Goal: Information Seeking & Learning: Check status

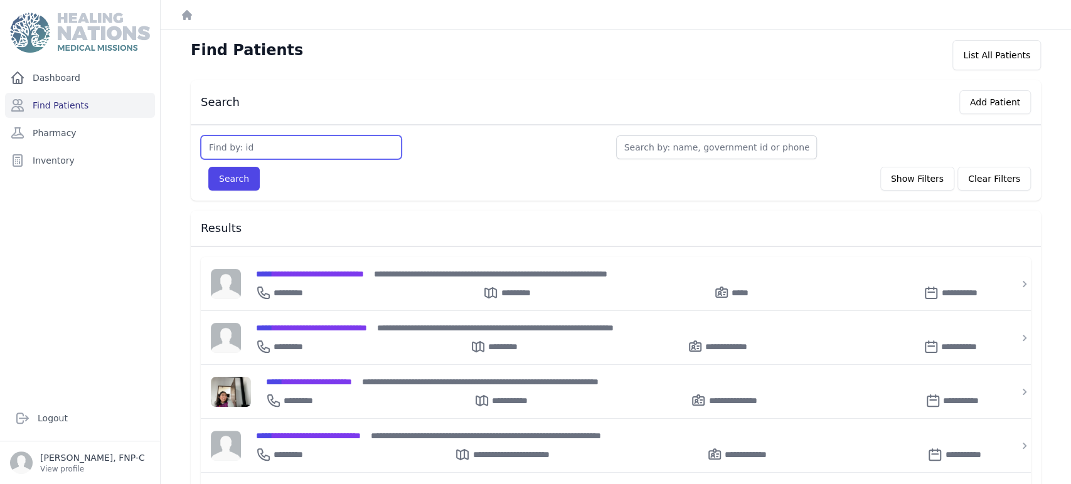
click at [239, 151] on input "text" at bounding box center [301, 148] width 201 height 24
type input "3543"
click at [230, 174] on button "Search" at bounding box center [233, 179] width 51 height 24
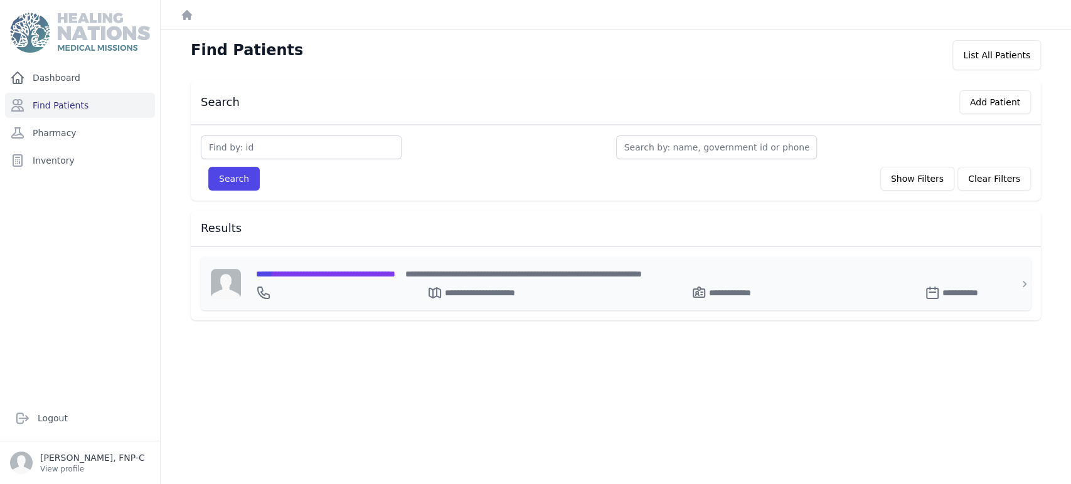
click at [309, 274] on span "**********" at bounding box center [325, 274] width 139 height 9
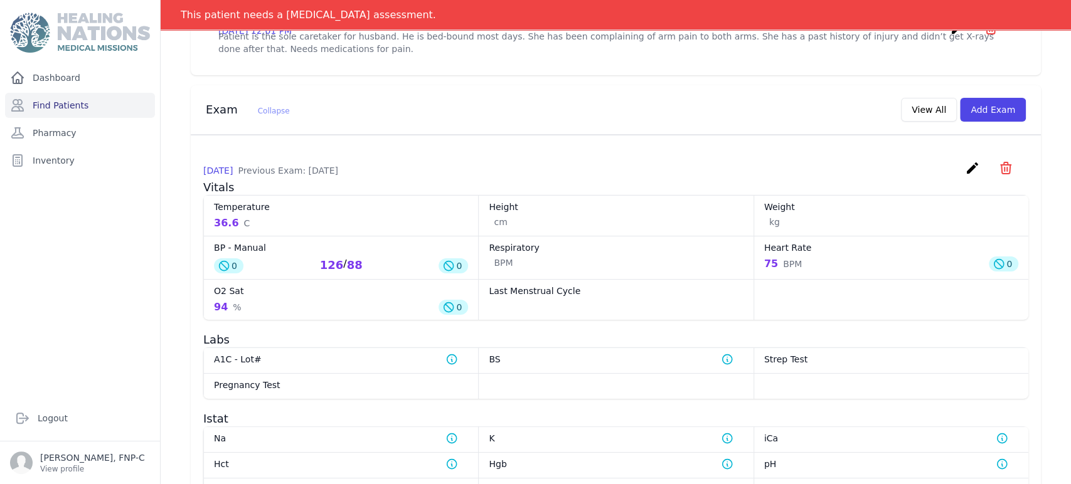
scroll to position [465, 0]
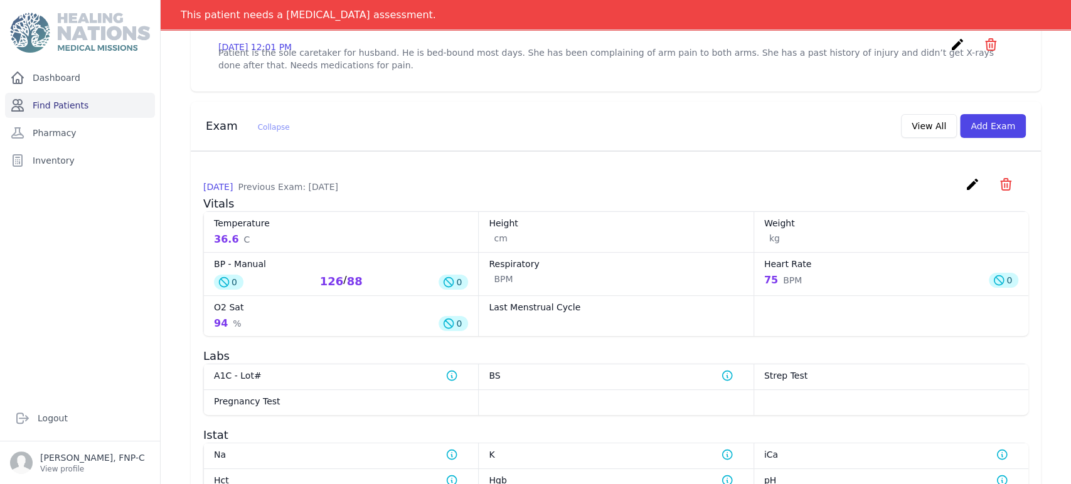
click at [72, 101] on link "Find Patients" at bounding box center [80, 105] width 150 height 25
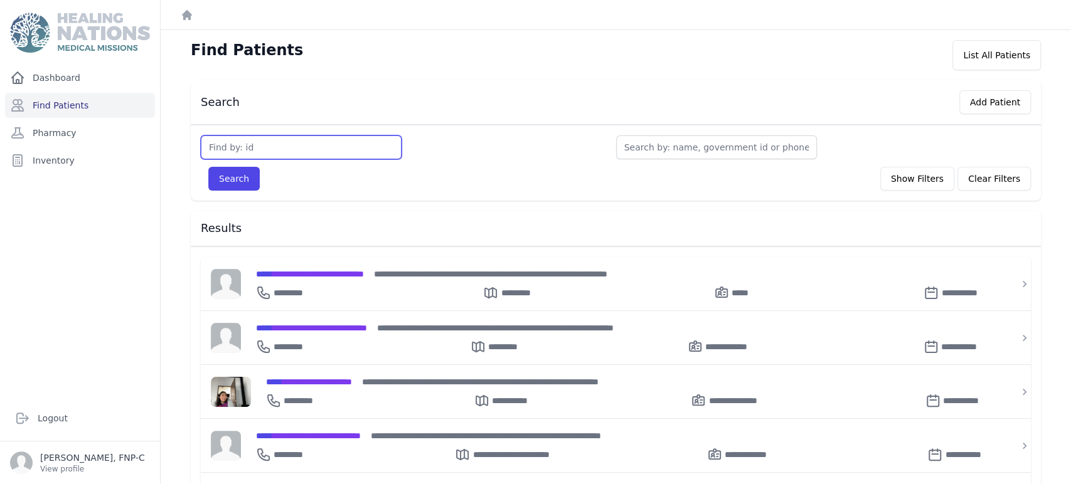
click at [282, 152] on input "text" at bounding box center [301, 148] width 201 height 24
type input "3571"
click at [241, 174] on button "Search" at bounding box center [233, 179] width 51 height 24
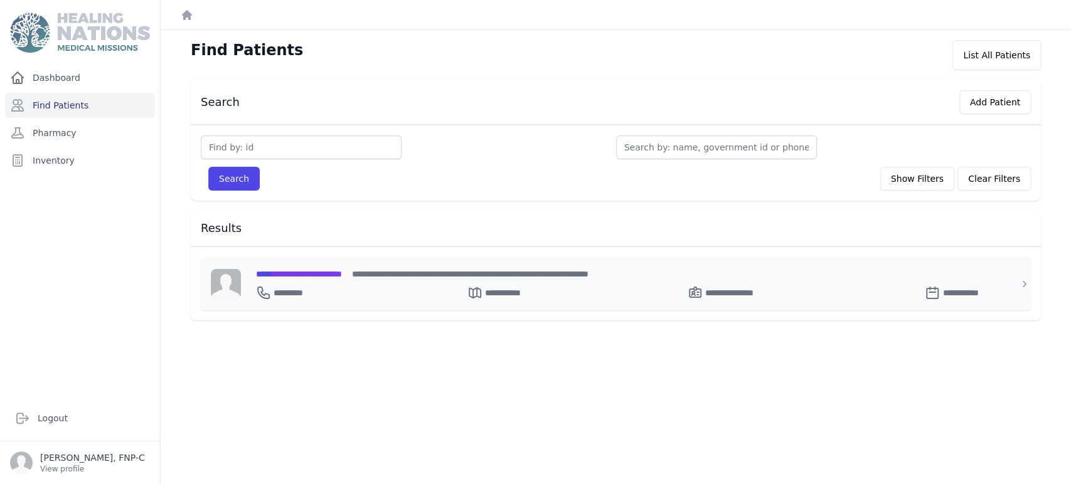
click at [286, 272] on span "**********" at bounding box center [299, 274] width 86 height 9
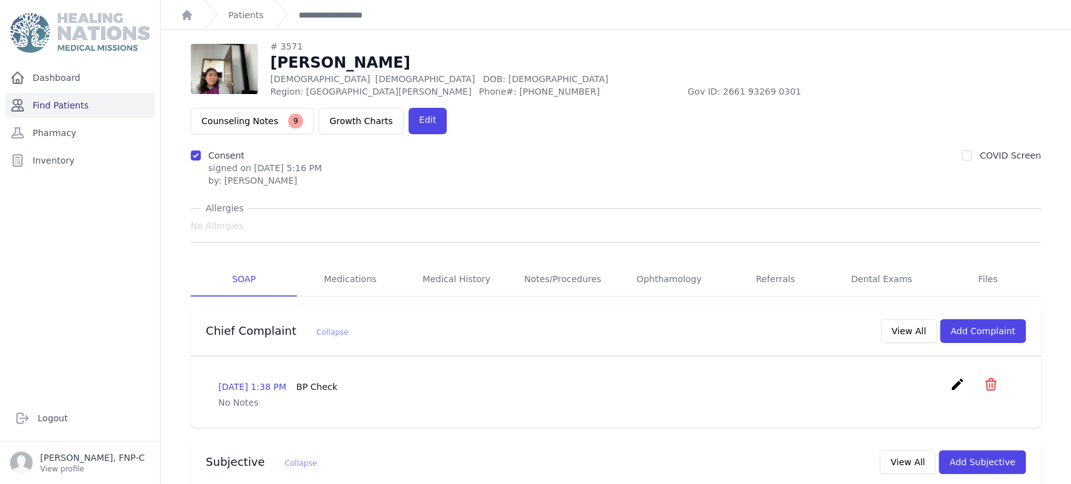
click at [61, 102] on link "Find Patients" at bounding box center [80, 105] width 150 height 25
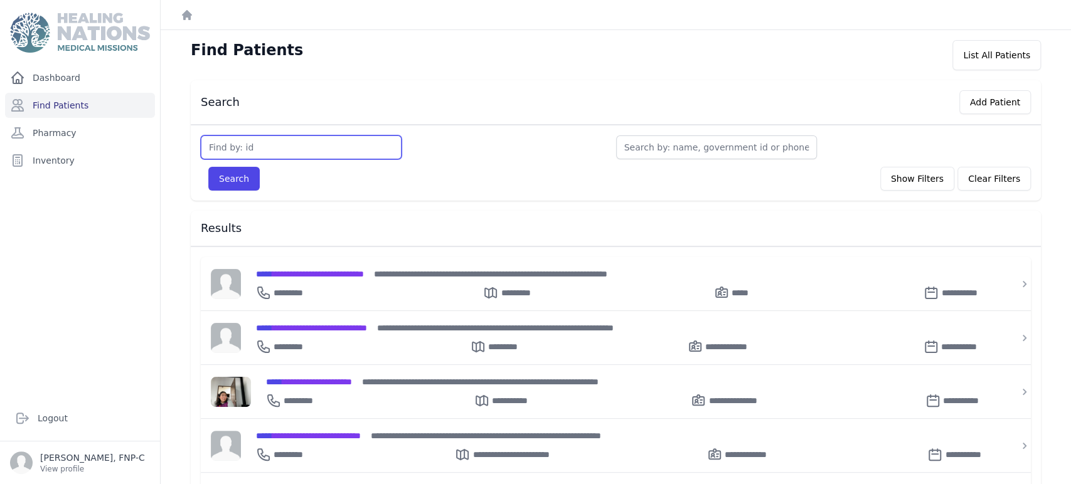
click at [228, 146] on input "text" at bounding box center [301, 148] width 201 height 24
type input "3572"
click at [238, 179] on button "Search" at bounding box center [233, 179] width 51 height 24
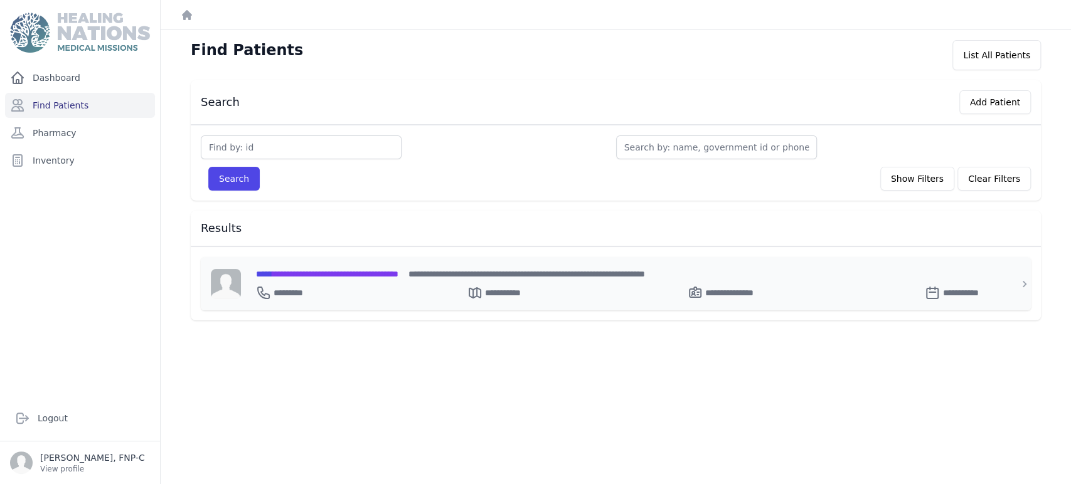
click at [282, 270] on span "**********" at bounding box center [327, 274] width 142 height 9
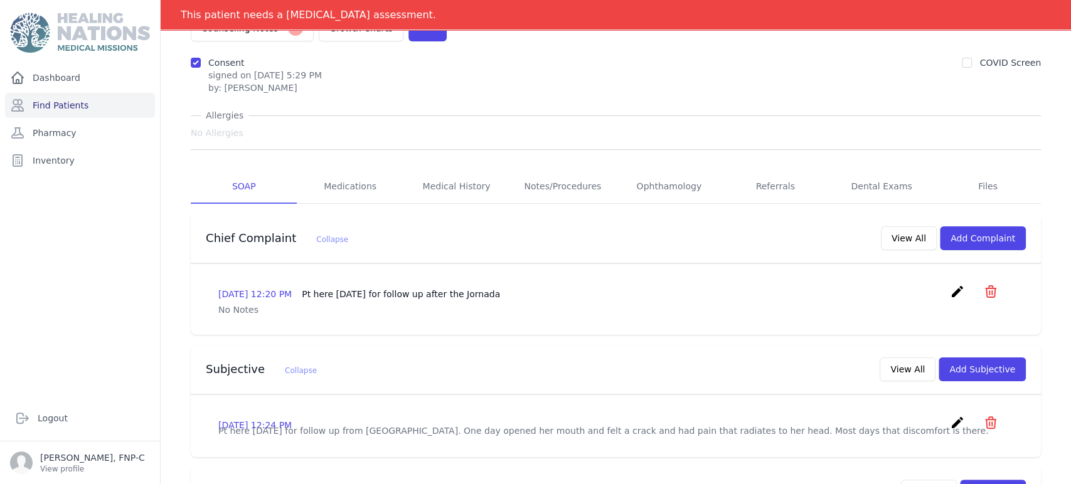
scroll to position [9, 0]
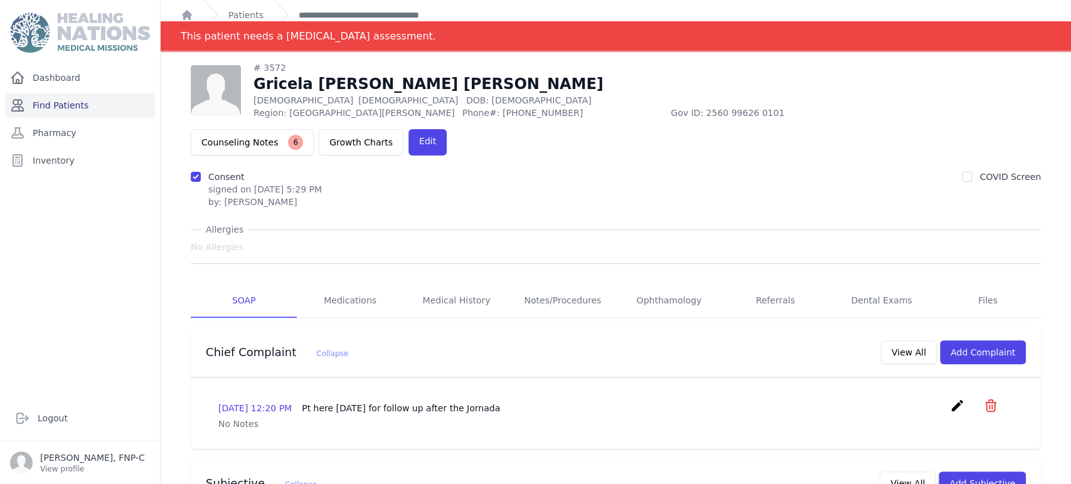
click at [63, 105] on link "Find Patients" at bounding box center [80, 105] width 150 height 25
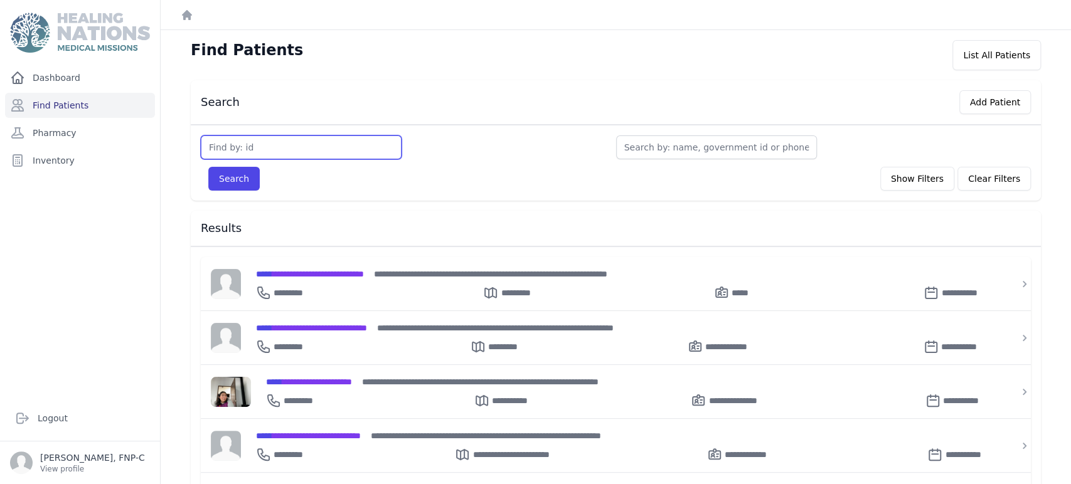
click at [233, 148] on input "text" at bounding box center [301, 148] width 201 height 24
type input "3642"
click at [238, 178] on button "Search" at bounding box center [233, 179] width 51 height 24
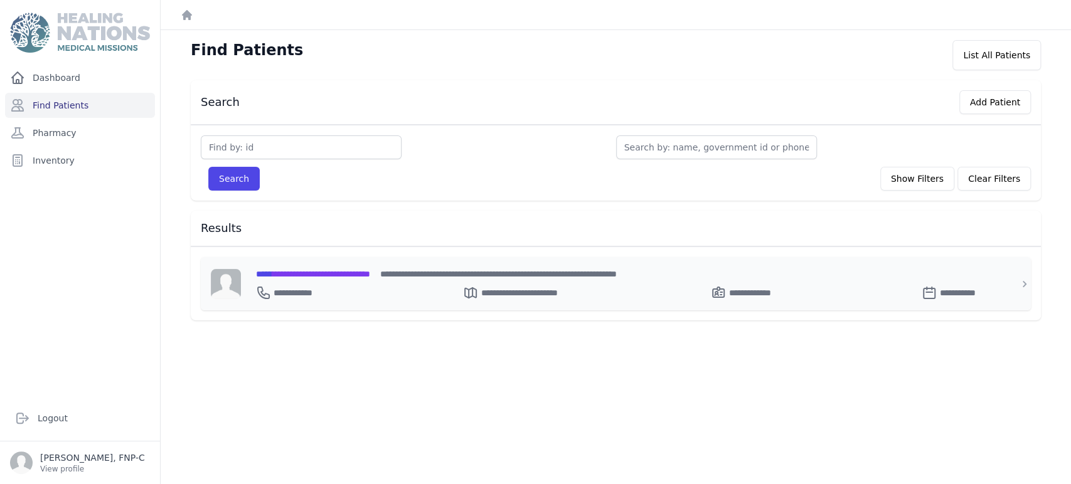
click at [304, 271] on span "**********" at bounding box center [313, 274] width 114 height 9
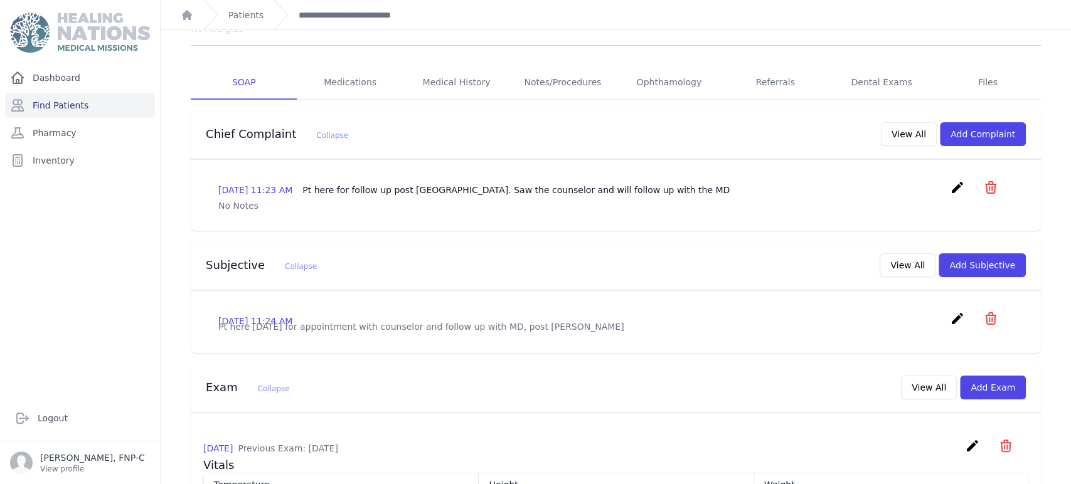
scroll to position [186, 0]
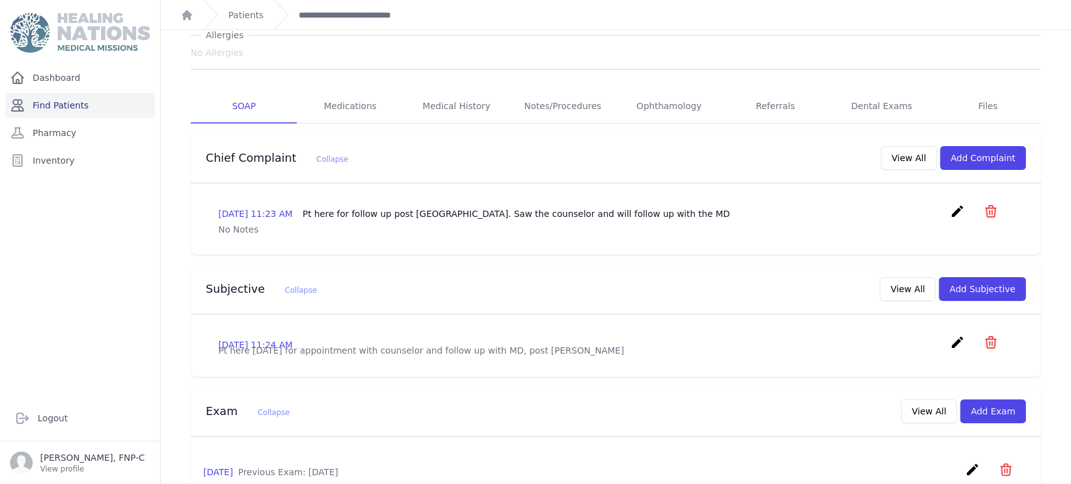
click at [58, 104] on link "Find Patients" at bounding box center [80, 105] width 150 height 25
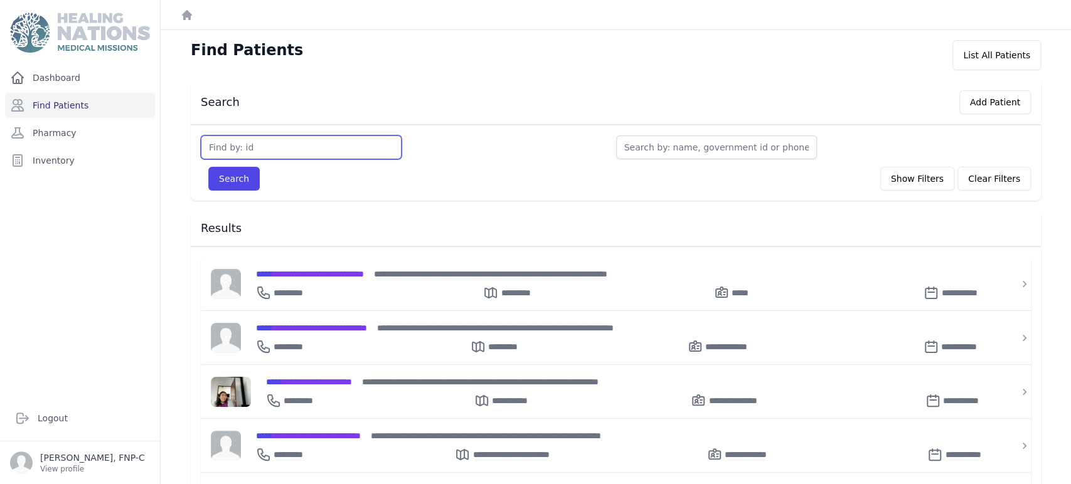
click at [218, 152] on input "text" at bounding box center [301, 148] width 201 height 24
type input "3684"
click at [226, 174] on button "Search" at bounding box center [233, 179] width 51 height 24
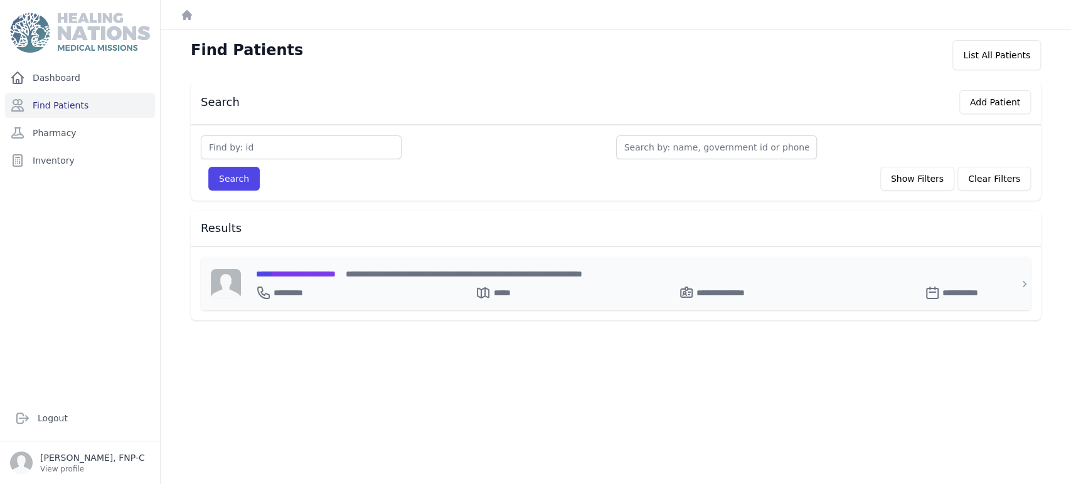
click at [292, 272] on span "**********" at bounding box center [296, 274] width 80 height 9
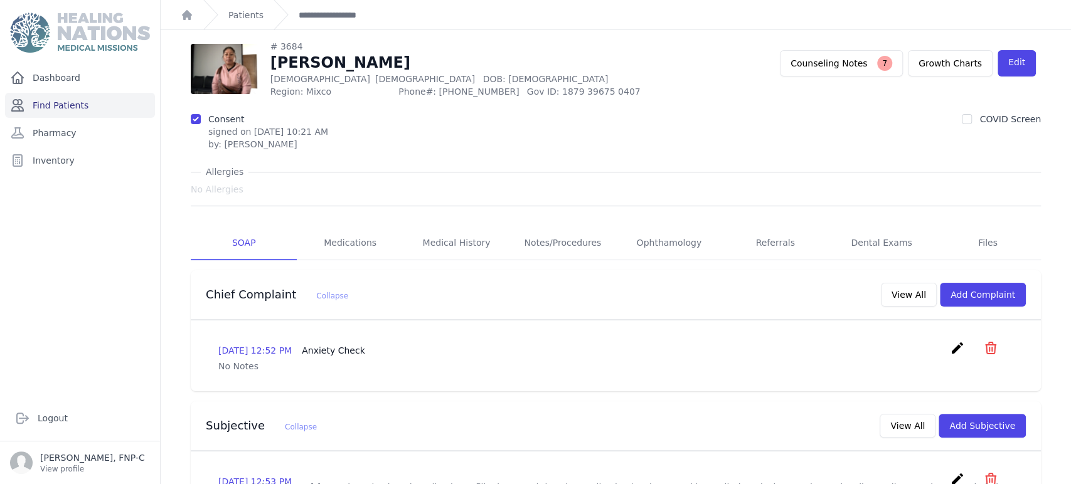
click at [72, 104] on link "Find Patients" at bounding box center [80, 105] width 150 height 25
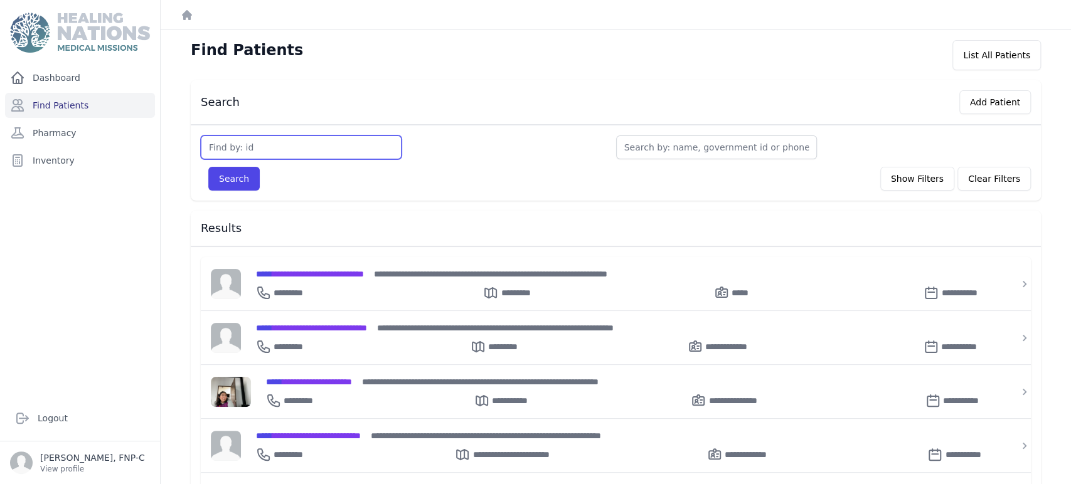
click at [263, 148] on input "text" at bounding box center [301, 148] width 201 height 24
type input "3685"
click at [216, 176] on button "Search" at bounding box center [233, 179] width 51 height 24
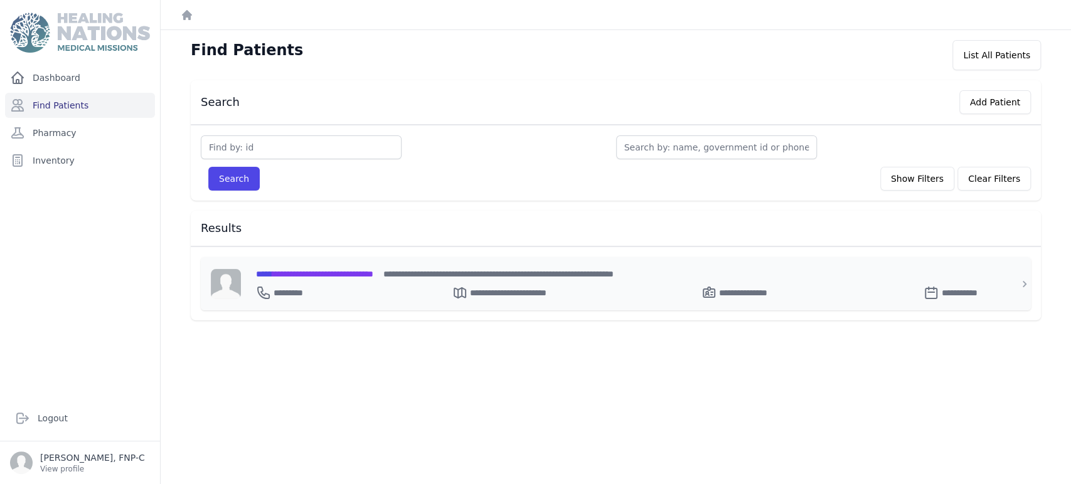
click at [301, 274] on span "**********" at bounding box center [314, 274] width 117 height 9
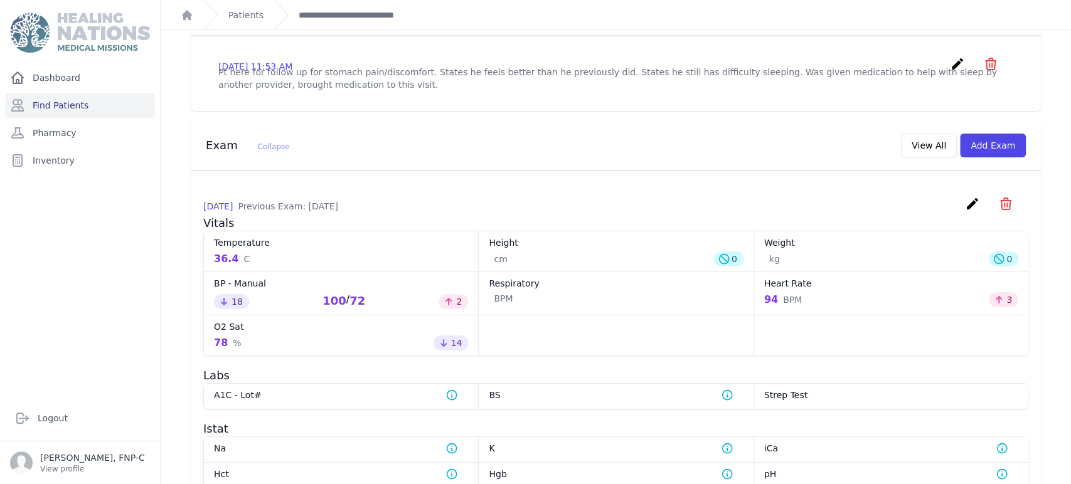
scroll to position [422, 0]
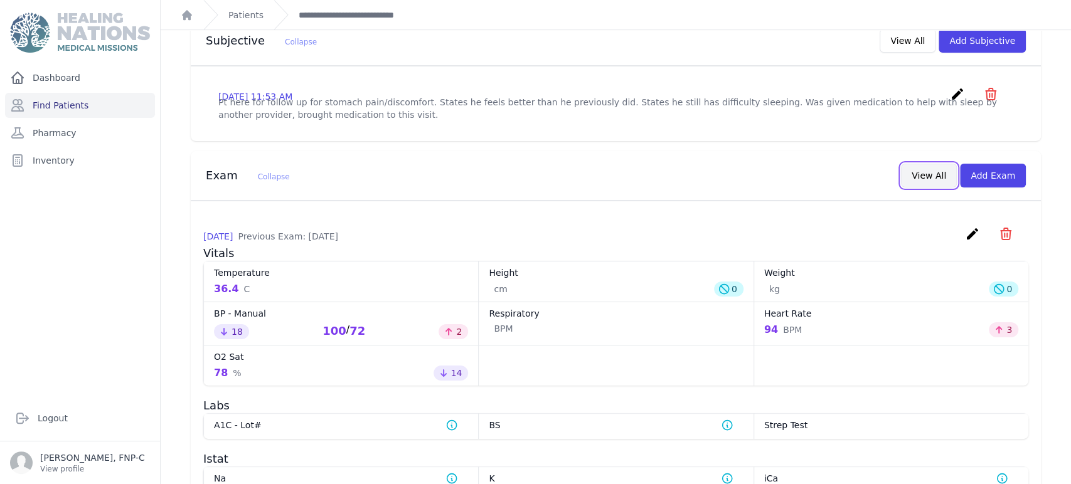
click at [919, 164] on button "View All" at bounding box center [929, 176] width 56 height 24
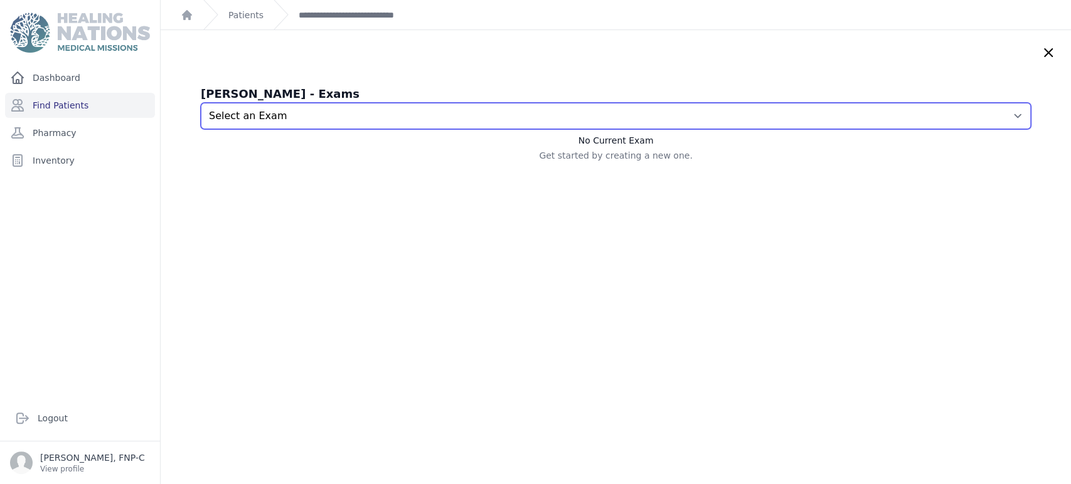
click at [1000, 114] on select "Select an Exam 2025-Aug-26 11:48 AM 2025-Jun-20 4:35 PM 2025-Jun-12 11:19 AM" at bounding box center [616, 116] width 830 height 26
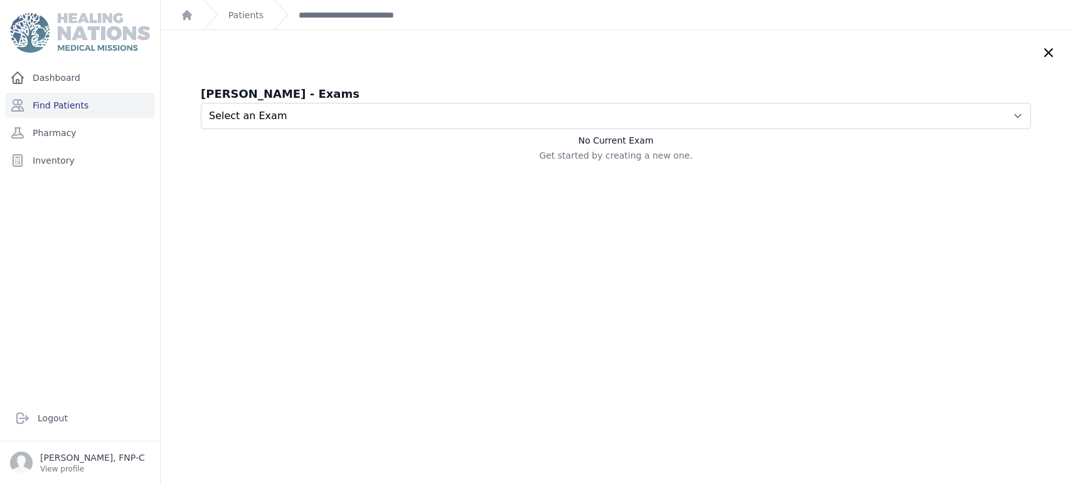
click at [1045, 50] on icon at bounding box center [1049, 53] width 8 height 8
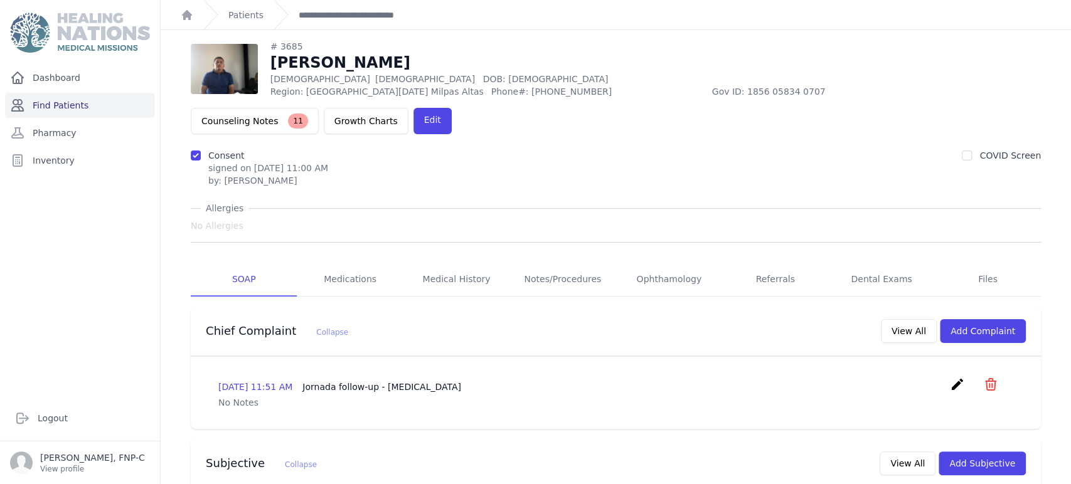
click at [66, 101] on link "Find Patients" at bounding box center [80, 105] width 150 height 25
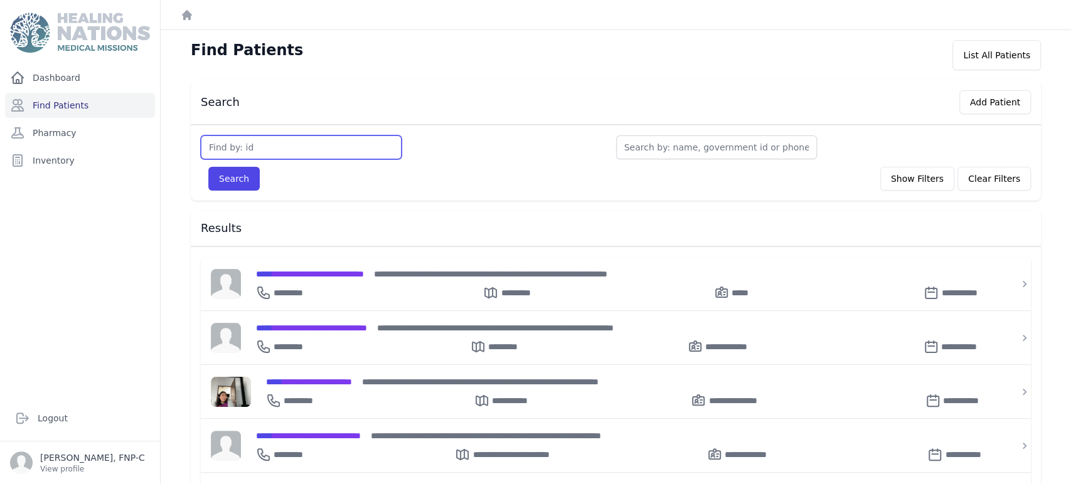
click at [274, 144] on input "text" at bounding box center [301, 148] width 201 height 24
type input "3687"
click at [238, 178] on button "Search" at bounding box center [233, 179] width 51 height 24
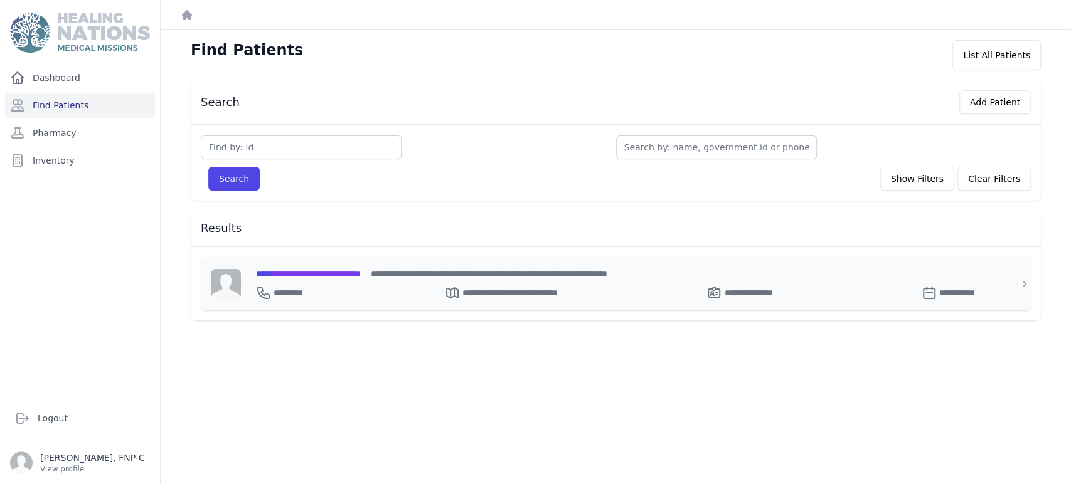
click at [315, 274] on span "**********" at bounding box center [308, 274] width 105 height 9
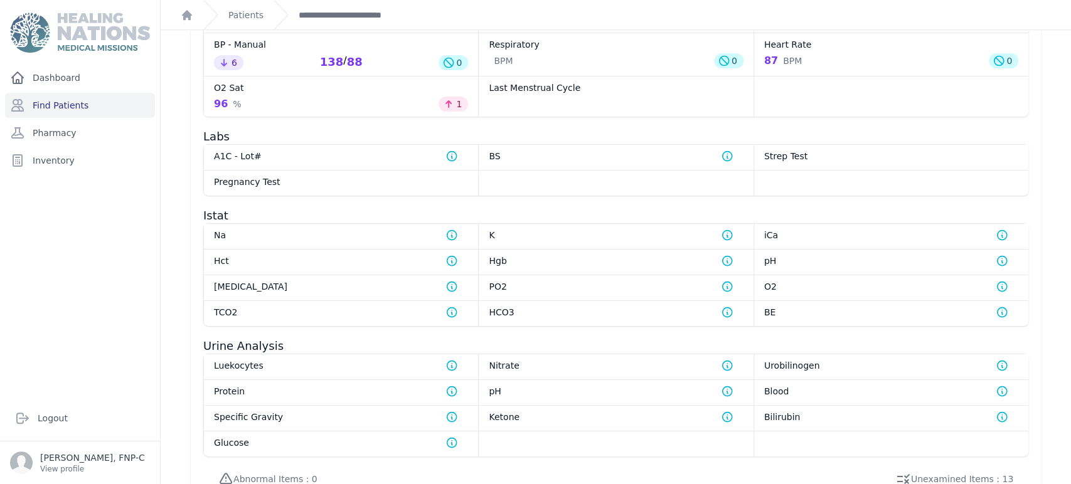
scroll to position [454, 0]
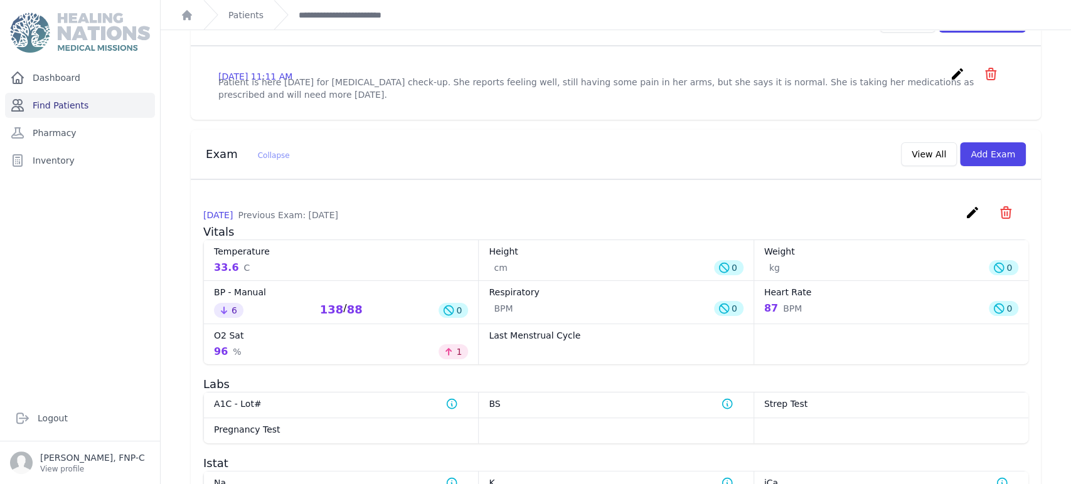
click at [70, 103] on link "Find Patients" at bounding box center [80, 105] width 150 height 25
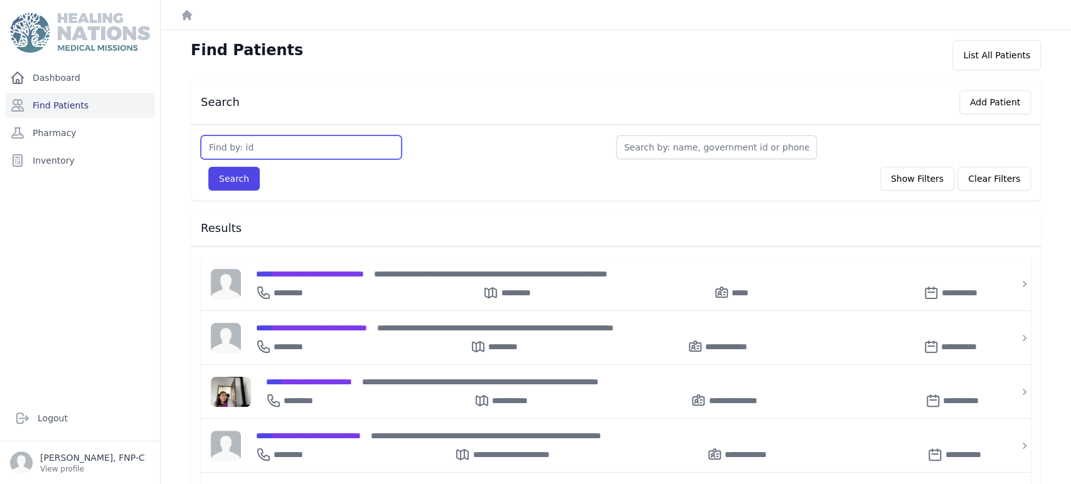
click at [278, 136] on input "text" at bounding box center [301, 148] width 201 height 24
type input "3689"
click at [240, 181] on button "Search" at bounding box center [233, 179] width 51 height 24
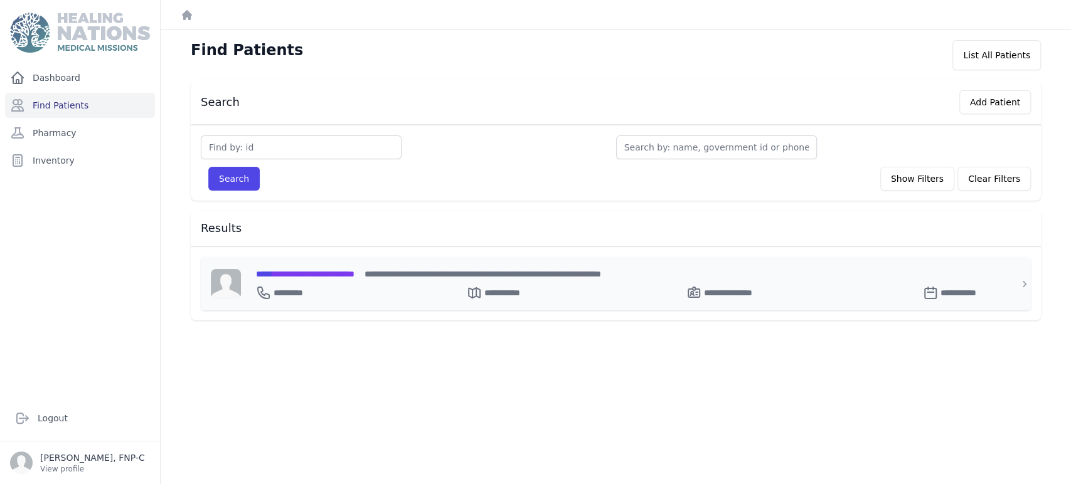
click at [288, 271] on span "**********" at bounding box center [305, 274] width 99 height 9
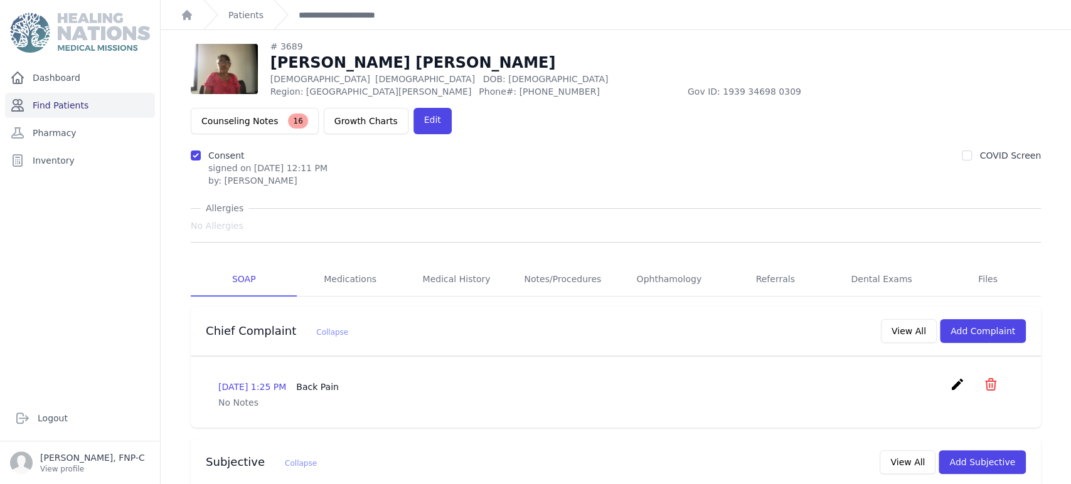
click at [53, 100] on link "Find Patients" at bounding box center [80, 105] width 150 height 25
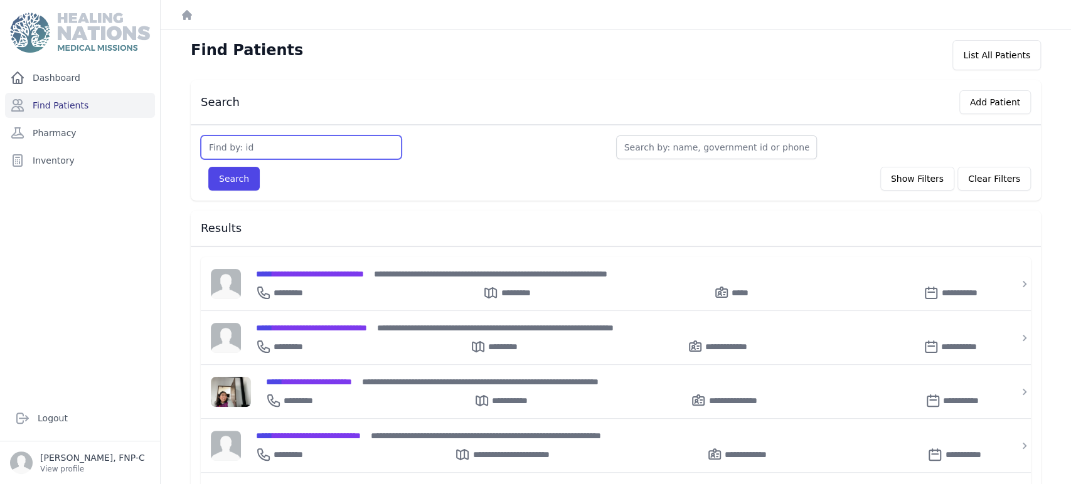
click at [283, 146] on input "text" at bounding box center [301, 148] width 201 height 24
type input "3690"
click at [232, 178] on button "Search" at bounding box center [233, 179] width 51 height 24
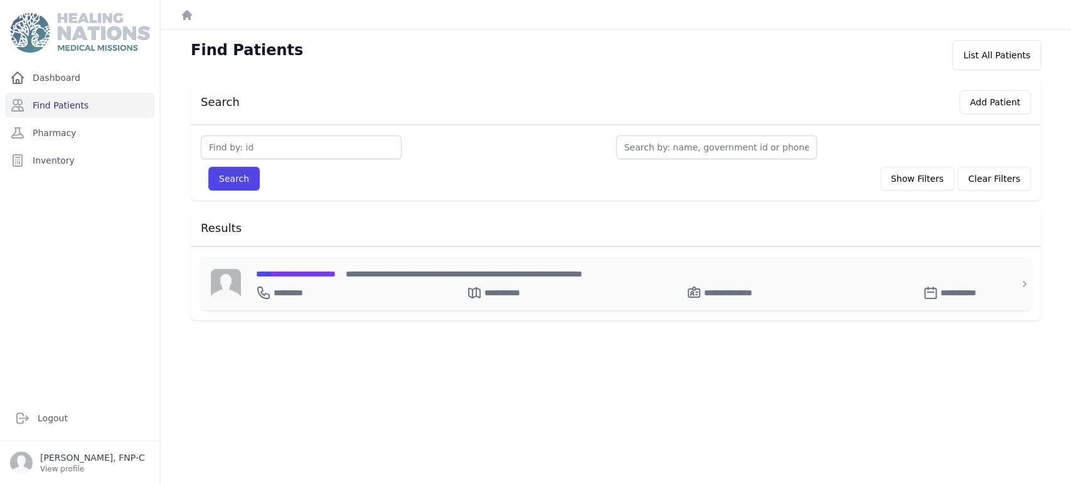
click at [294, 270] on span "**********" at bounding box center [296, 274] width 80 height 9
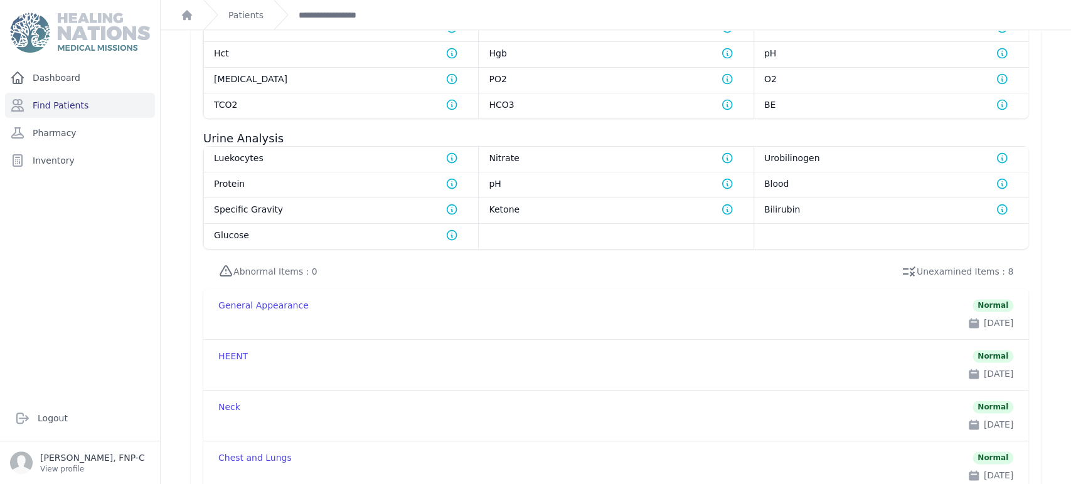
scroll to position [763, 0]
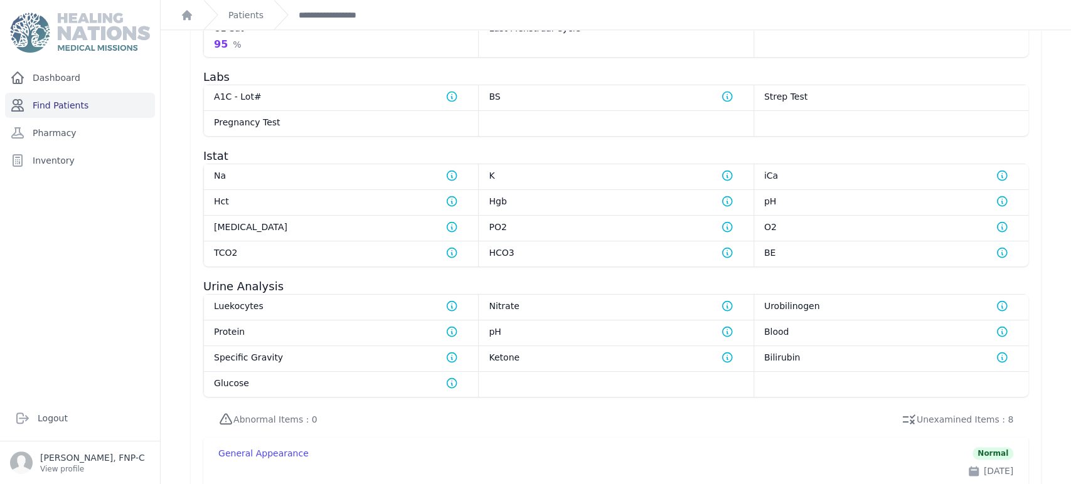
click at [70, 107] on link "Find Patients" at bounding box center [80, 105] width 150 height 25
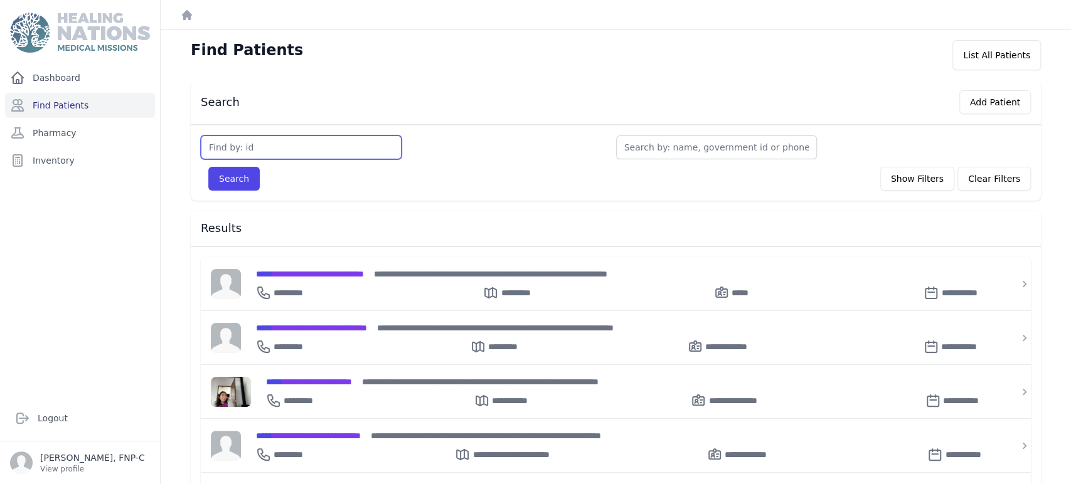
click at [216, 149] on input "text" at bounding box center [301, 148] width 201 height 24
type input "3691"
click at [233, 179] on button "Search" at bounding box center [233, 179] width 51 height 24
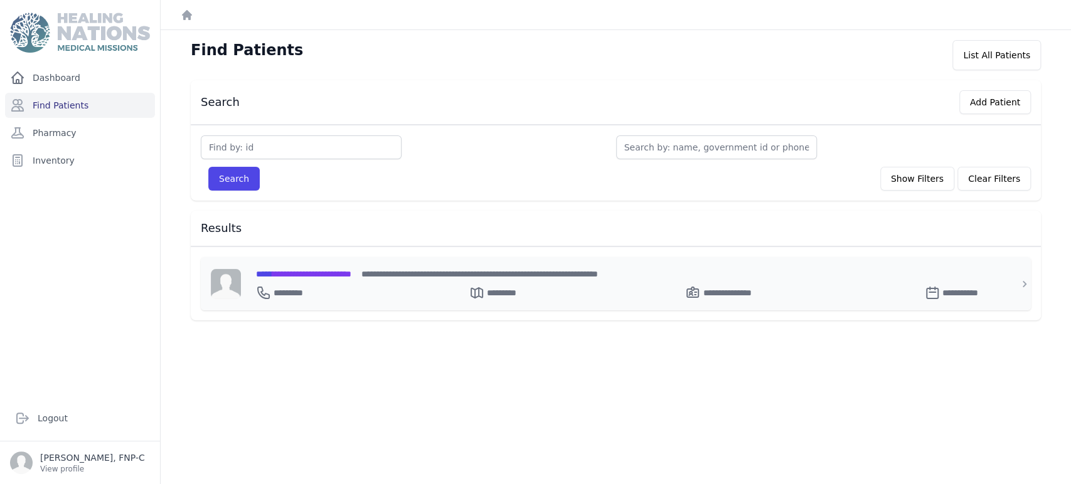
click at [286, 272] on span "**********" at bounding box center [303, 274] width 95 height 9
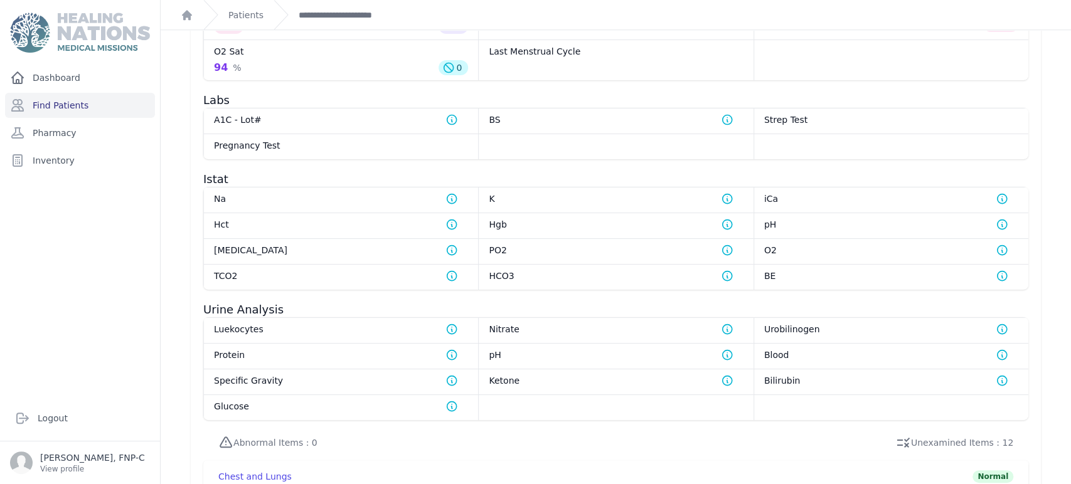
scroll to position [661, 0]
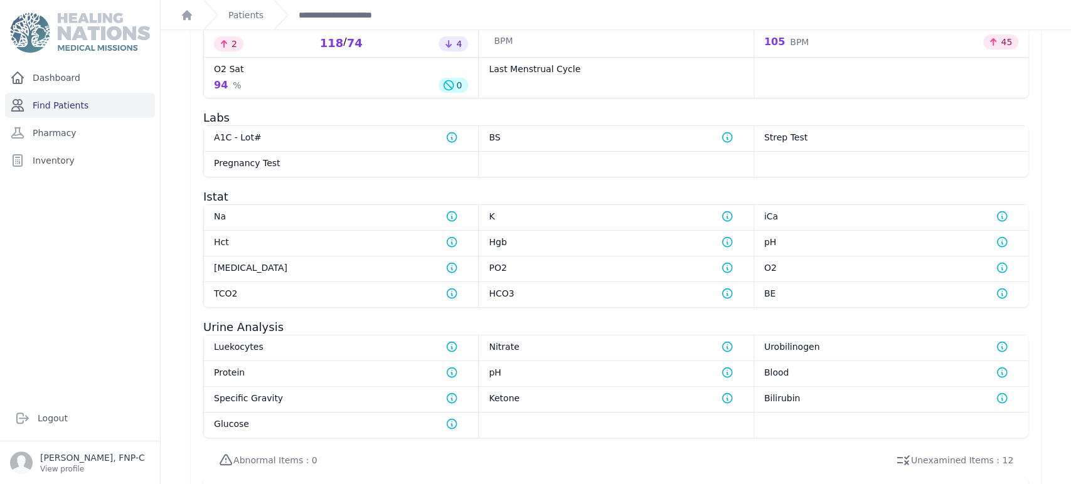
click at [66, 105] on link "Find Patients" at bounding box center [80, 105] width 150 height 25
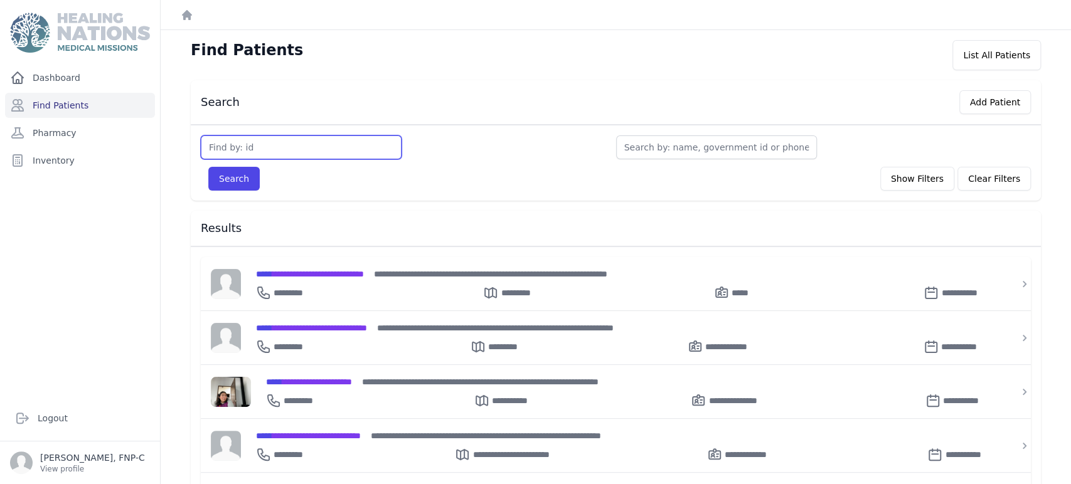
click at [261, 149] on input "text" at bounding box center [301, 148] width 201 height 24
type input "3692"
click at [232, 171] on button "Search" at bounding box center [233, 179] width 51 height 24
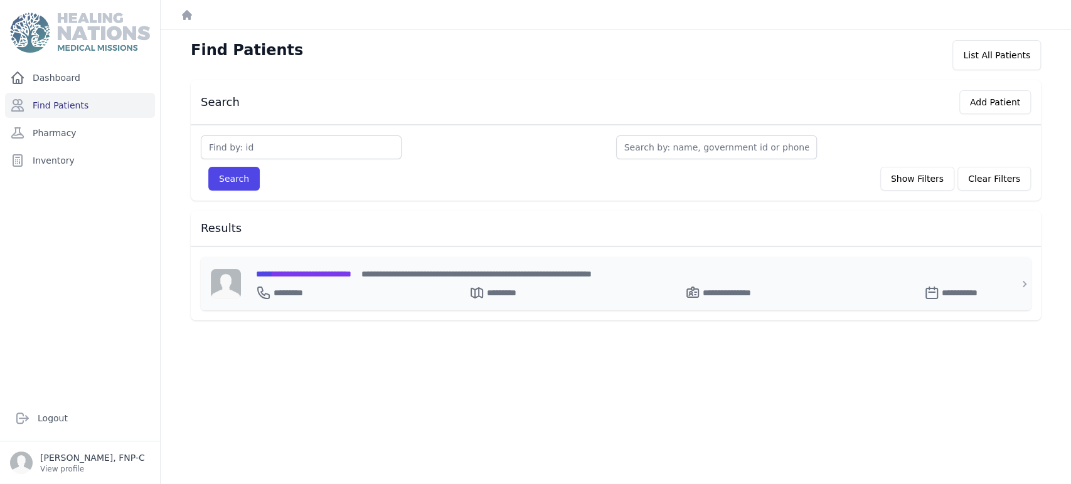
click at [294, 274] on span "**********" at bounding box center [303, 274] width 95 height 9
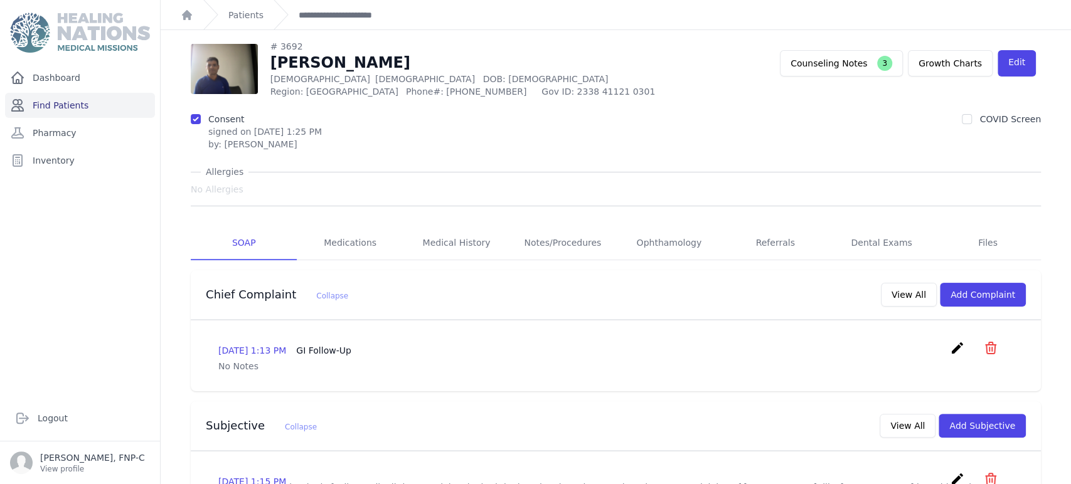
click at [76, 104] on link "Find Patients" at bounding box center [80, 105] width 150 height 25
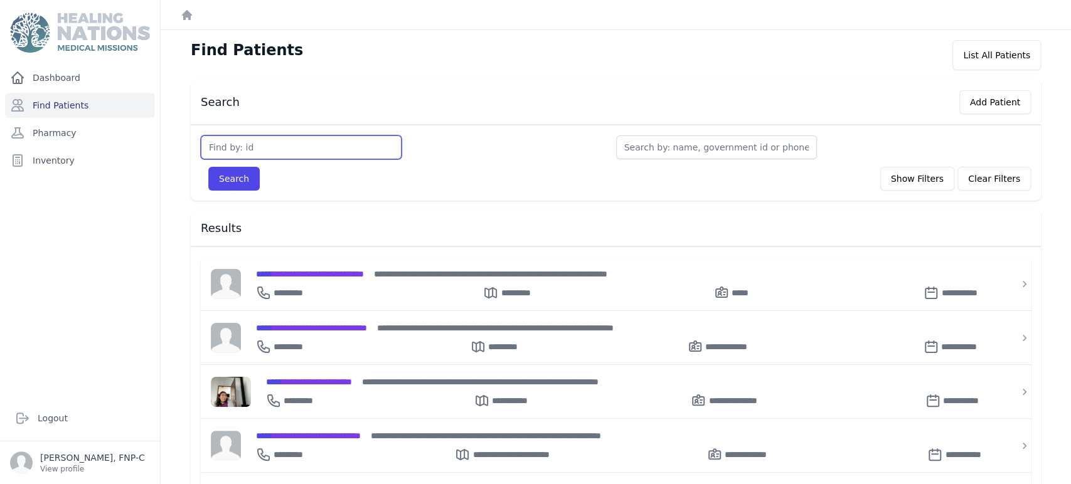
click at [218, 154] on input "text" at bounding box center [301, 148] width 201 height 24
type input "3695"
click at [243, 183] on button "Search" at bounding box center [233, 179] width 51 height 24
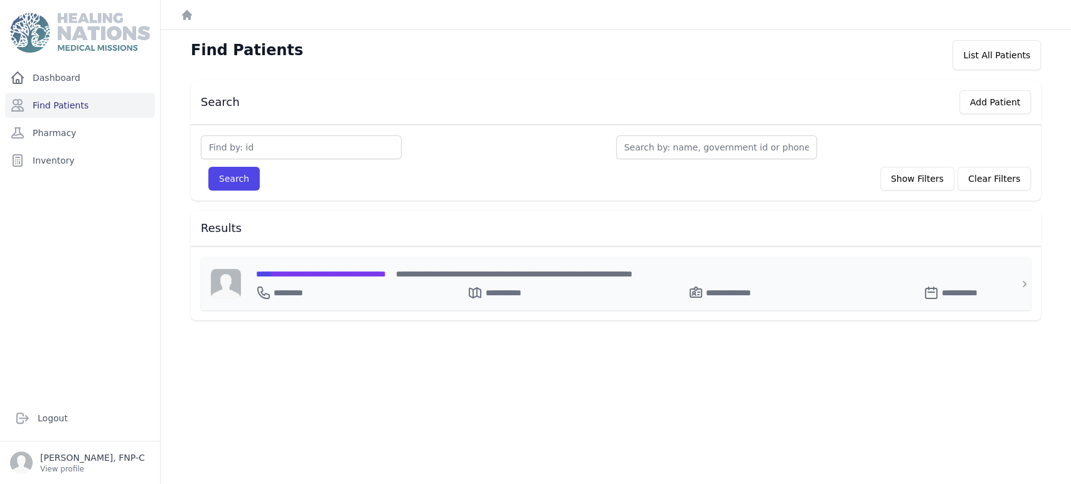
click at [291, 272] on span "**********" at bounding box center [321, 274] width 130 height 9
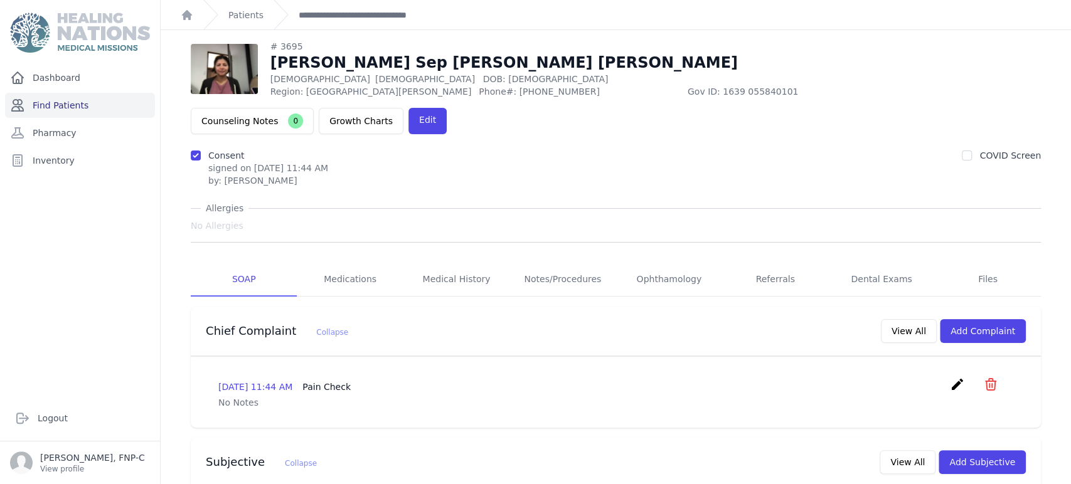
click at [76, 106] on link "Find Patients" at bounding box center [80, 105] width 150 height 25
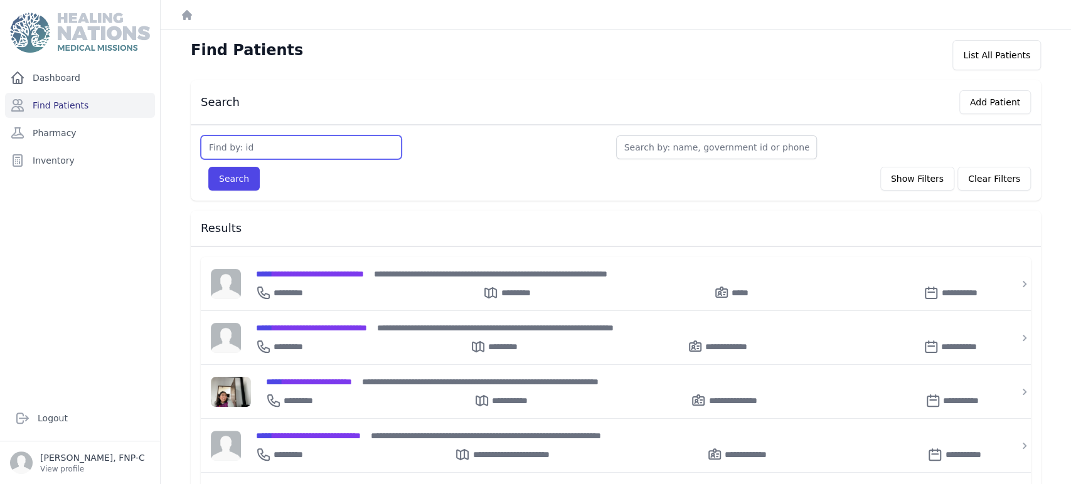
click at [229, 149] on input "text" at bounding box center [301, 148] width 201 height 24
type input "3702"
click at [237, 176] on button "Search" at bounding box center [233, 179] width 51 height 24
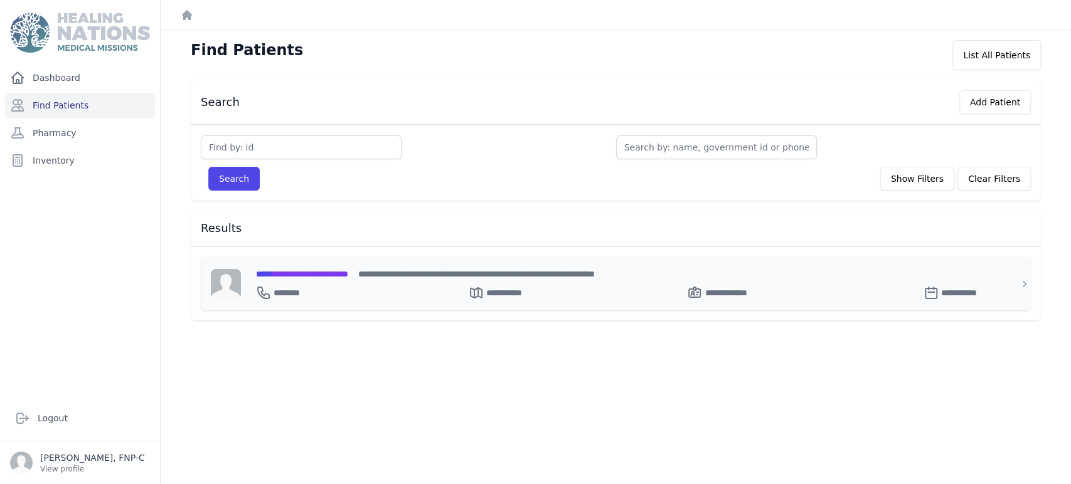
click at [318, 272] on span "**********" at bounding box center [302, 274] width 92 height 9
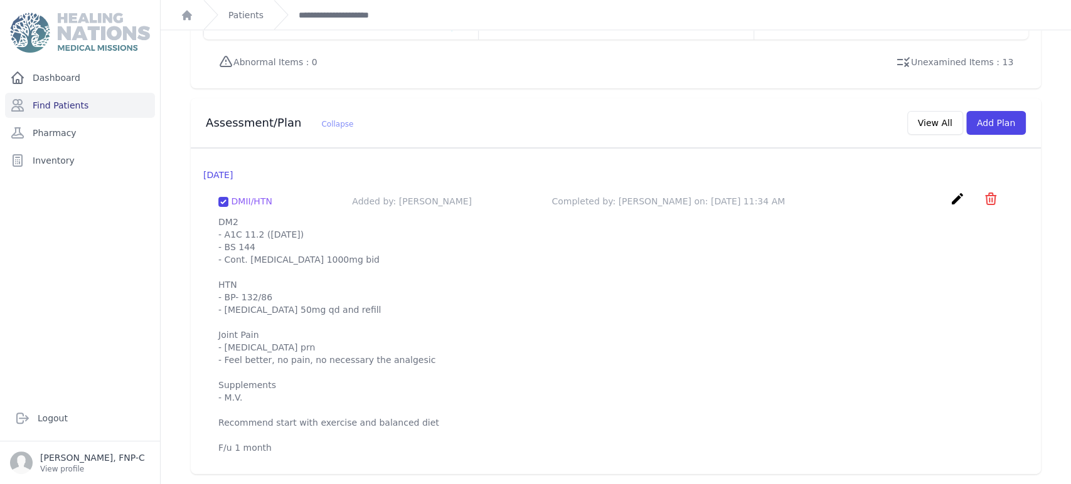
scroll to position [1120, 0]
click at [73, 107] on link "Find Patients" at bounding box center [80, 105] width 150 height 25
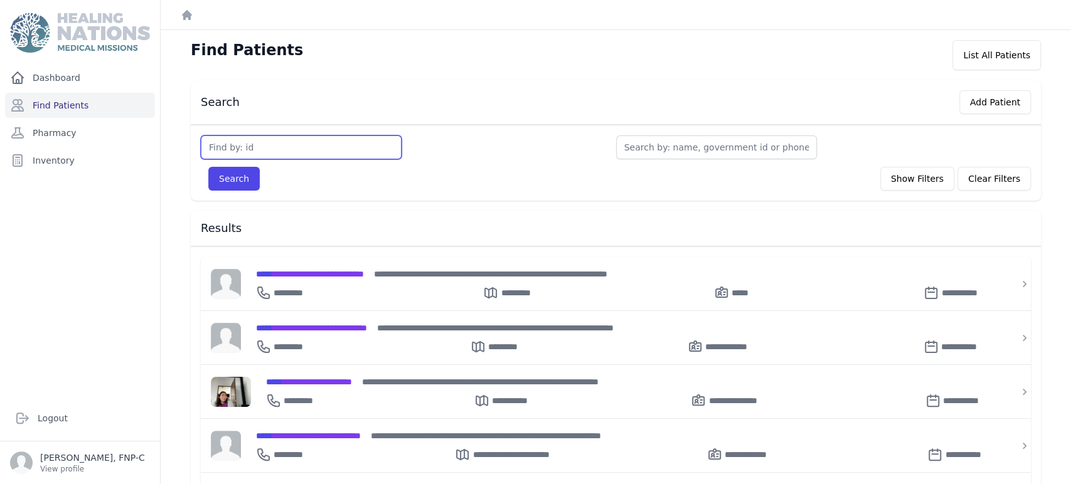
click at [289, 150] on input "text" at bounding box center [301, 148] width 201 height 24
type input "3719"
click at [236, 176] on button "Search" at bounding box center [233, 179] width 51 height 24
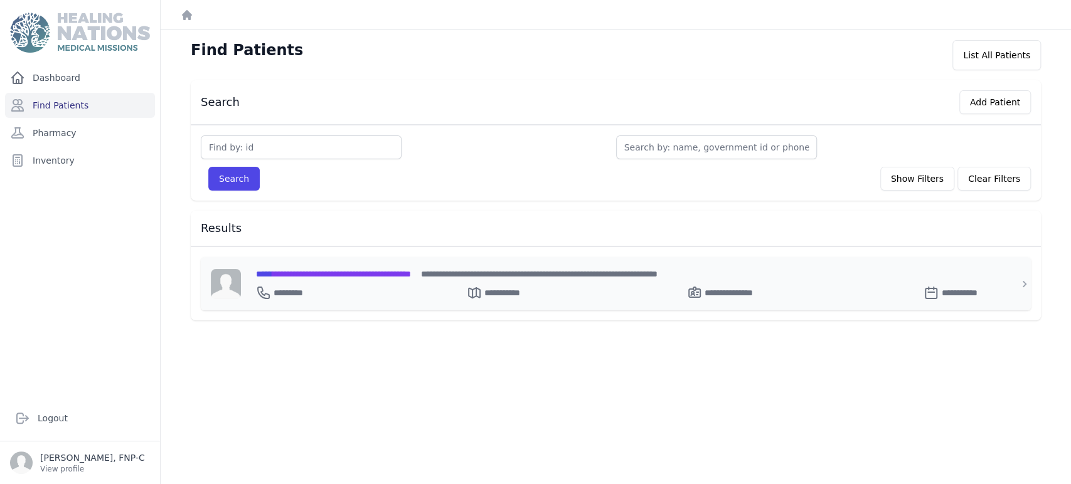
click at [293, 272] on span "**********" at bounding box center [333, 274] width 155 height 9
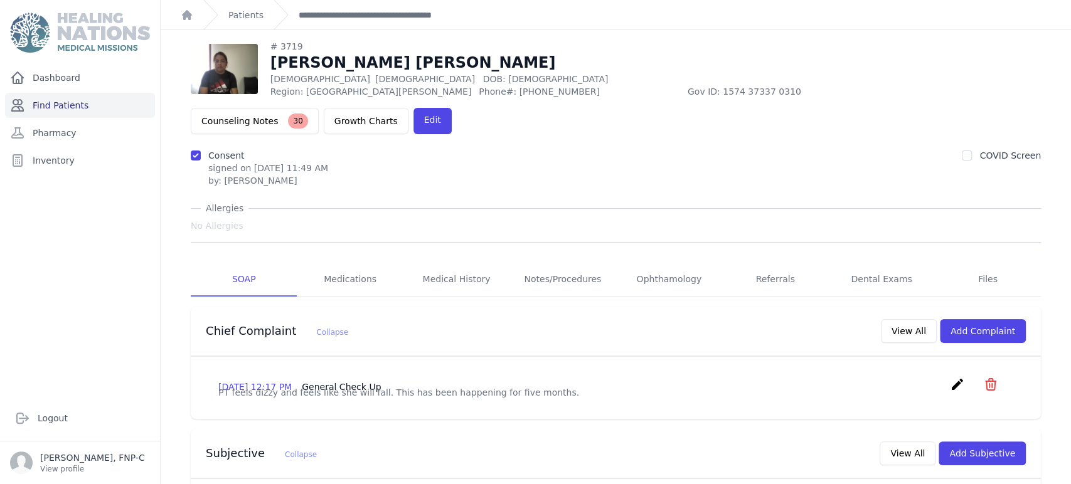
click at [80, 107] on link "Find Patients" at bounding box center [80, 105] width 150 height 25
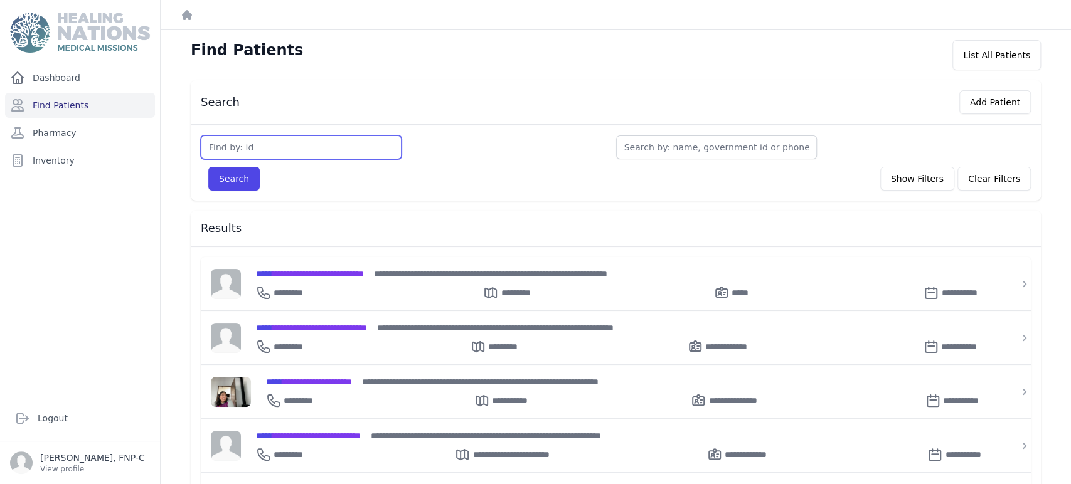
click at [237, 146] on input "text" at bounding box center [301, 148] width 201 height 24
type input "3723"
click at [225, 174] on button "Search" at bounding box center [233, 179] width 51 height 24
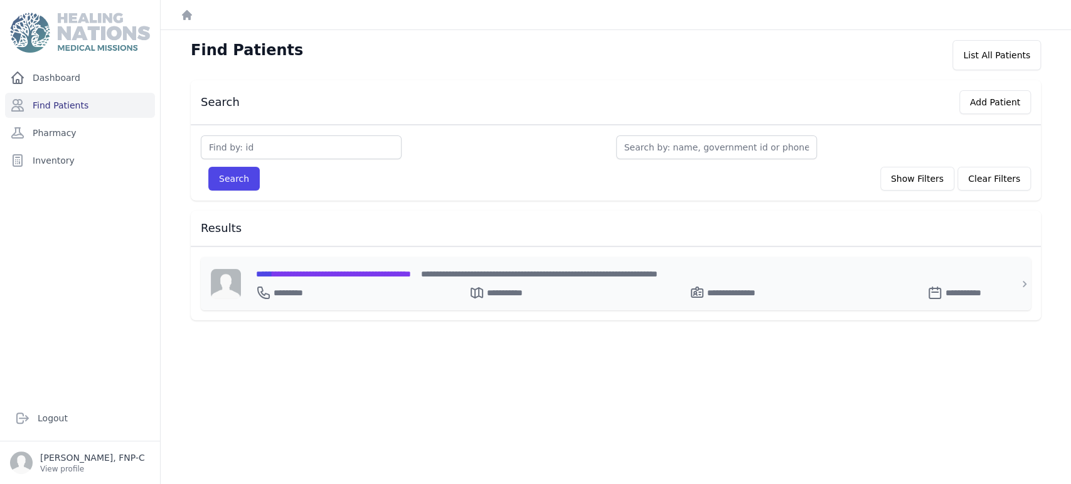
click at [300, 270] on span "**********" at bounding box center [333, 274] width 155 height 9
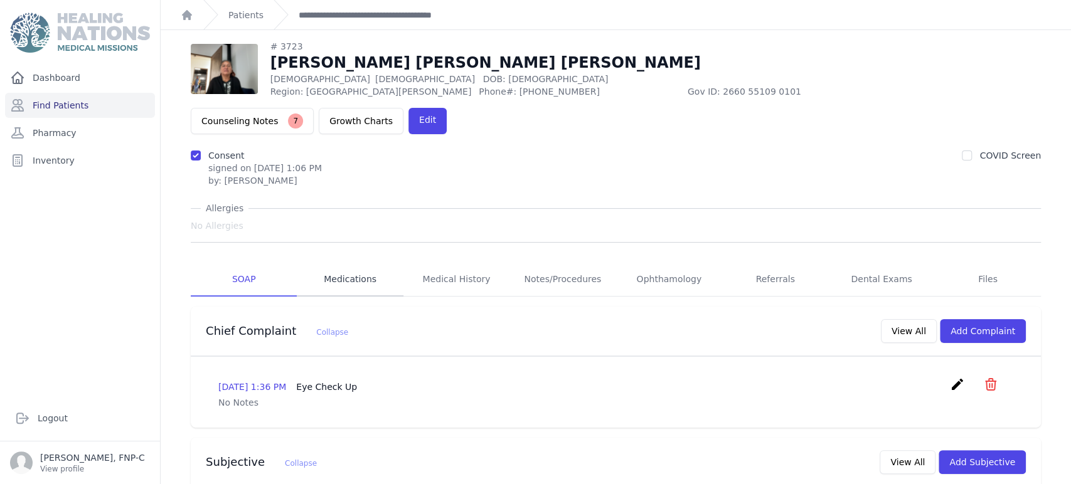
click at [349, 263] on link "Medications" at bounding box center [350, 280] width 106 height 34
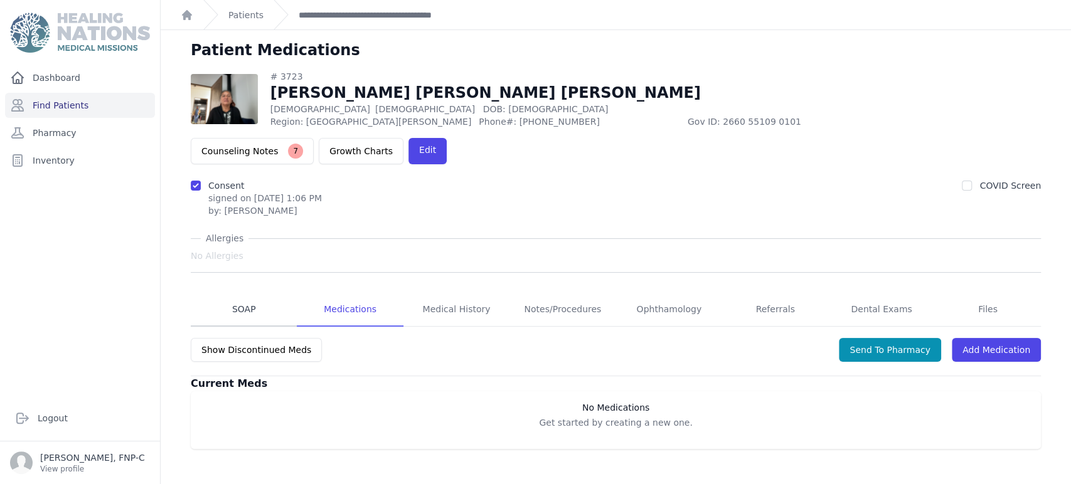
click at [235, 293] on link "SOAP" at bounding box center [244, 310] width 106 height 34
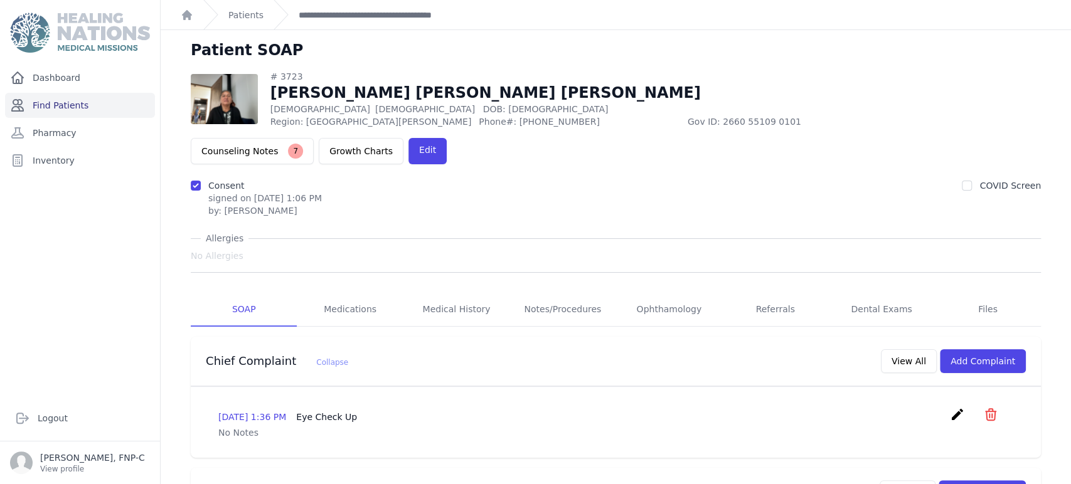
click at [63, 105] on link "Find Patients" at bounding box center [80, 105] width 150 height 25
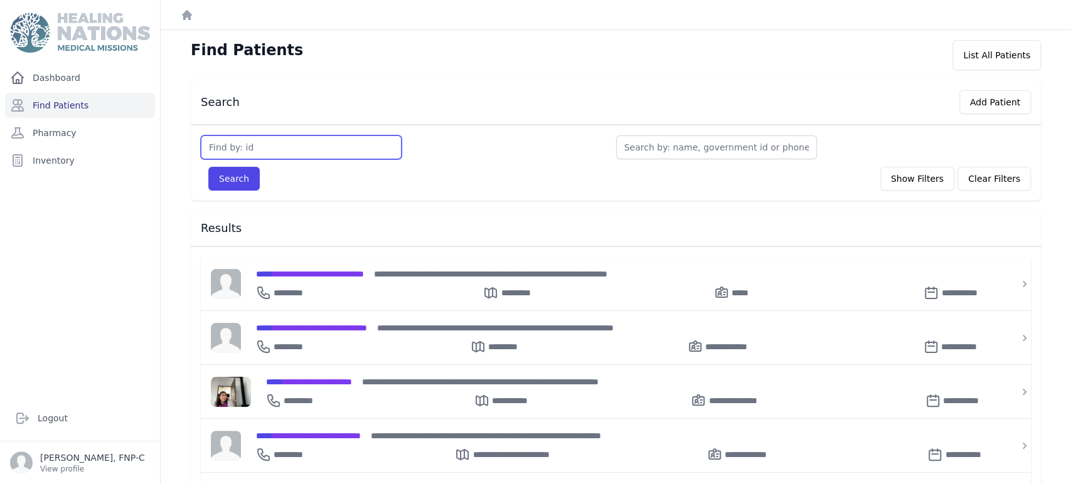
click at [221, 151] on input "text" at bounding box center [301, 148] width 201 height 24
type input "3727"
click at [236, 181] on button "Search" at bounding box center [233, 179] width 51 height 24
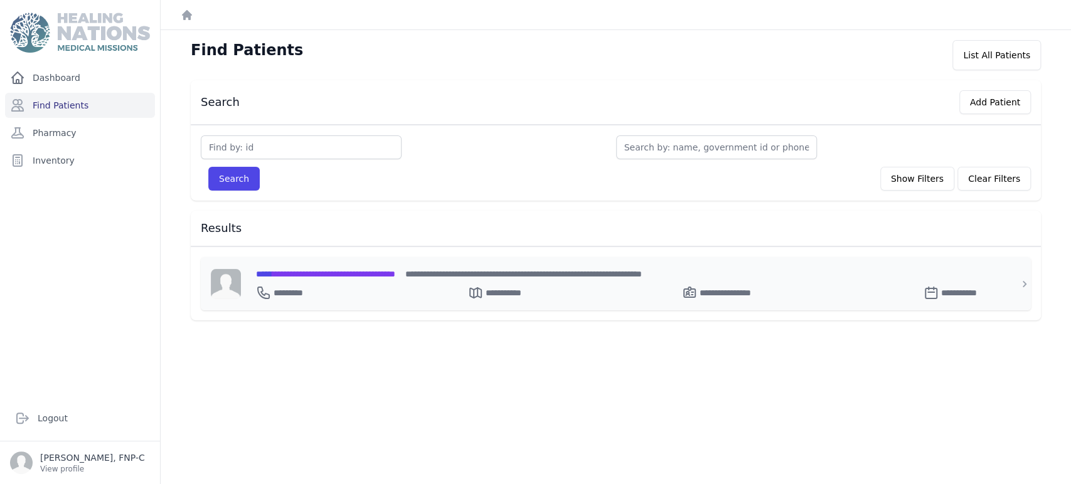
click at [302, 272] on span "**********" at bounding box center [325, 274] width 139 height 9
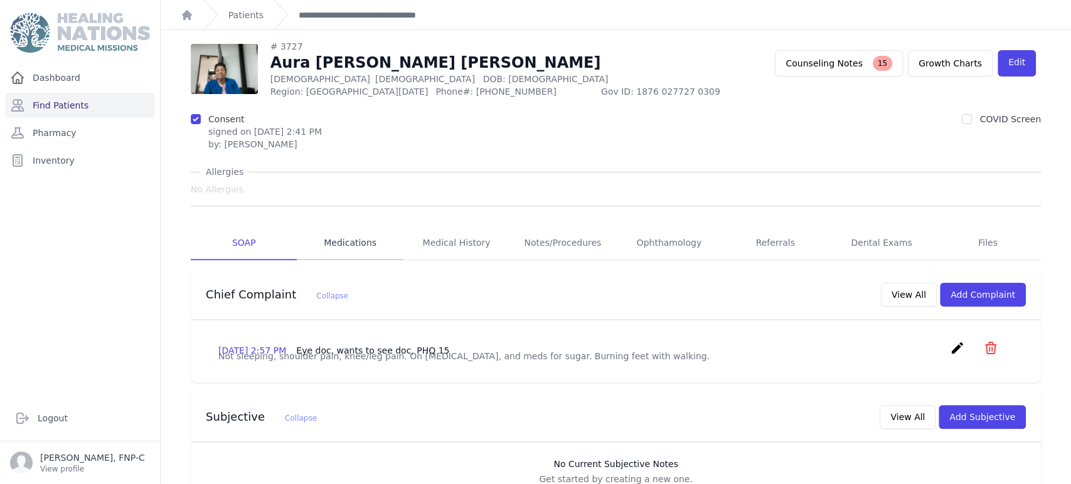
click at [328, 240] on link "Medications" at bounding box center [350, 244] width 106 height 34
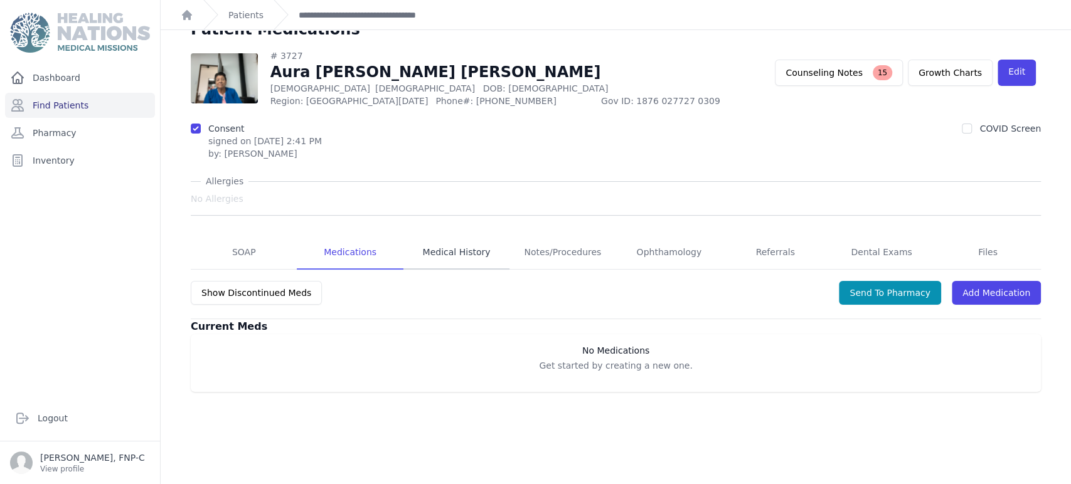
scroll to position [30, 0]
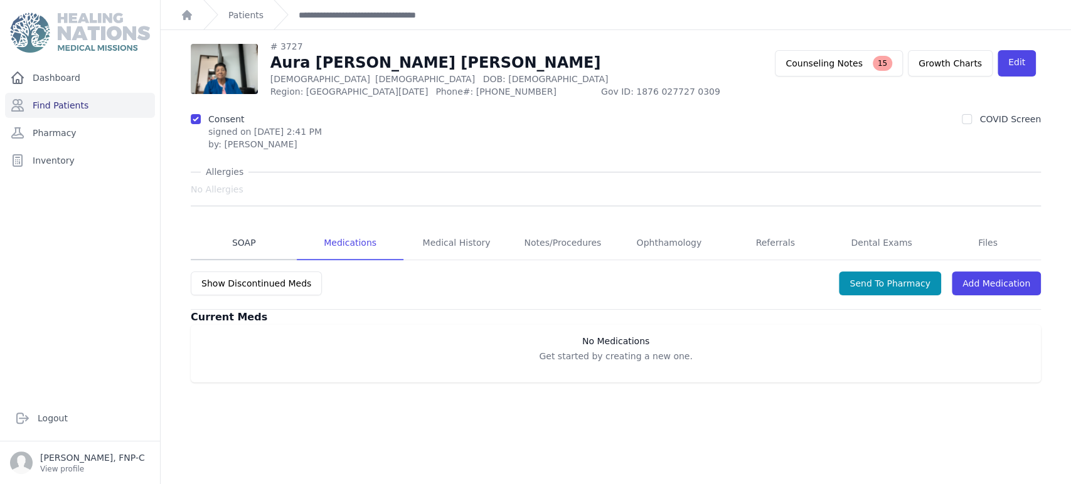
click at [242, 242] on link "SOAP" at bounding box center [244, 244] width 106 height 34
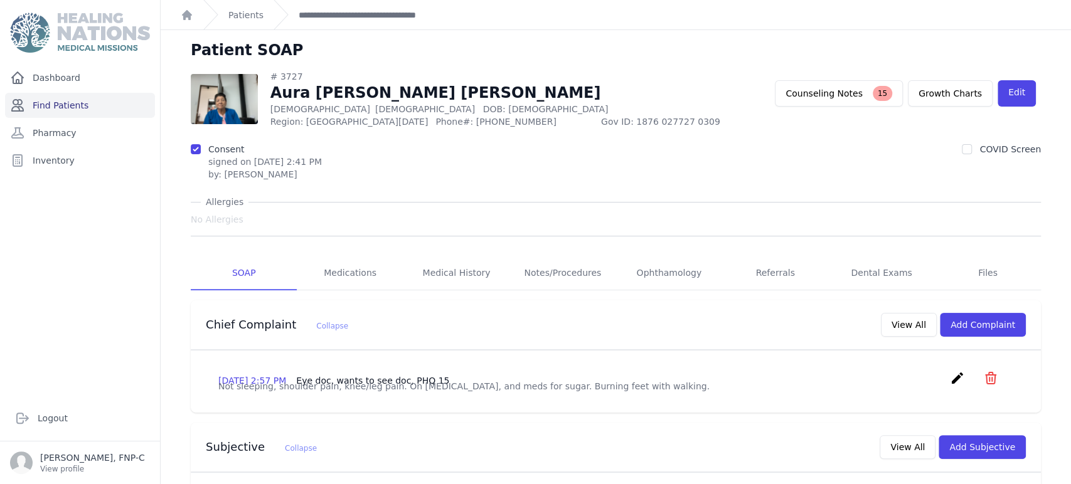
click at [70, 104] on link "Find Patients" at bounding box center [80, 105] width 150 height 25
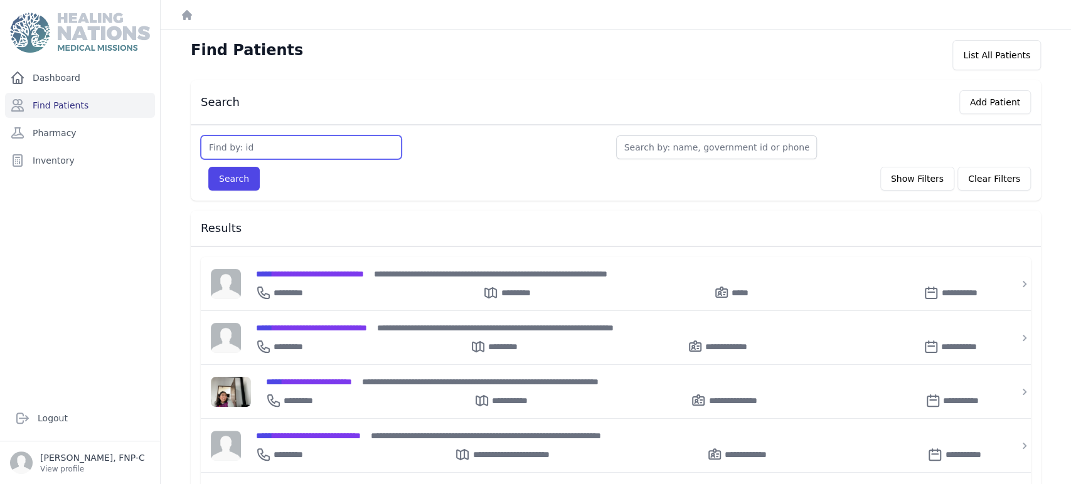
click at [224, 149] on input "text" at bounding box center [301, 148] width 201 height 24
type input "3734"
click at [226, 179] on button "Search" at bounding box center [233, 179] width 51 height 24
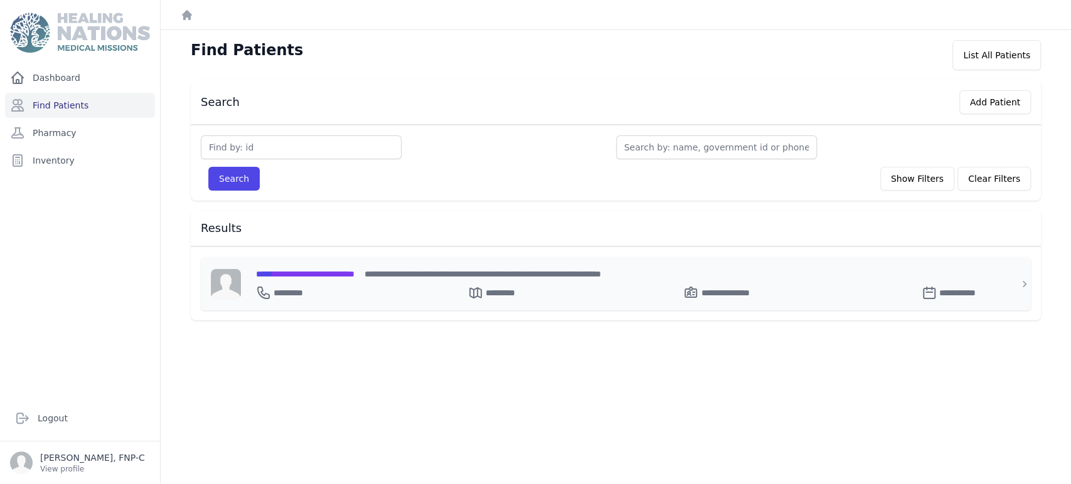
click at [292, 272] on span "**********" at bounding box center [305, 274] width 99 height 9
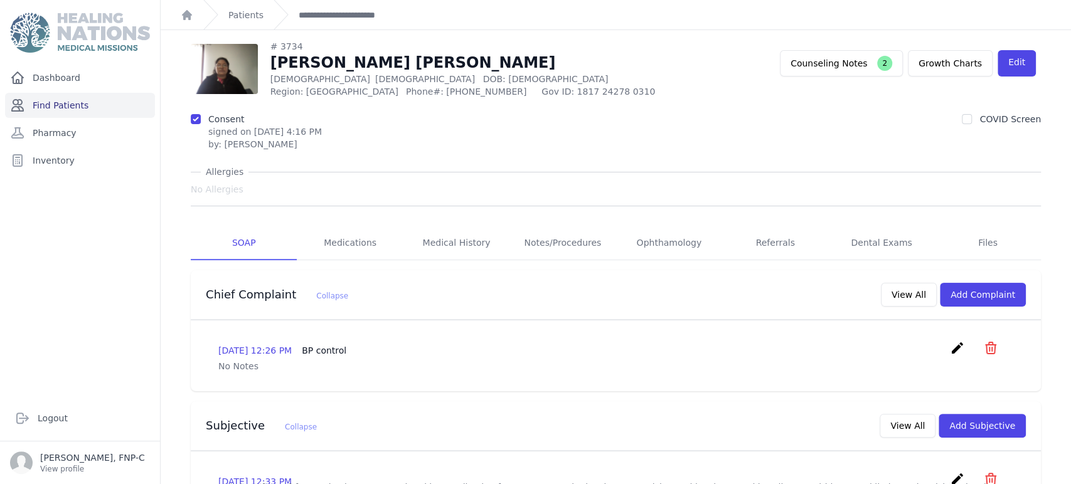
click at [67, 101] on link "Find Patients" at bounding box center [80, 105] width 150 height 25
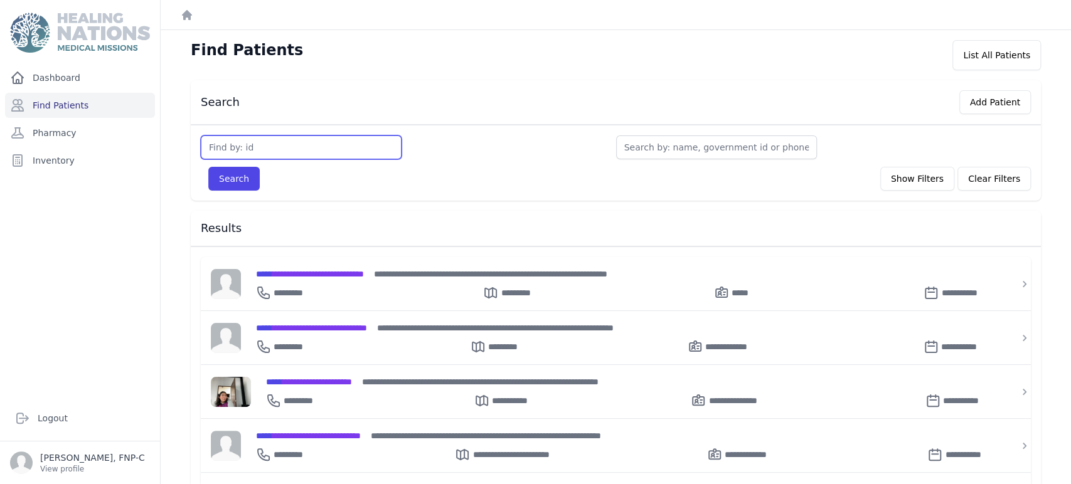
click at [233, 147] on input "text" at bounding box center [301, 148] width 201 height 24
type input "3738"
click at [239, 177] on button "Search" at bounding box center [233, 179] width 51 height 24
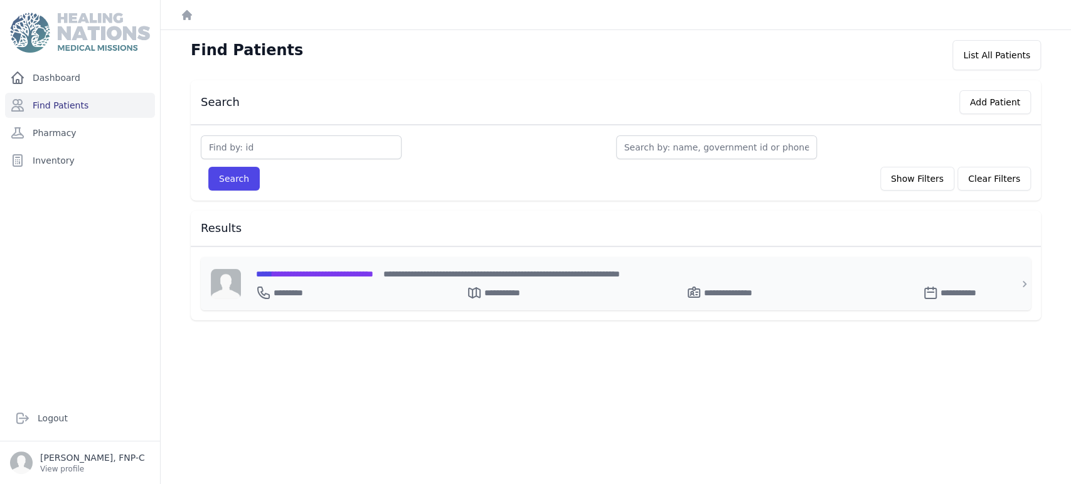
click at [301, 271] on span "**********" at bounding box center [314, 274] width 117 height 9
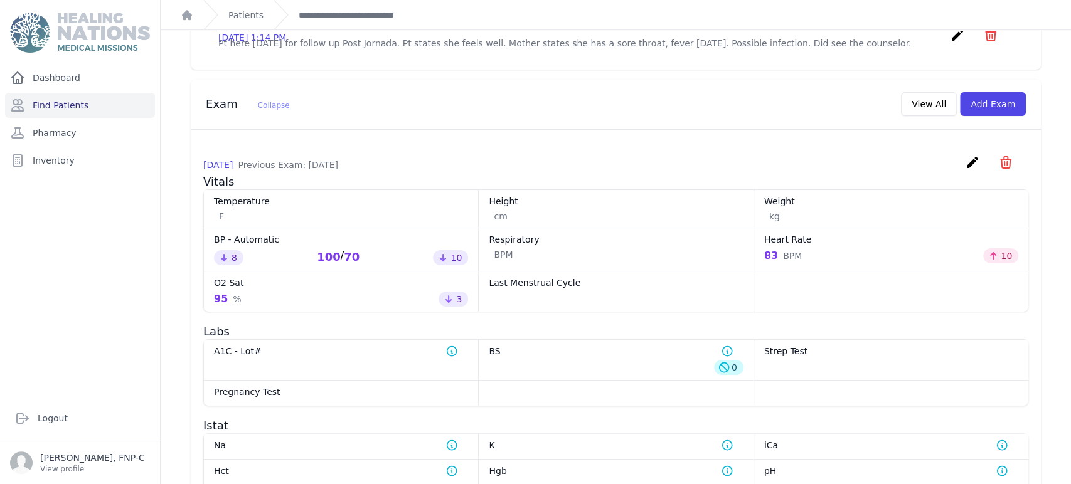
scroll to position [479, 0]
click at [60, 104] on link "Find Patients" at bounding box center [80, 105] width 150 height 25
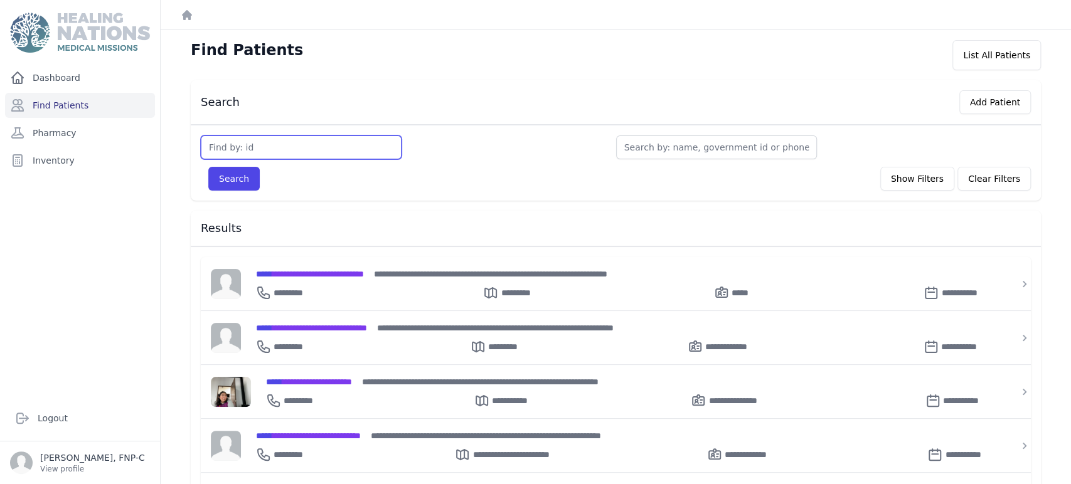
click at [282, 145] on input "text" at bounding box center [301, 148] width 201 height 24
type input "3742"
click at [229, 178] on button "Search" at bounding box center [233, 179] width 51 height 24
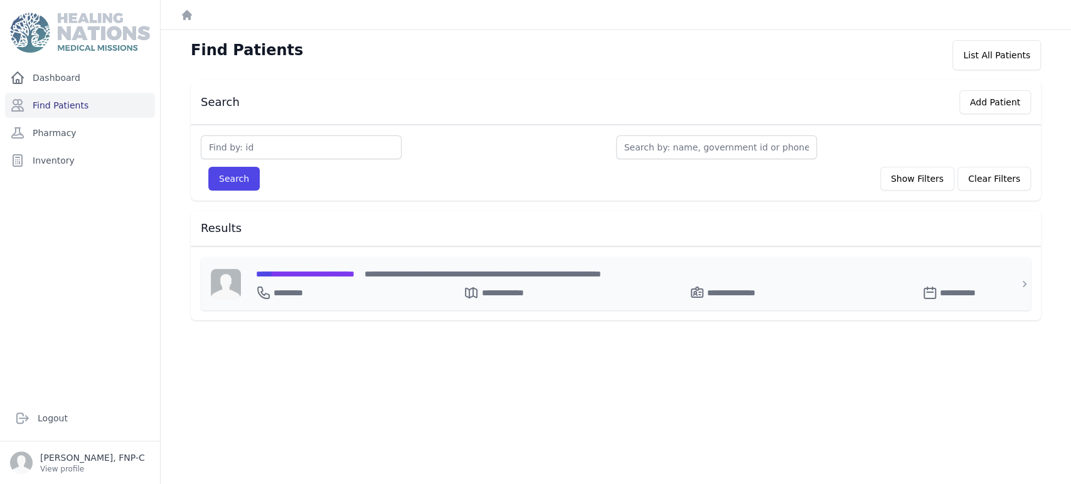
click at [304, 272] on span "**********" at bounding box center [305, 274] width 99 height 9
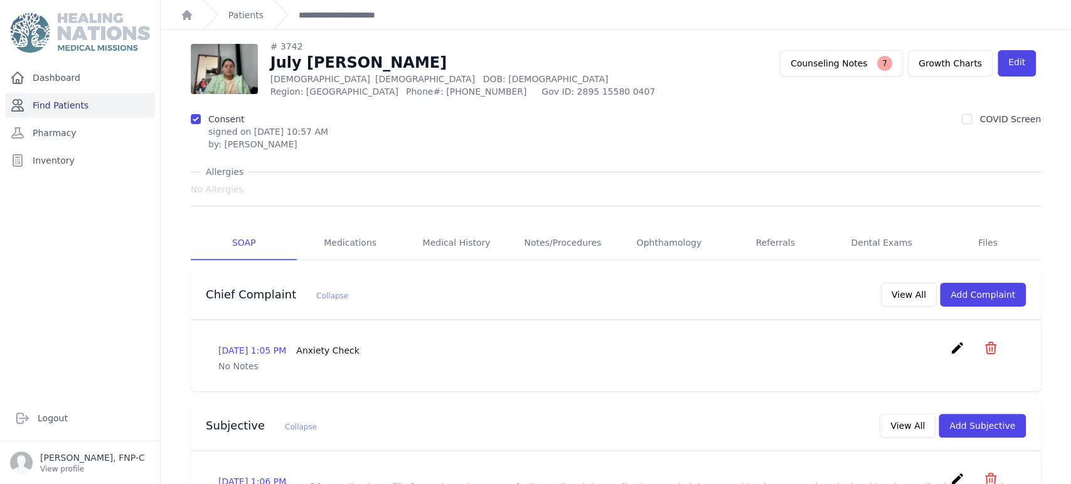
click at [72, 103] on link "Find Patients" at bounding box center [80, 105] width 150 height 25
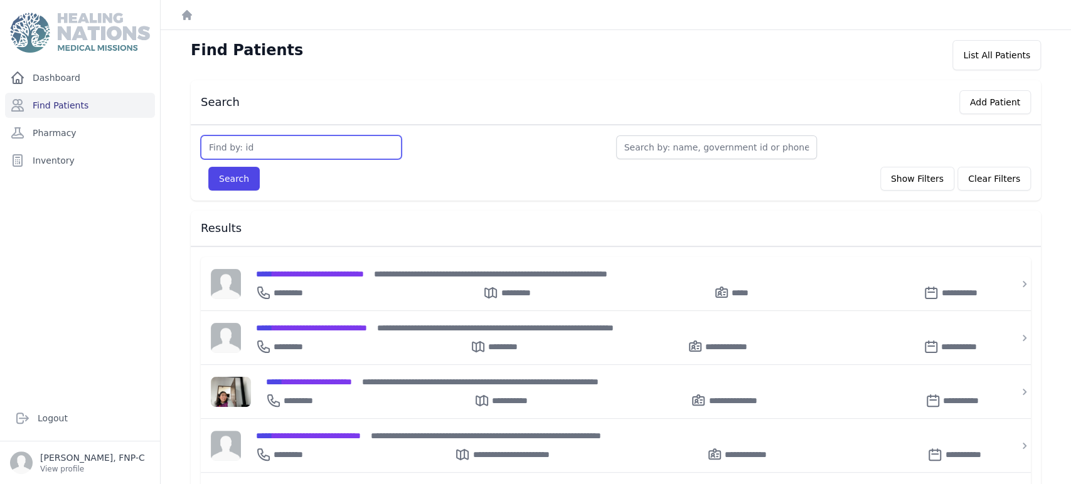
click at [251, 148] on input "text" at bounding box center [301, 148] width 201 height 24
type input "3752"
click at [244, 176] on button "Search" at bounding box center [233, 179] width 51 height 24
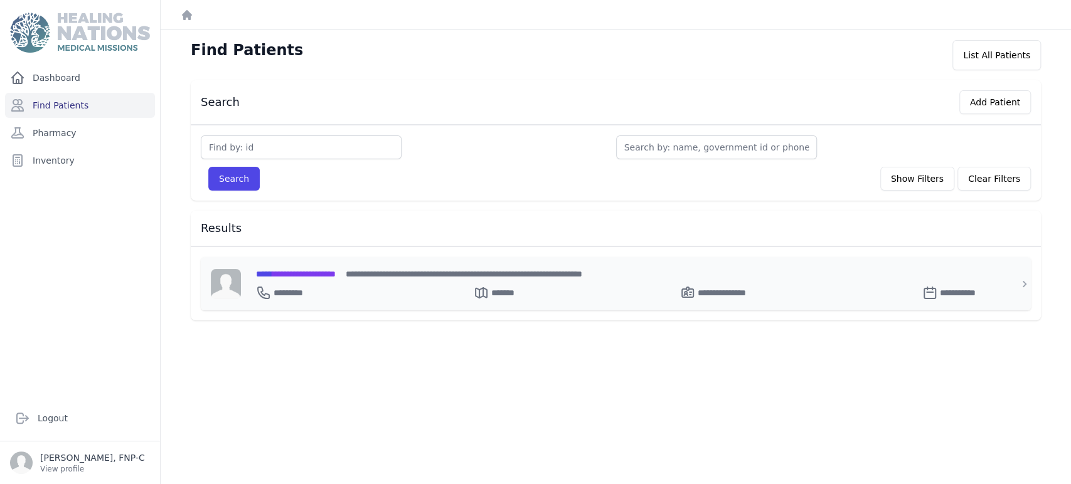
click at [287, 272] on span "**********" at bounding box center [296, 274] width 80 height 9
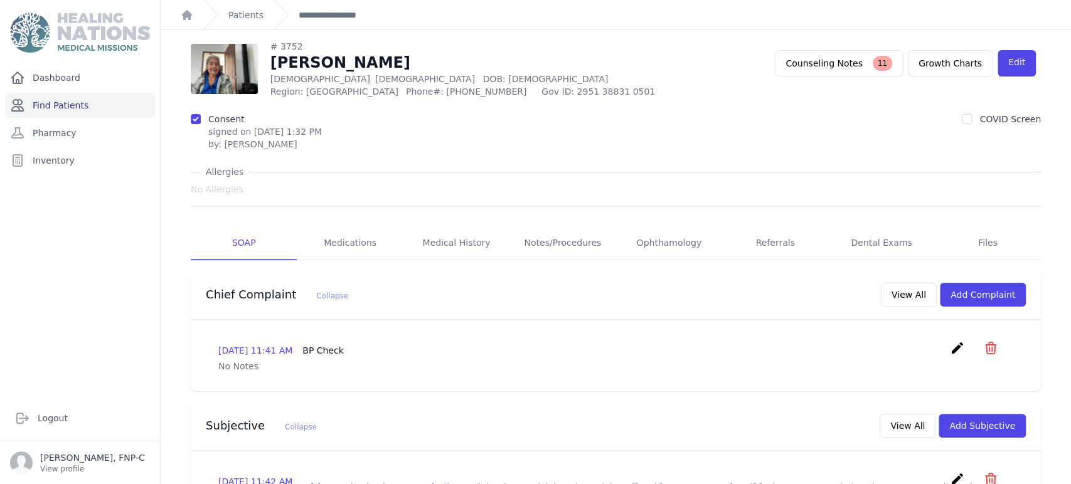
click at [68, 105] on link "Find Patients" at bounding box center [80, 105] width 150 height 25
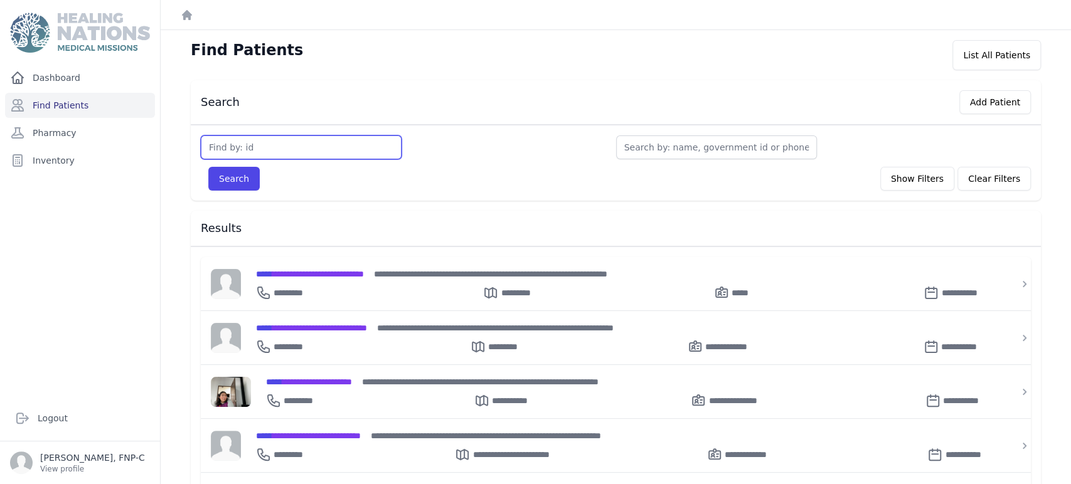
click at [255, 144] on input "text" at bounding box center [301, 148] width 201 height 24
type input "3759"
click at [233, 174] on button "Search" at bounding box center [233, 179] width 51 height 24
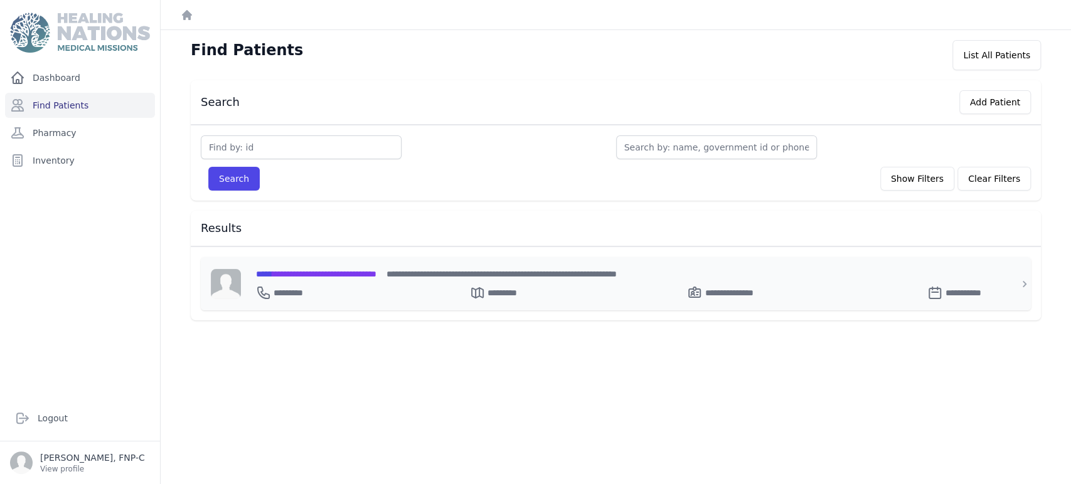
click at [317, 273] on span "**********" at bounding box center [316, 274] width 120 height 9
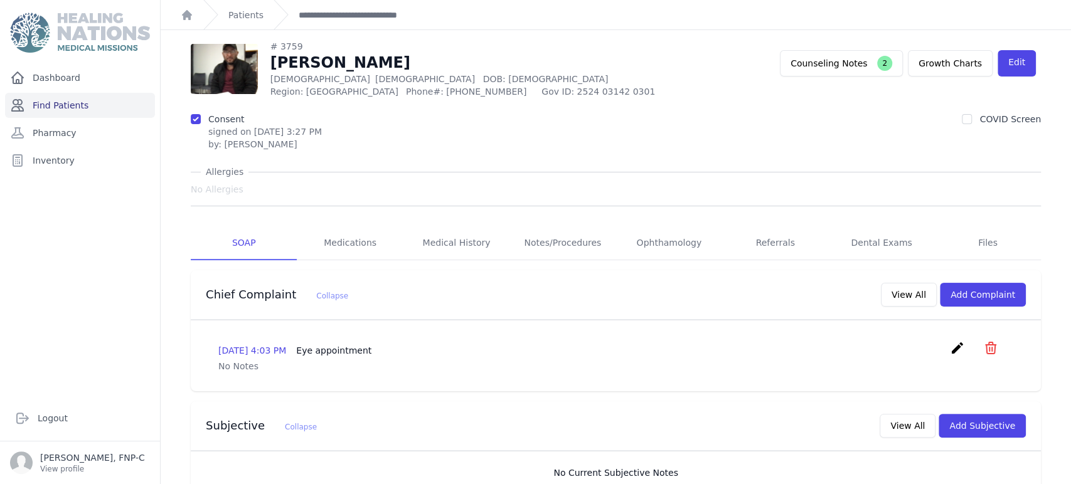
click at [65, 104] on link "Find Patients" at bounding box center [80, 105] width 150 height 25
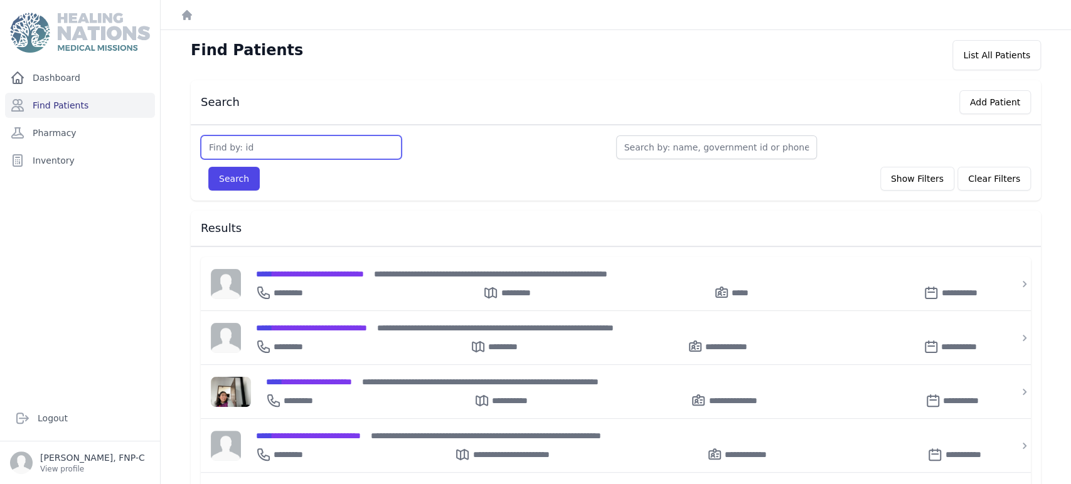
click at [221, 146] on input "text" at bounding box center [301, 148] width 201 height 24
type input "3760"
click at [223, 179] on button "Search" at bounding box center [233, 179] width 51 height 24
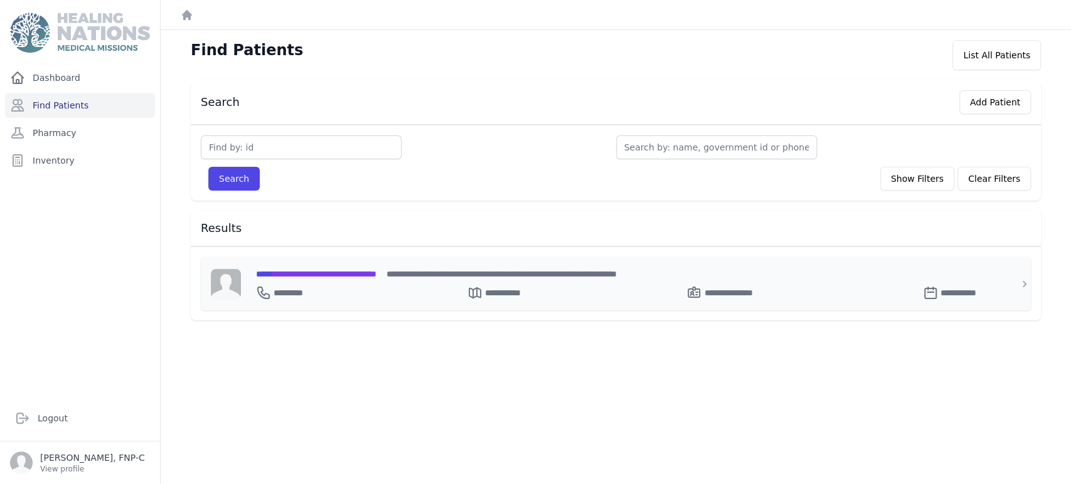
click at [311, 270] on span "**********" at bounding box center [316, 274] width 120 height 9
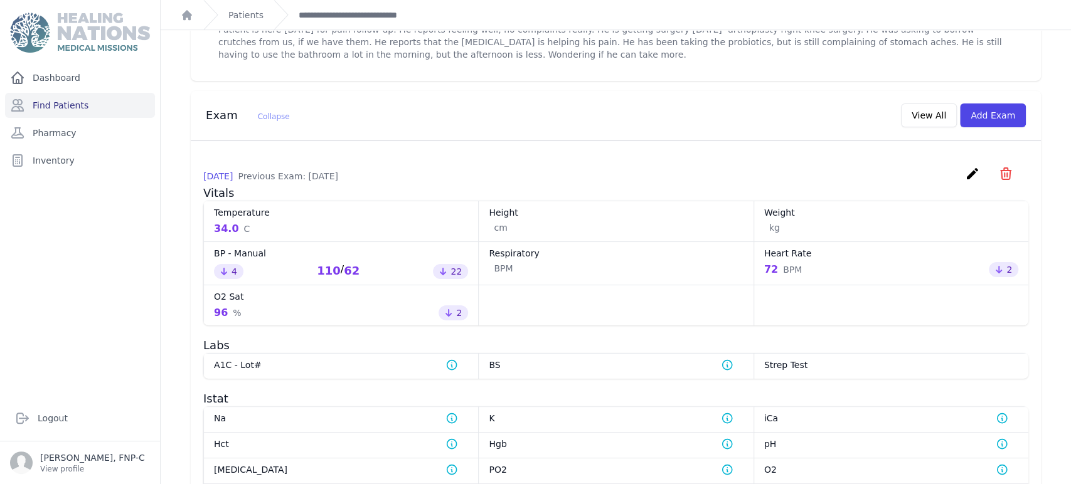
scroll to position [400, 0]
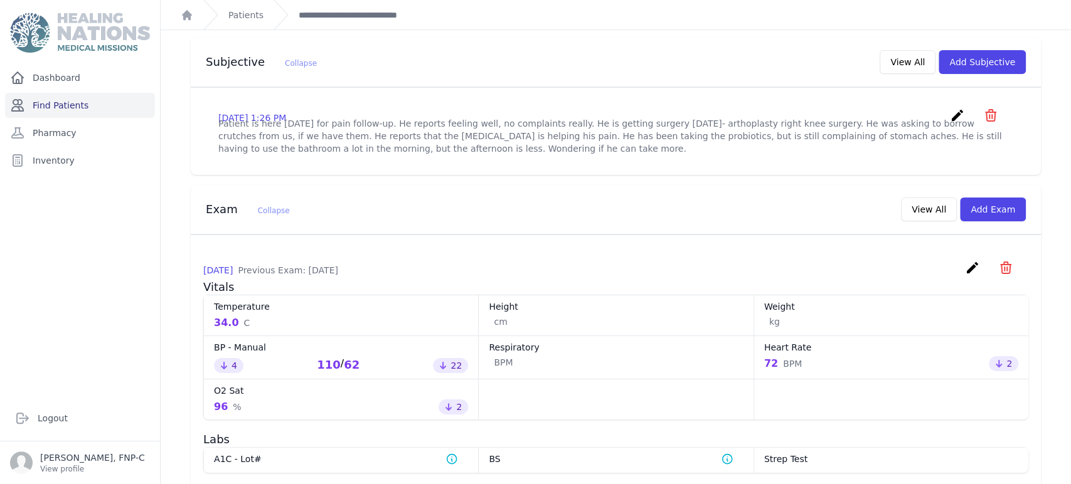
click at [73, 104] on link "Find Patients" at bounding box center [80, 105] width 150 height 25
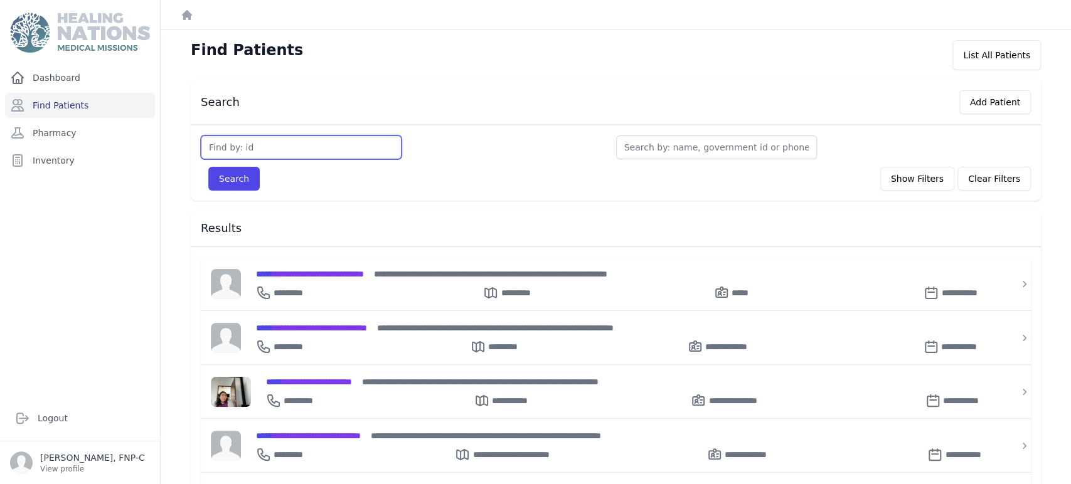
click at [241, 148] on input "text" at bounding box center [301, 148] width 201 height 24
type input "3770"
click at [228, 176] on button "Search" at bounding box center [233, 179] width 51 height 24
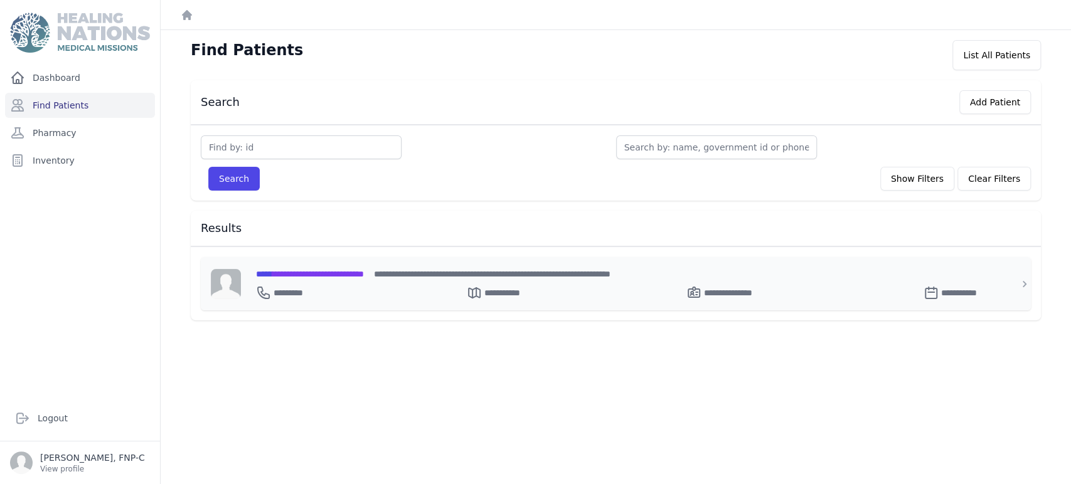
click at [285, 273] on span "**********" at bounding box center [310, 274] width 108 height 9
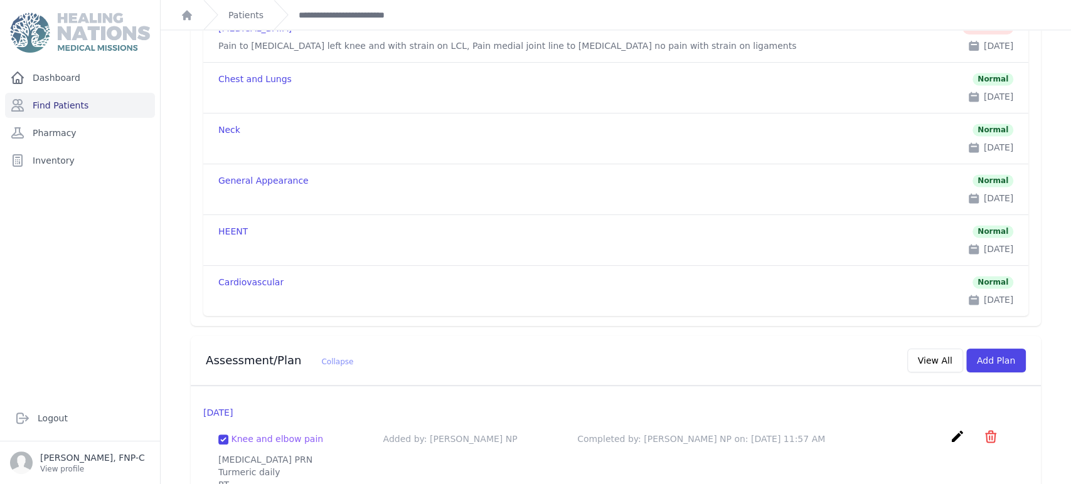
scroll to position [723, 0]
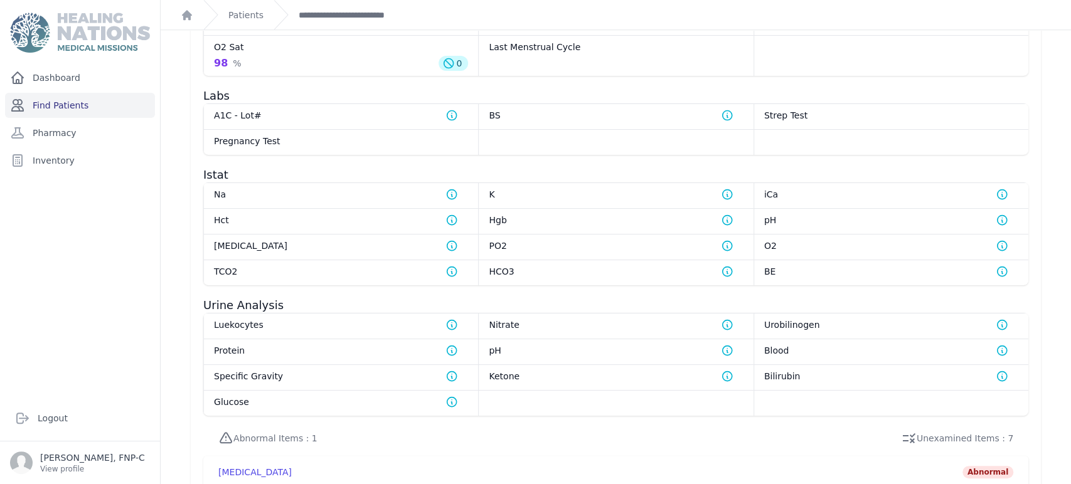
click at [65, 105] on link "Find Patients" at bounding box center [80, 105] width 150 height 25
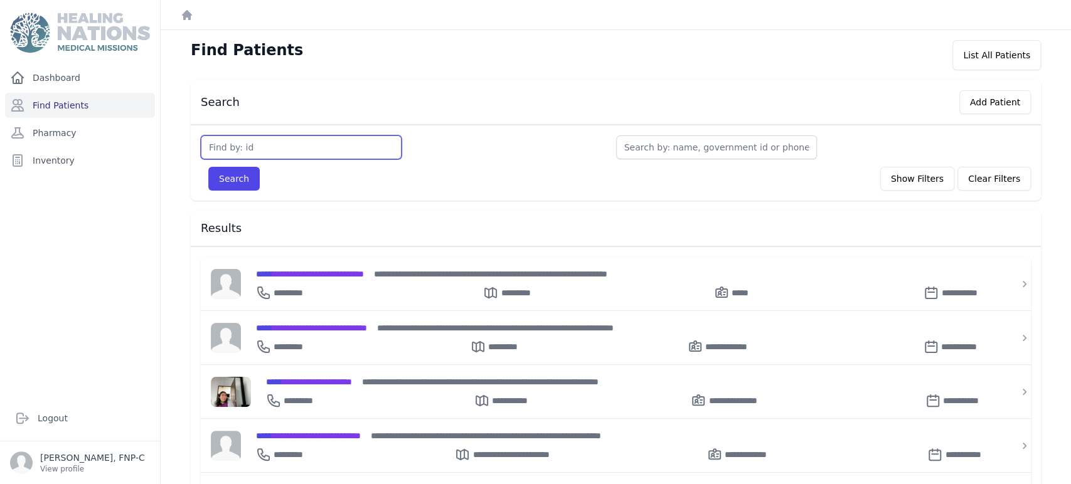
click at [216, 148] on input "text" at bounding box center [301, 148] width 201 height 24
type input "3787"
click at [227, 178] on button "Search" at bounding box center [233, 179] width 51 height 24
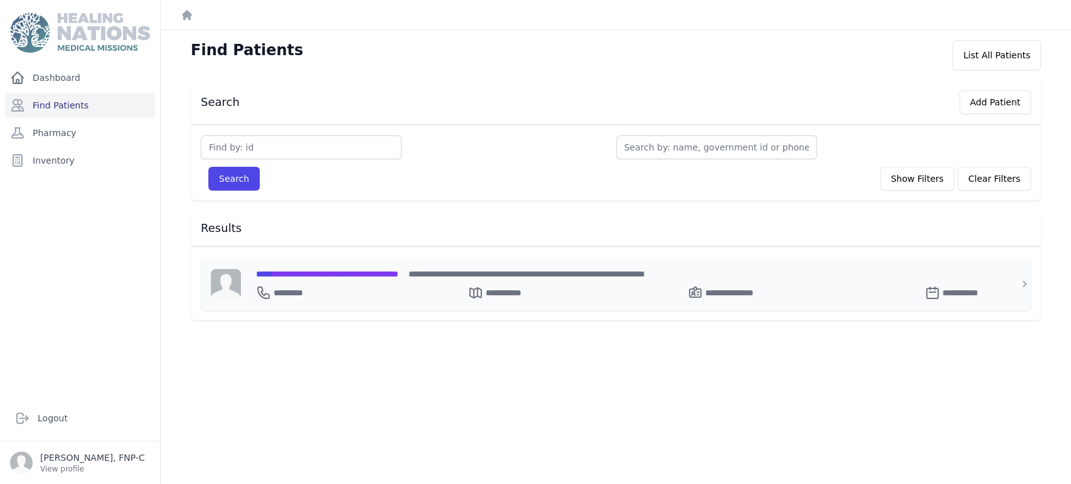
click at [305, 270] on span "**********" at bounding box center [327, 274] width 142 height 9
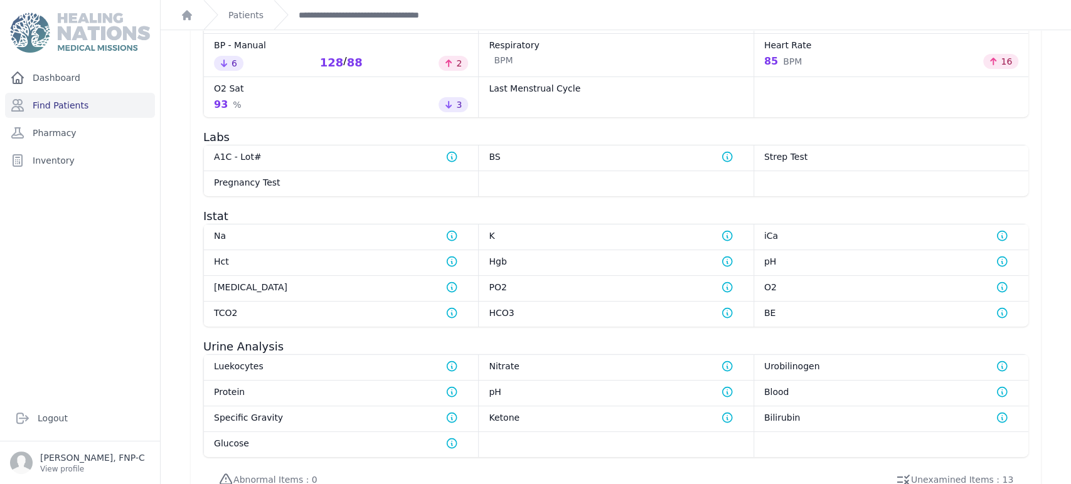
scroll to position [397, 0]
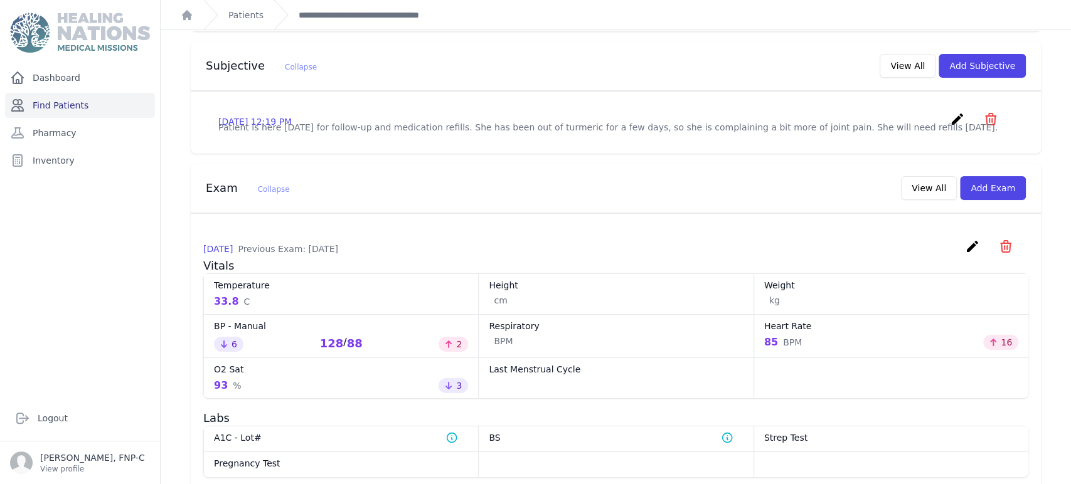
click at [58, 107] on link "Find Patients" at bounding box center [80, 105] width 150 height 25
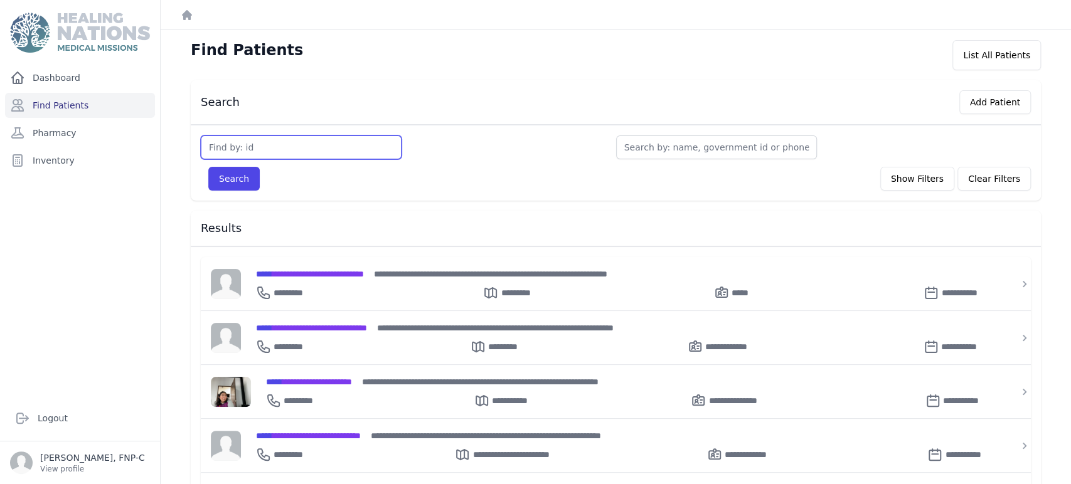
click at [251, 151] on input "text" at bounding box center [301, 148] width 201 height 24
type input "115"
click at [237, 181] on button "Search" at bounding box center [233, 179] width 51 height 24
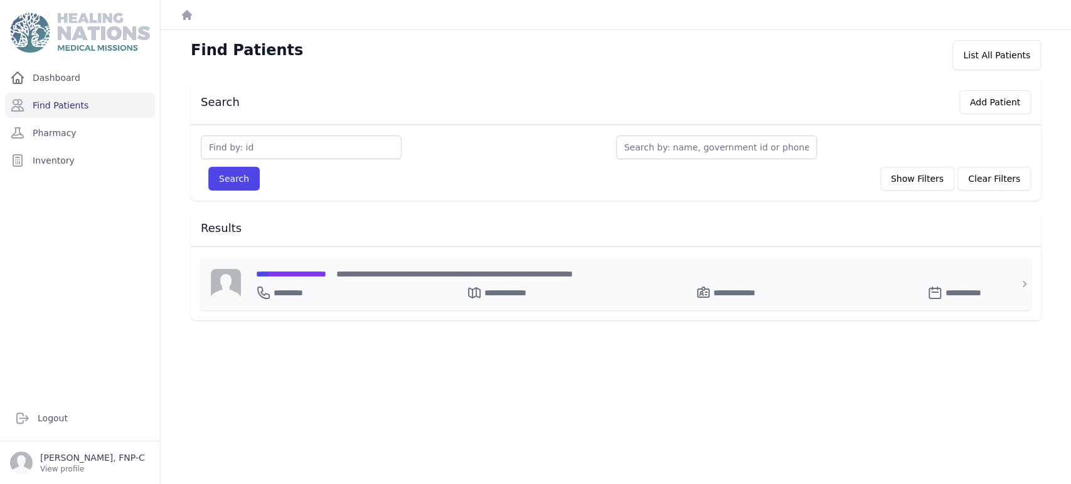
click at [289, 276] on span "**********" at bounding box center [291, 274] width 70 height 9
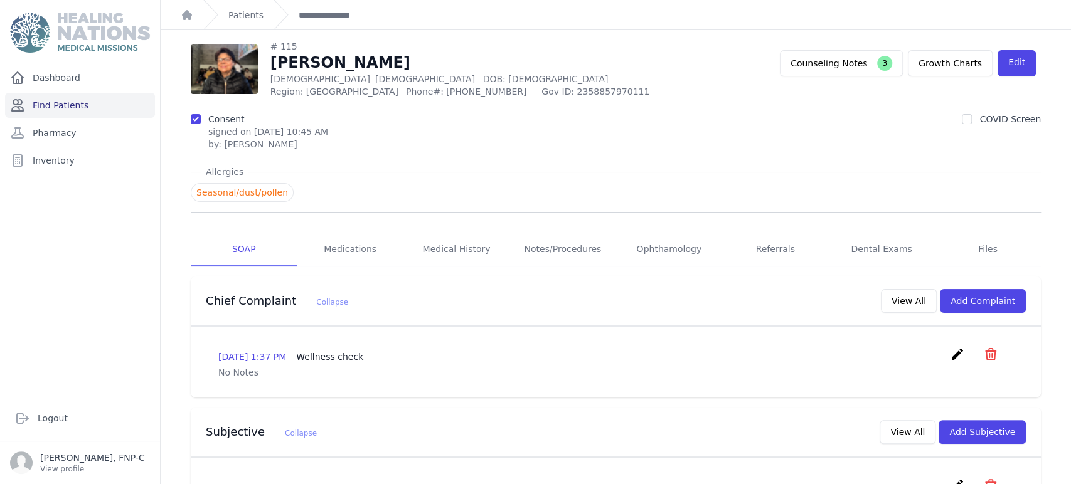
click at [68, 105] on link "Find Patients" at bounding box center [80, 105] width 150 height 25
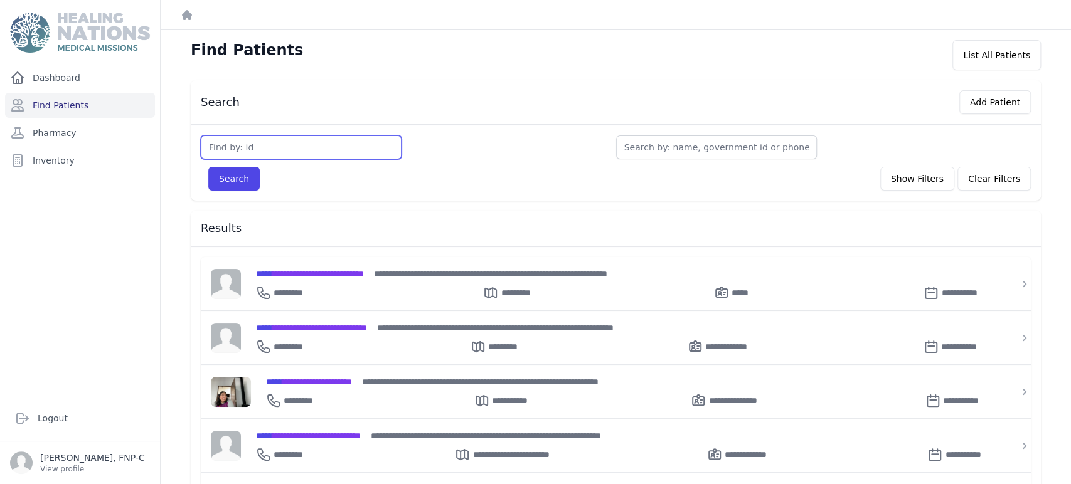
click at [255, 149] on input "text" at bounding box center [301, 148] width 201 height 24
type input "416"
click at [220, 176] on button "Search" at bounding box center [233, 179] width 51 height 24
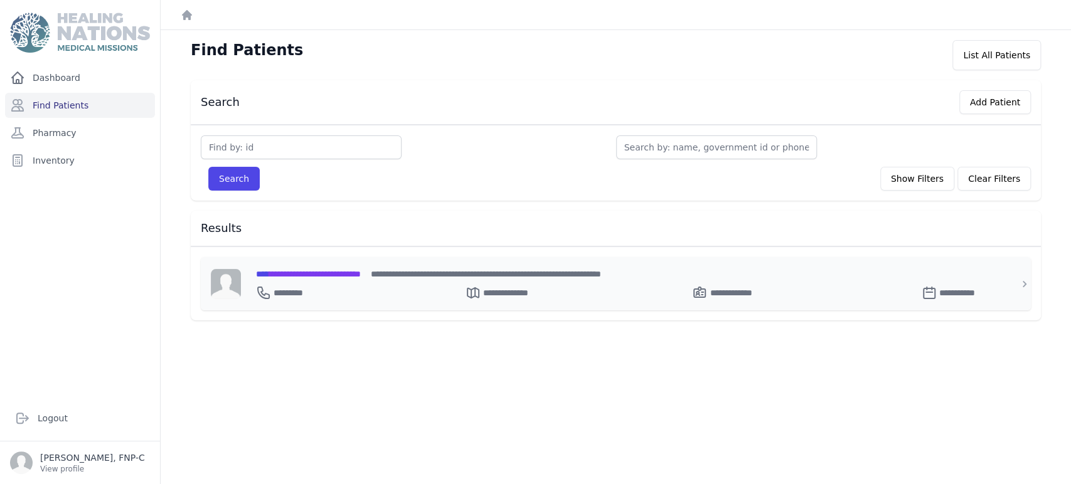
click at [283, 272] on span "**********" at bounding box center [308, 274] width 105 height 9
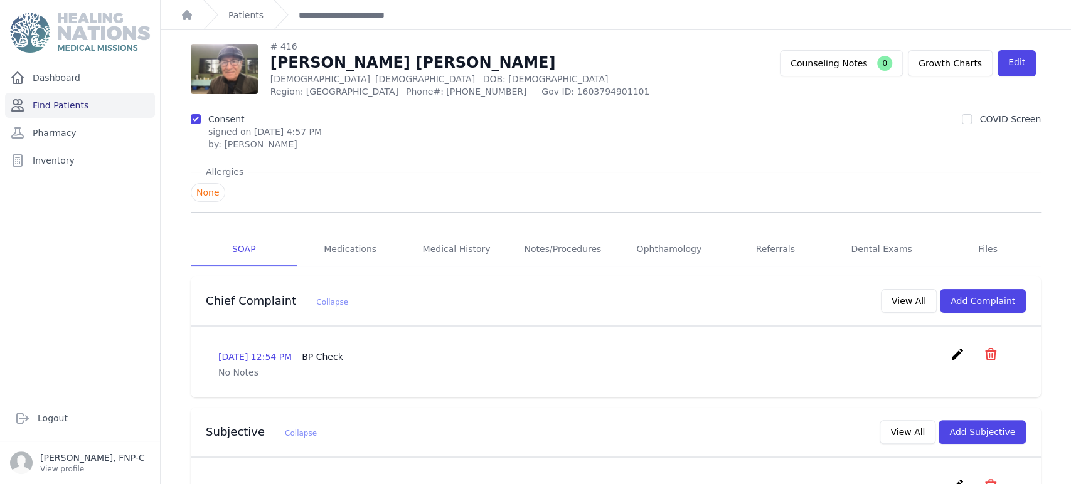
click at [57, 107] on link "Find Patients" at bounding box center [80, 105] width 150 height 25
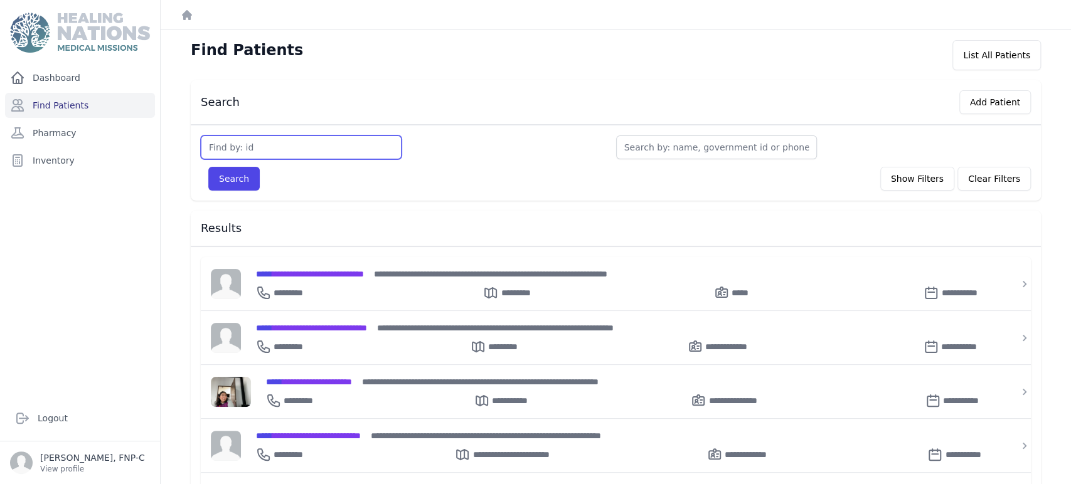
click at [224, 151] on input "text" at bounding box center [301, 148] width 201 height 24
type input "675"
click at [230, 176] on button "Search" at bounding box center [233, 179] width 51 height 24
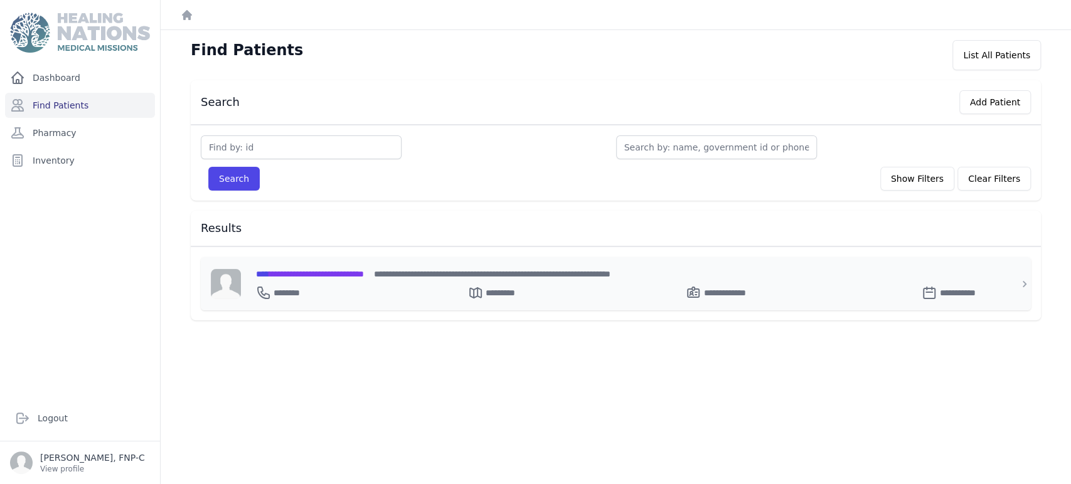
click at [308, 271] on span "**********" at bounding box center [310, 274] width 108 height 9
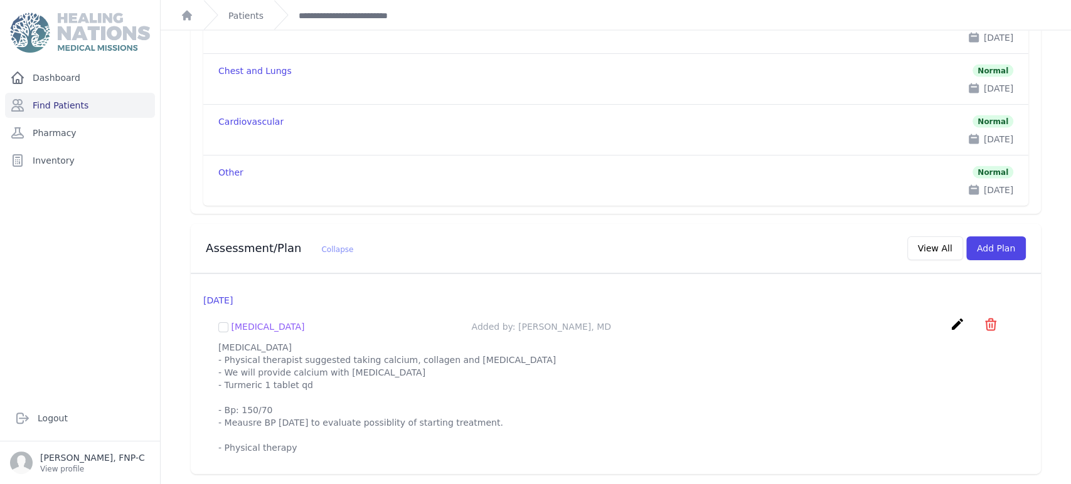
scroll to position [1616, 0]
click at [65, 105] on link "Find Patients" at bounding box center [80, 105] width 150 height 25
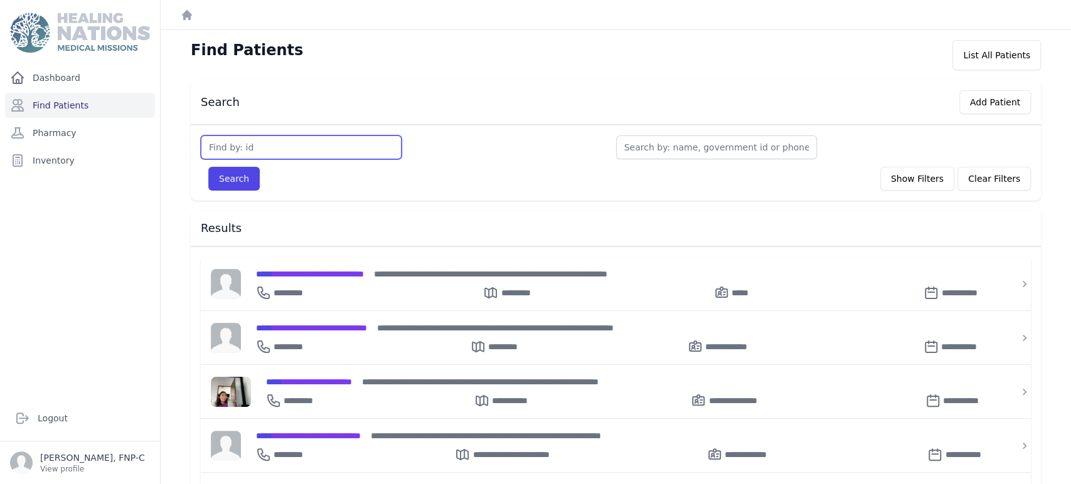
click at [256, 146] on input "text" at bounding box center [301, 148] width 201 height 24
type input "1239"
click at [247, 178] on button "Search" at bounding box center [233, 179] width 51 height 24
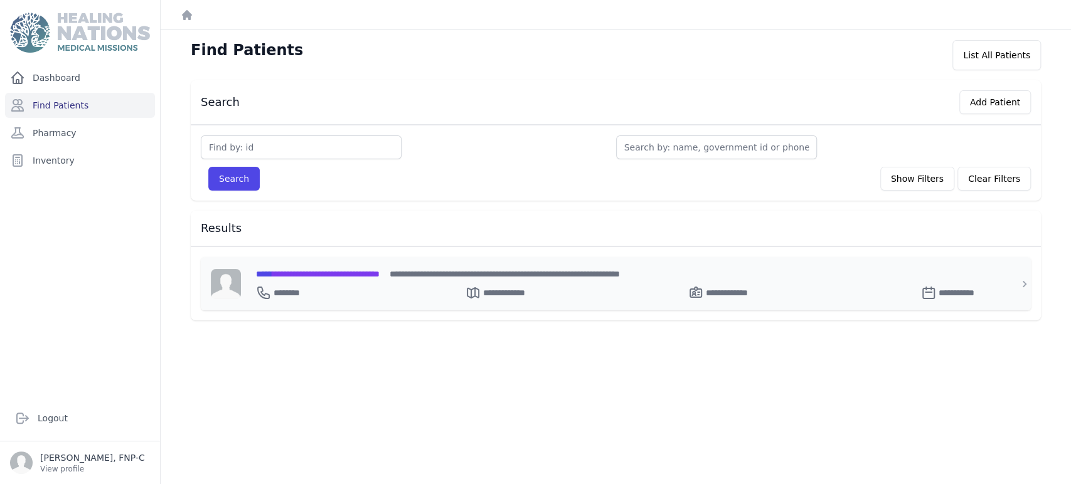
click at [307, 273] on span "**********" at bounding box center [318, 274] width 124 height 9
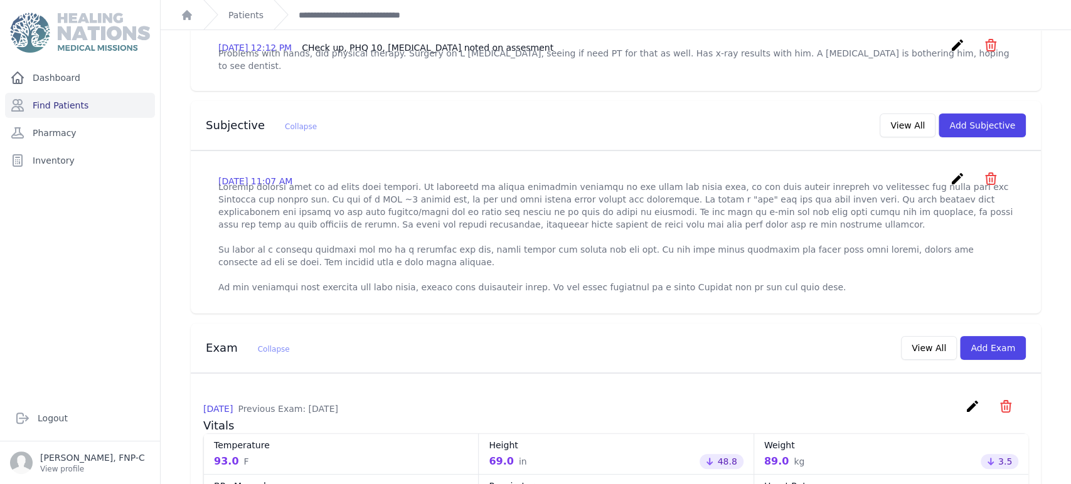
scroll to position [270, 0]
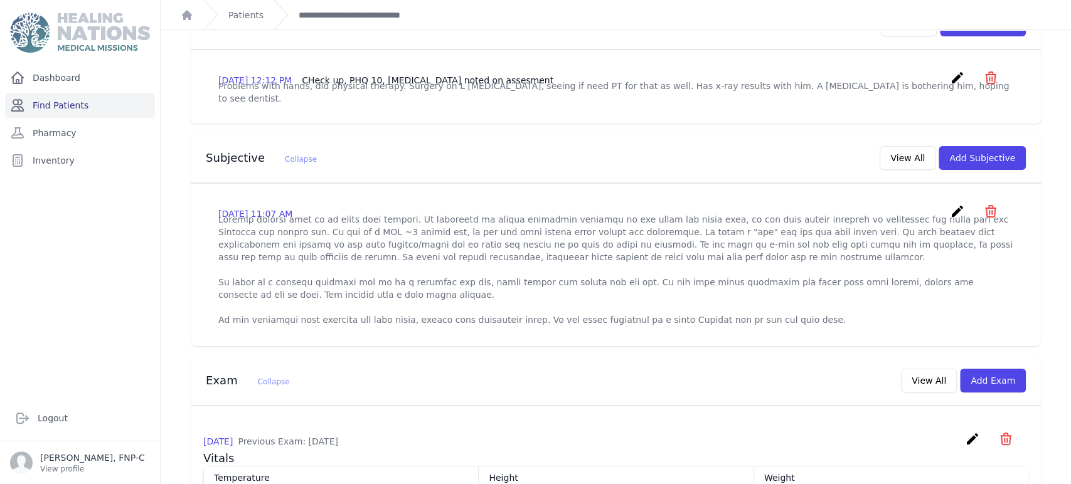
click at [80, 104] on link "Find Patients" at bounding box center [80, 105] width 150 height 25
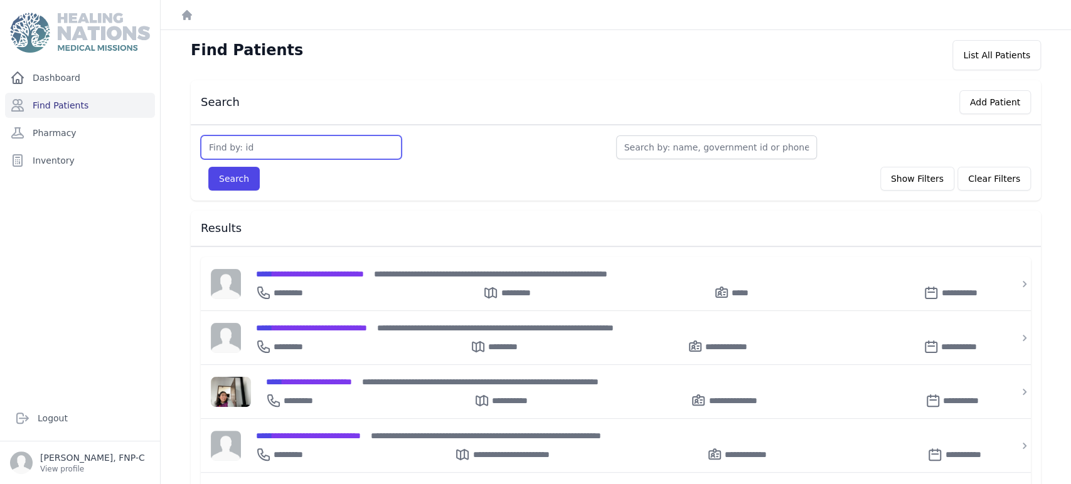
click at [271, 149] on input "text" at bounding box center [301, 148] width 201 height 24
type input "2042"
click at [225, 183] on button "Search" at bounding box center [233, 179] width 51 height 24
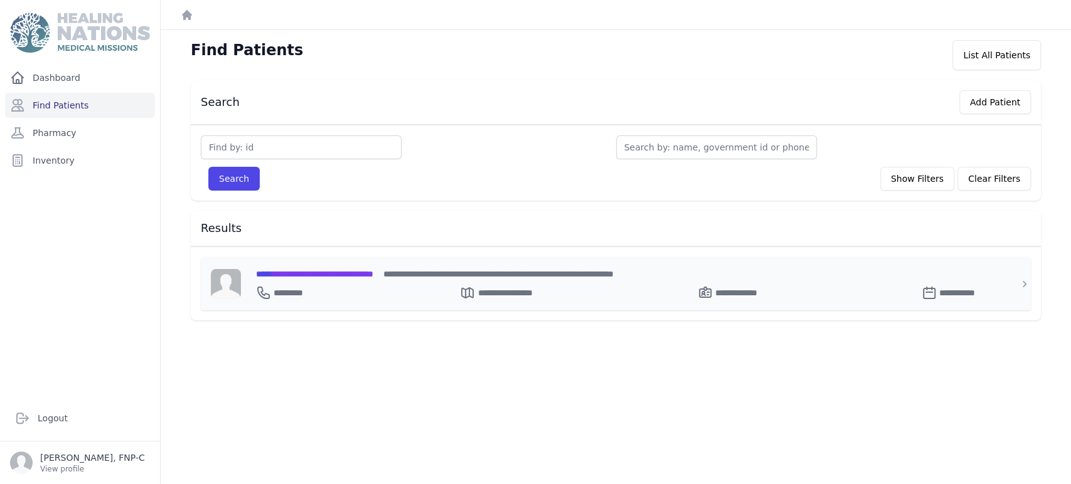
click at [301, 275] on span "**********" at bounding box center [314, 274] width 117 height 9
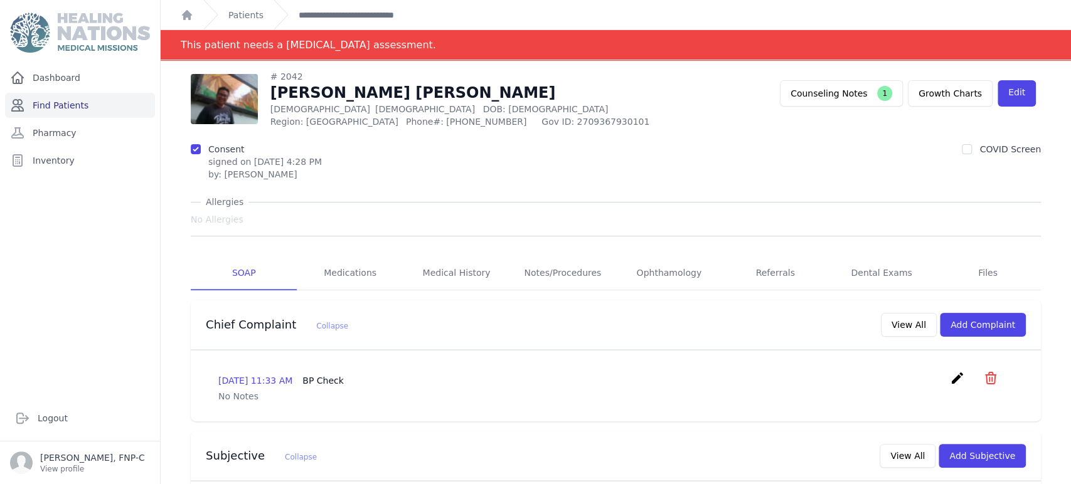
click at [80, 109] on link "Find Patients" at bounding box center [80, 105] width 150 height 25
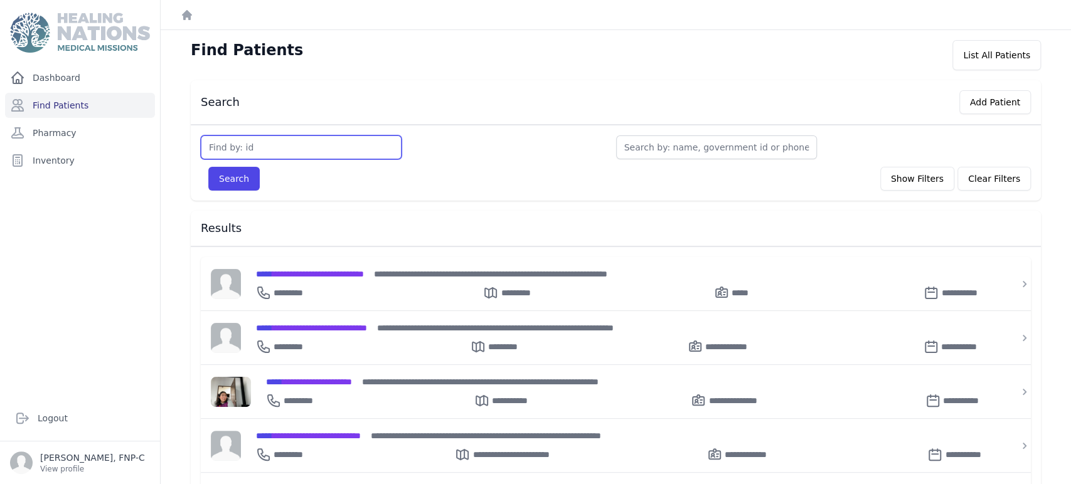
click at [233, 149] on input "text" at bounding box center [301, 148] width 201 height 24
type input "2221"
click at [221, 179] on button "Search" at bounding box center [233, 179] width 51 height 24
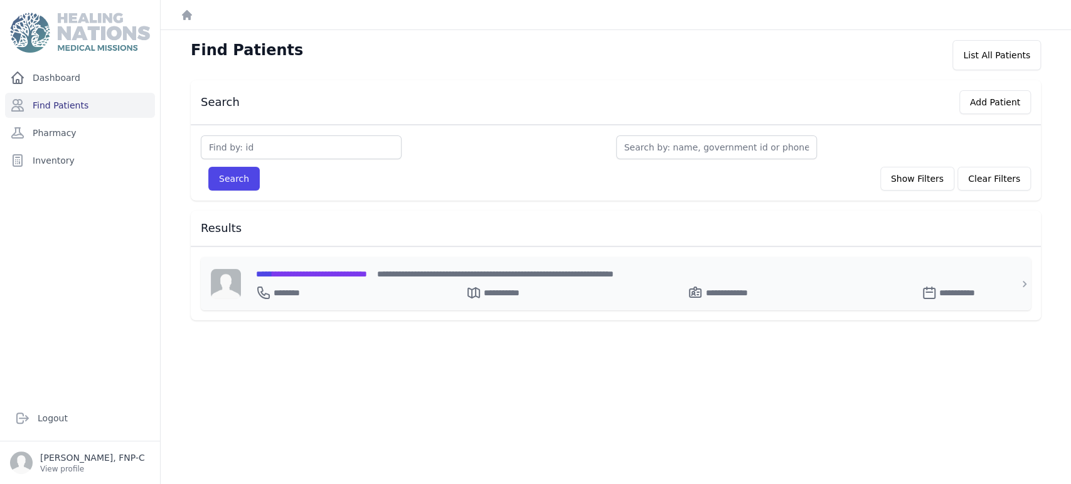
click at [291, 272] on span "**********" at bounding box center [311, 274] width 111 height 9
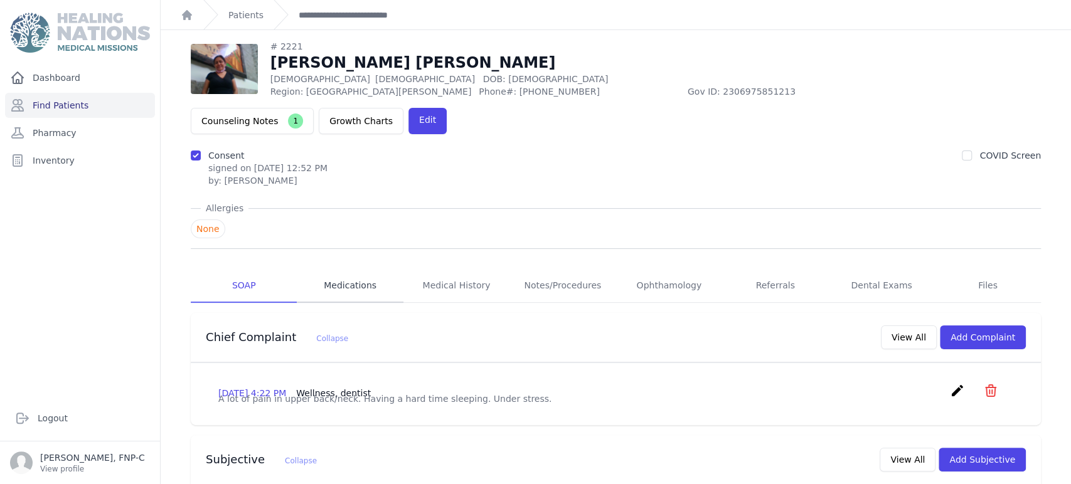
click at [357, 269] on link "Medications" at bounding box center [350, 286] width 106 height 34
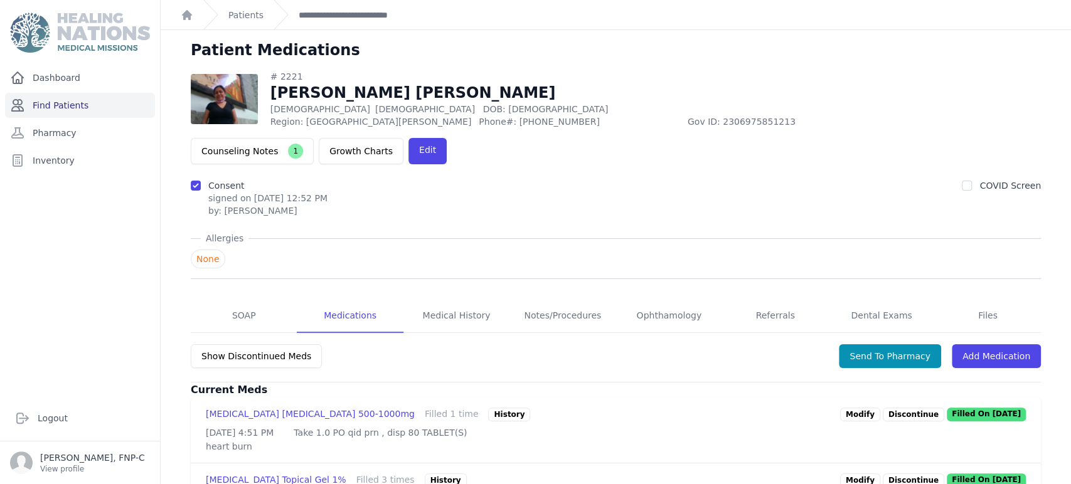
click at [36, 102] on link "Find Patients" at bounding box center [80, 105] width 150 height 25
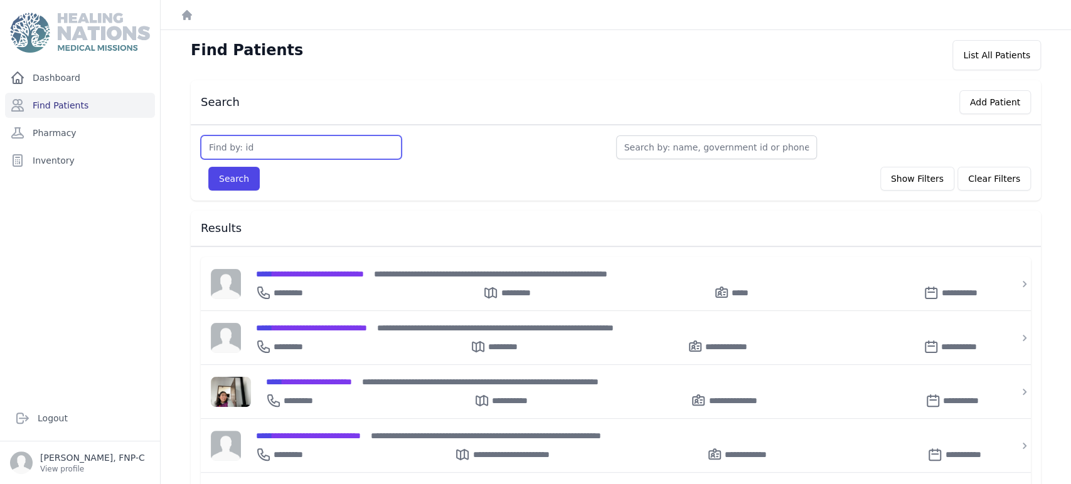
click at [233, 144] on input "text" at bounding box center [301, 148] width 201 height 24
type input "2310"
click at [236, 182] on button "Search" at bounding box center [233, 179] width 51 height 24
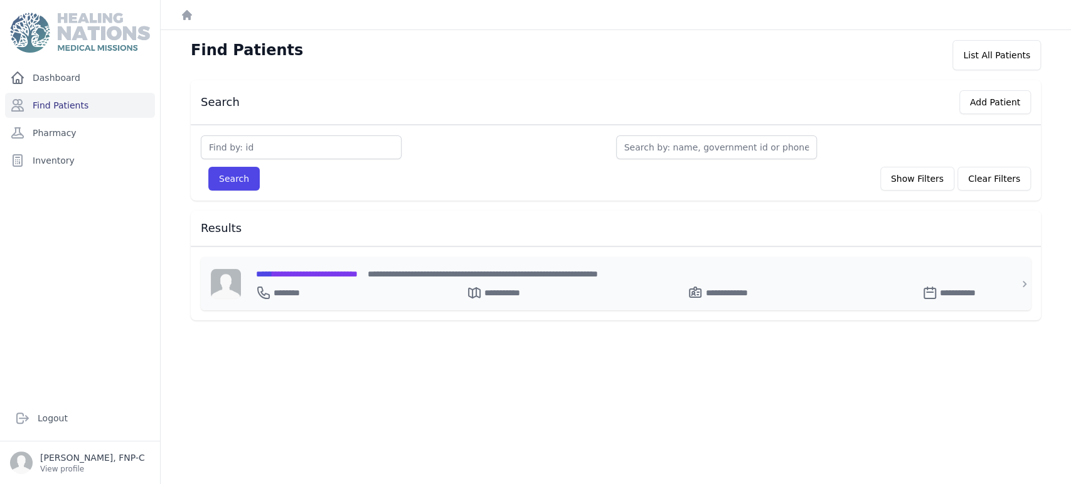
click at [289, 276] on span "**********" at bounding box center [307, 274] width 102 height 9
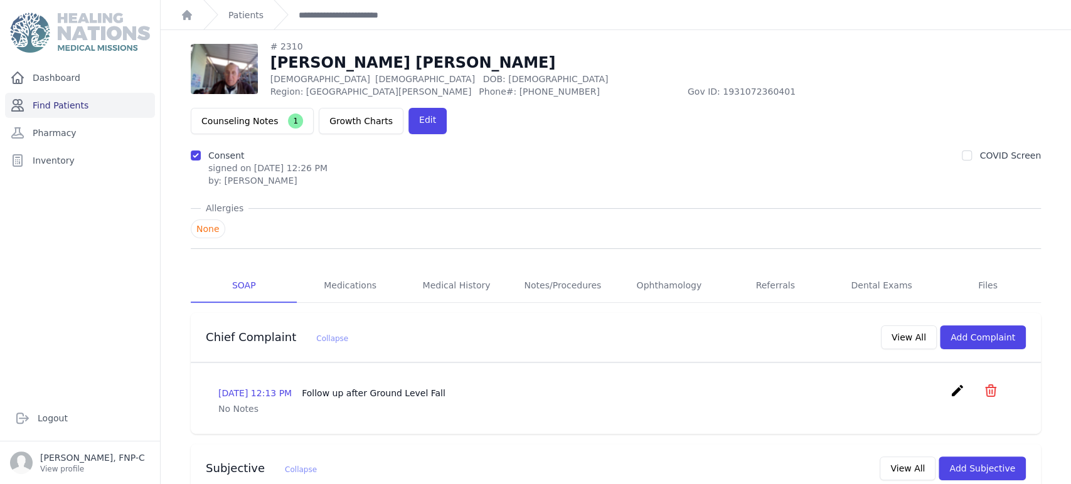
click at [71, 107] on link "Find Patients" at bounding box center [80, 105] width 150 height 25
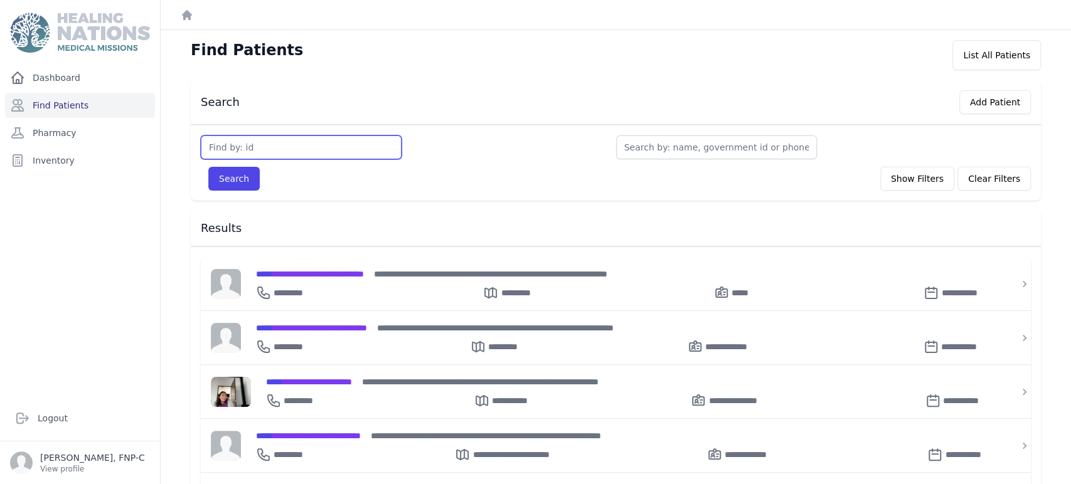
click at [236, 149] on input "text" at bounding box center [301, 148] width 201 height 24
type input "2313"
click at [230, 175] on button "Search" at bounding box center [233, 179] width 51 height 24
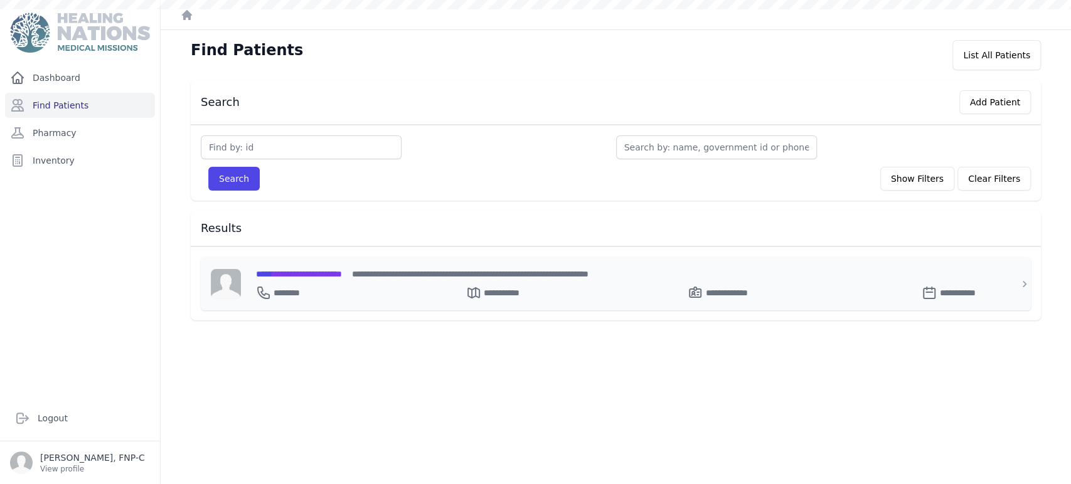
click at [295, 272] on span "**********" at bounding box center [299, 274] width 86 height 9
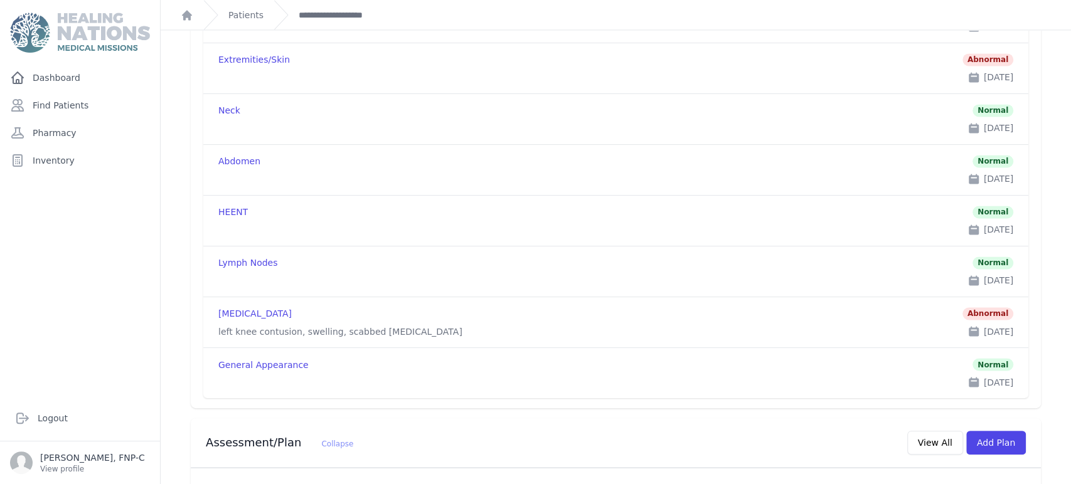
scroll to position [1254, 0]
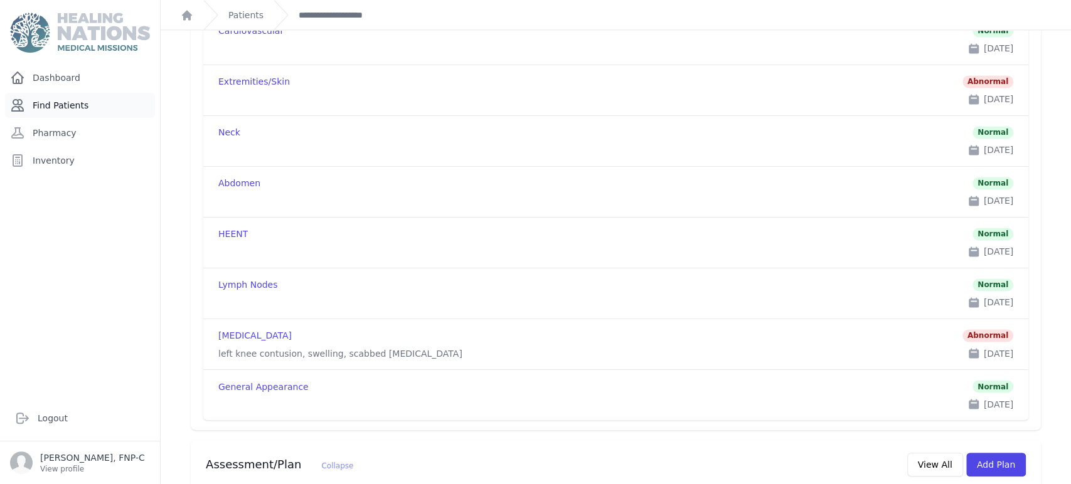
click at [50, 107] on link "Find Patients" at bounding box center [80, 105] width 150 height 25
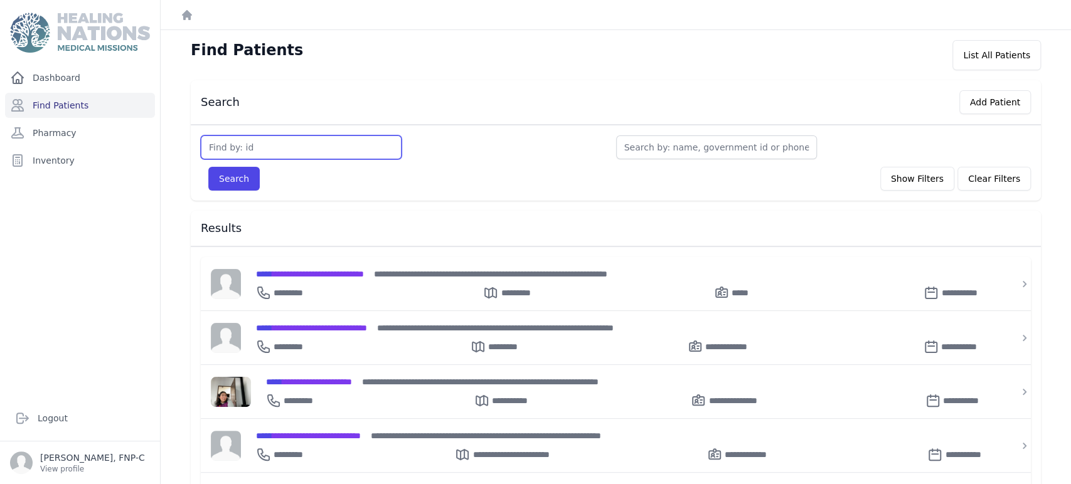
click at [250, 144] on input "text" at bounding box center [301, 148] width 201 height 24
type input "2643"
click at [241, 180] on button "Search" at bounding box center [233, 179] width 51 height 24
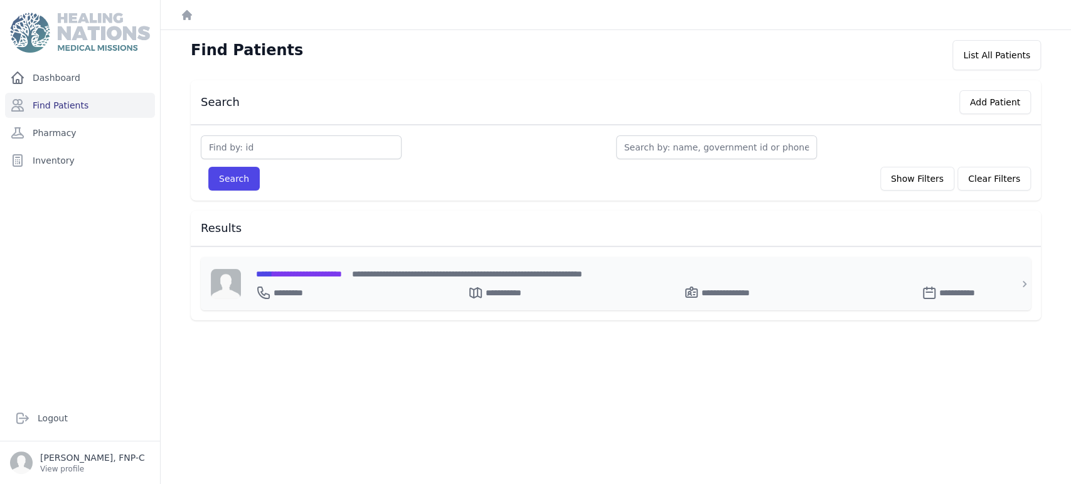
click at [307, 274] on span "**********" at bounding box center [299, 274] width 86 height 9
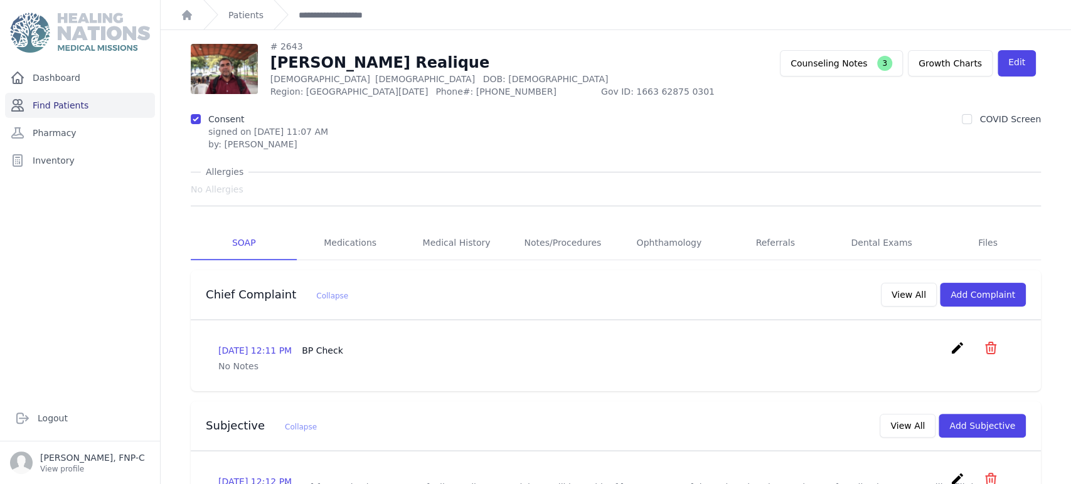
click at [65, 106] on link "Find Patients" at bounding box center [80, 105] width 150 height 25
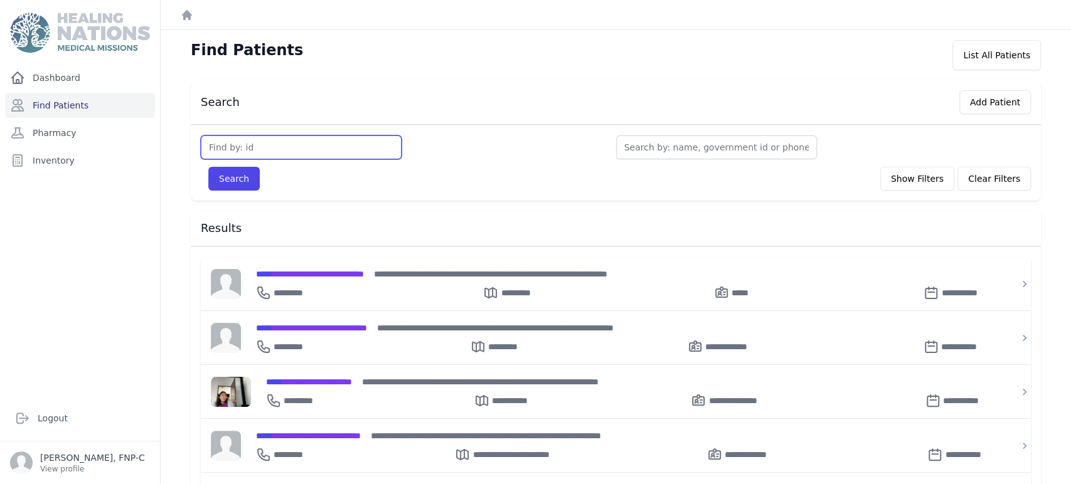
click at [250, 143] on input "text" at bounding box center [301, 148] width 201 height 24
type input "2665"
click at [242, 173] on button "Search" at bounding box center [233, 179] width 51 height 24
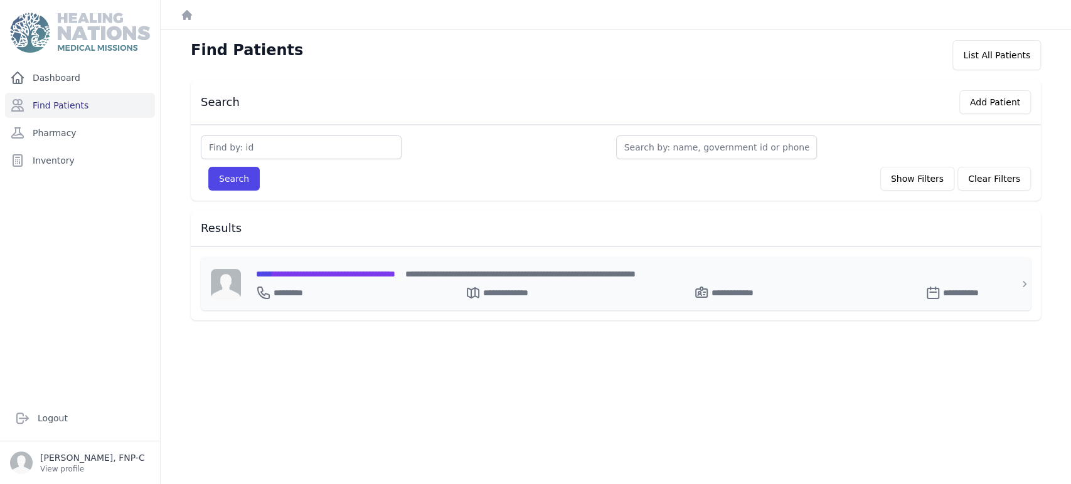
click at [296, 270] on span "**********" at bounding box center [325, 274] width 139 height 9
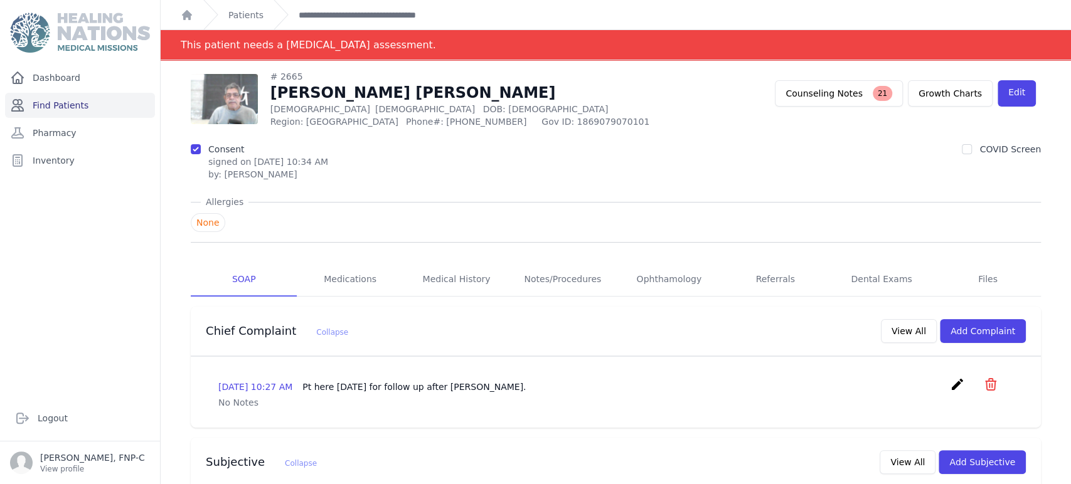
click at [69, 102] on link "Find Patients" at bounding box center [80, 105] width 150 height 25
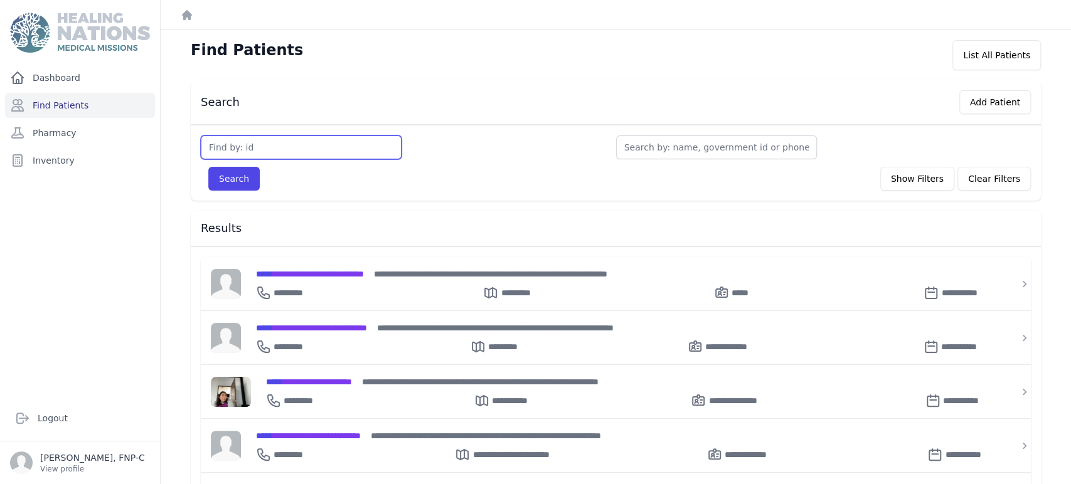
click at [226, 149] on input "text" at bounding box center [301, 148] width 201 height 24
type input "2716"
click at [218, 174] on button "Search" at bounding box center [233, 179] width 51 height 24
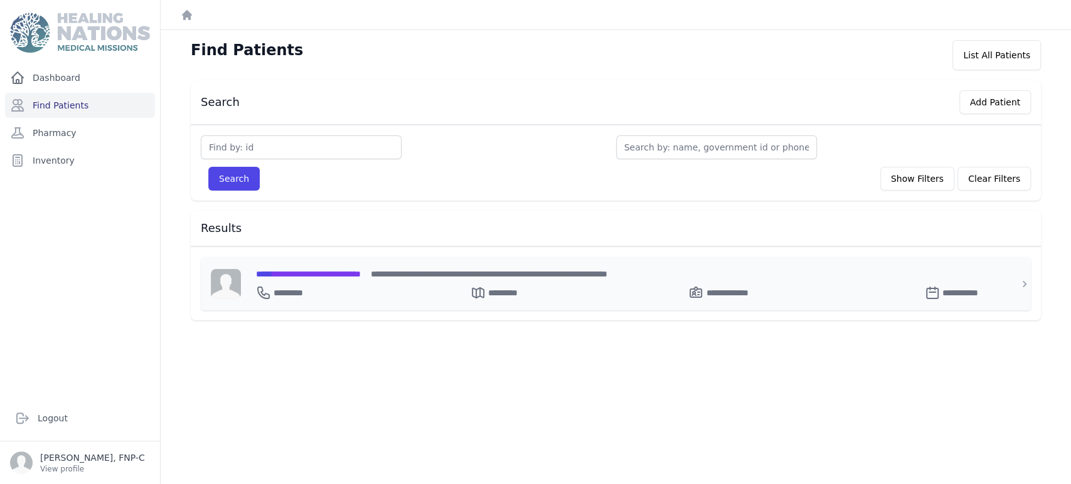
click at [296, 272] on span "**********" at bounding box center [308, 274] width 105 height 9
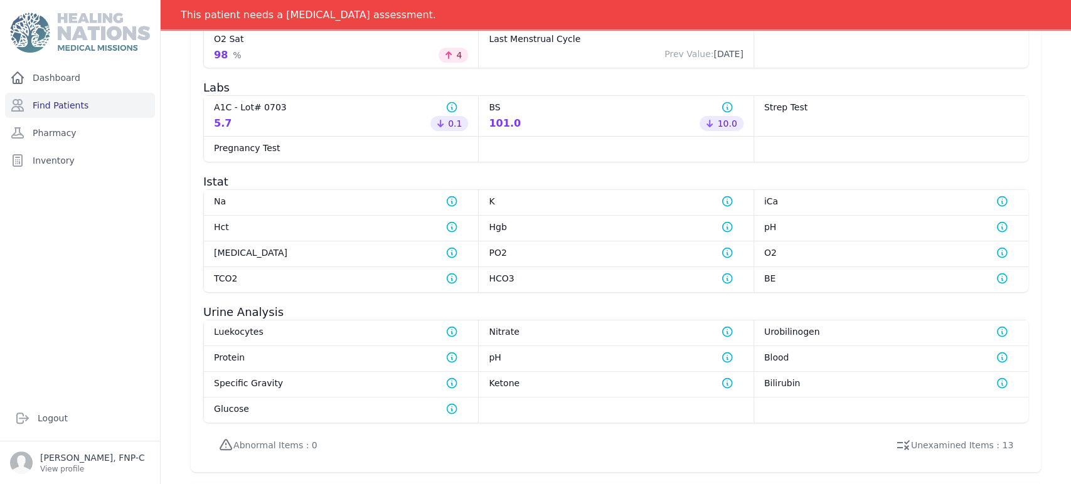
scroll to position [380, 0]
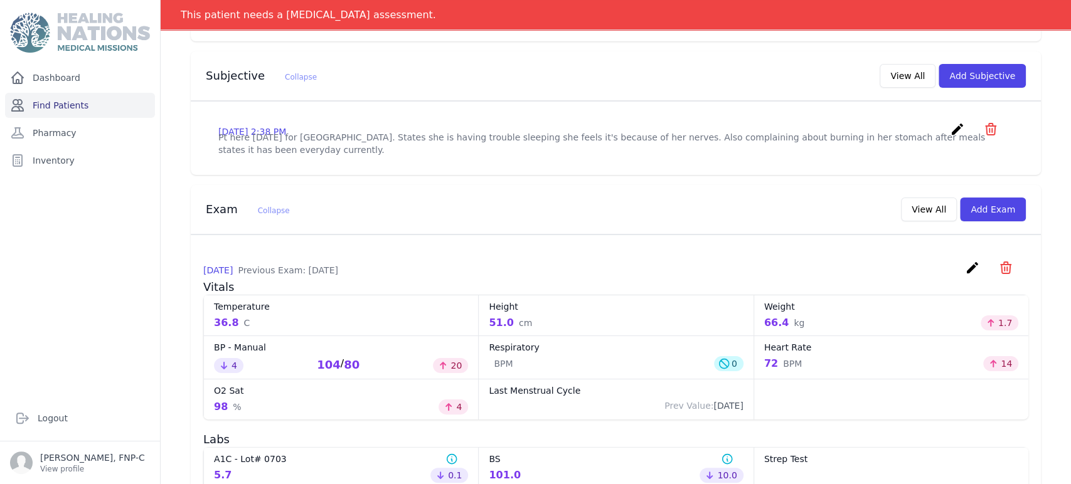
click at [56, 103] on link "Find Patients" at bounding box center [80, 105] width 150 height 25
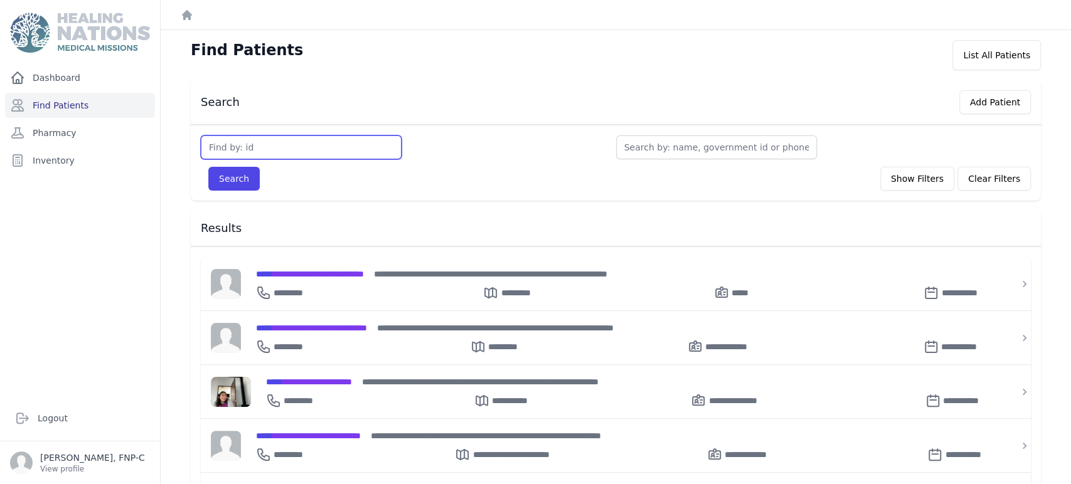
click at [242, 147] on input "text" at bounding box center [301, 148] width 201 height 24
type input "2961"
click at [225, 177] on button "Search" at bounding box center [233, 179] width 51 height 24
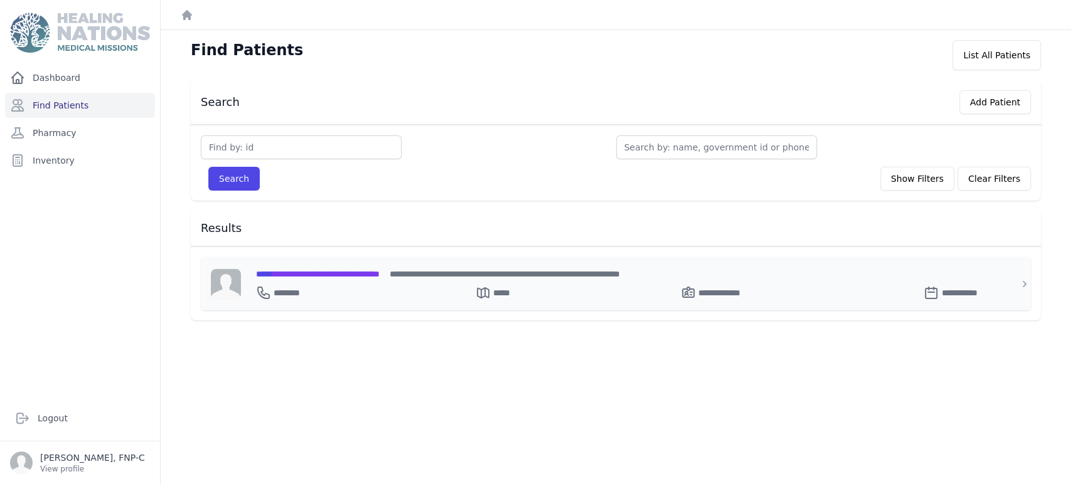
click at [290, 271] on span "**********" at bounding box center [318, 274] width 124 height 9
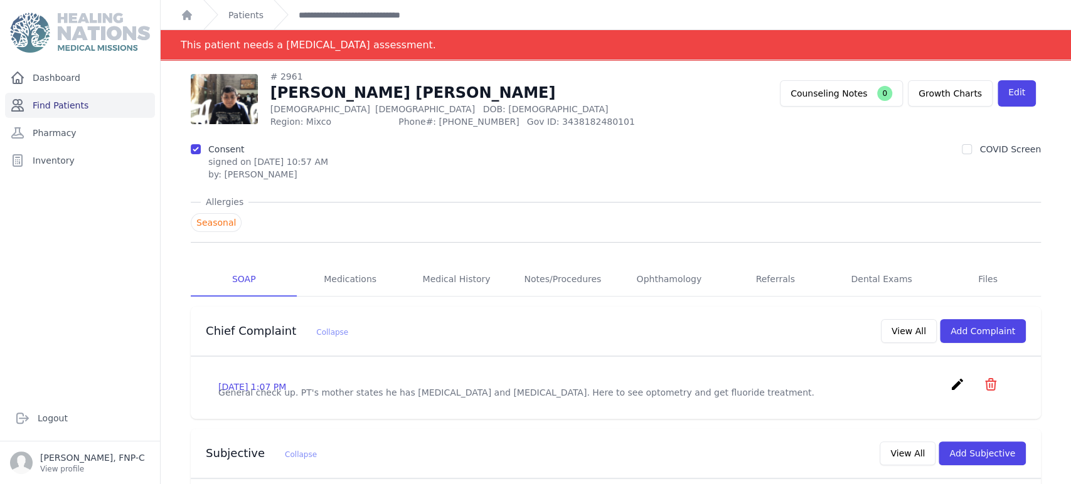
click at [61, 105] on link "Find Patients" at bounding box center [80, 105] width 150 height 25
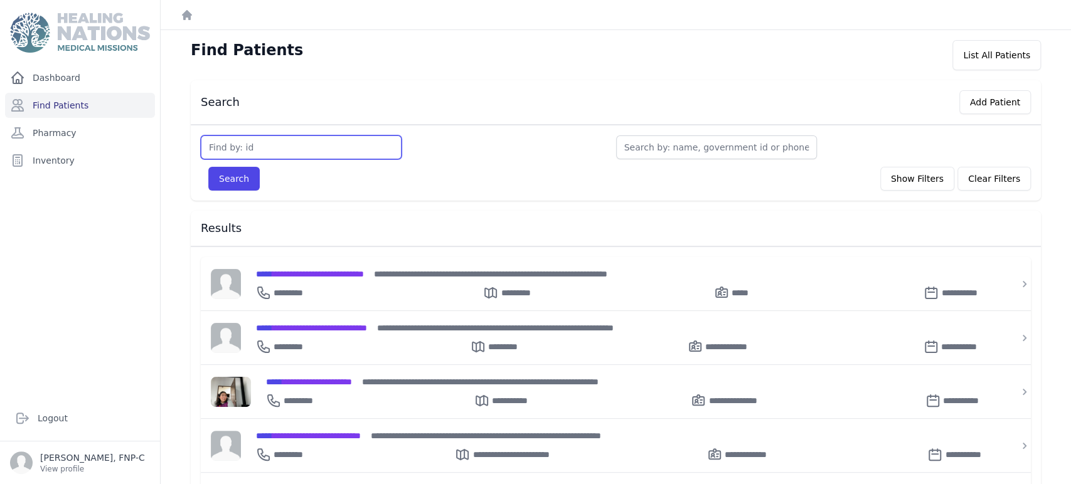
click at [232, 146] on input "text" at bounding box center [301, 148] width 201 height 24
type input "3135"
click at [233, 176] on button "Search" at bounding box center [233, 179] width 51 height 24
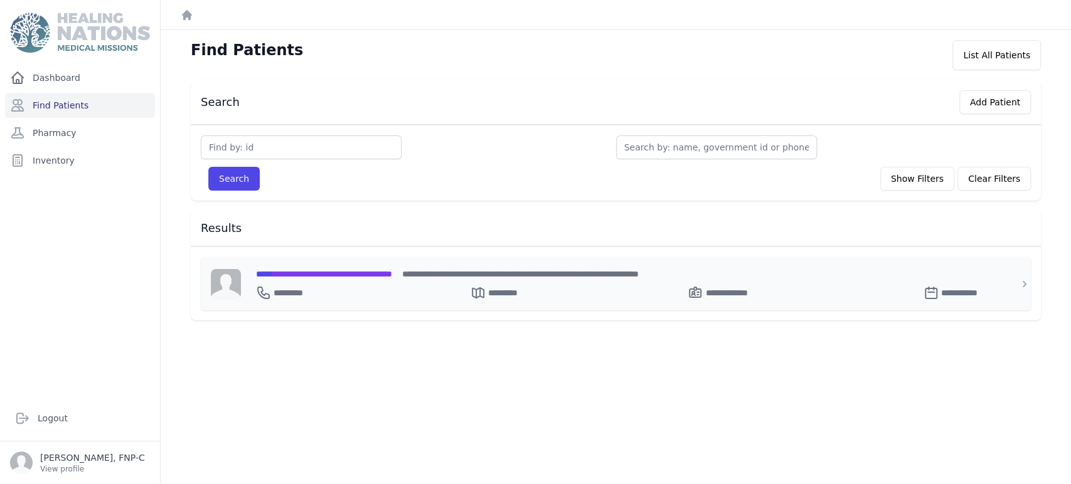
click at [297, 270] on span "**********" at bounding box center [324, 274] width 136 height 9
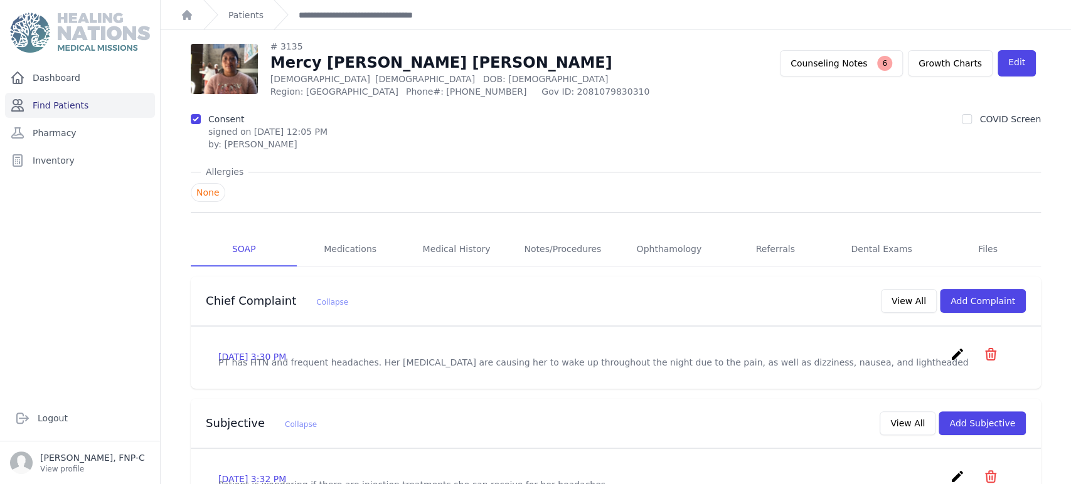
click at [67, 99] on link "Find Patients" at bounding box center [80, 105] width 150 height 25
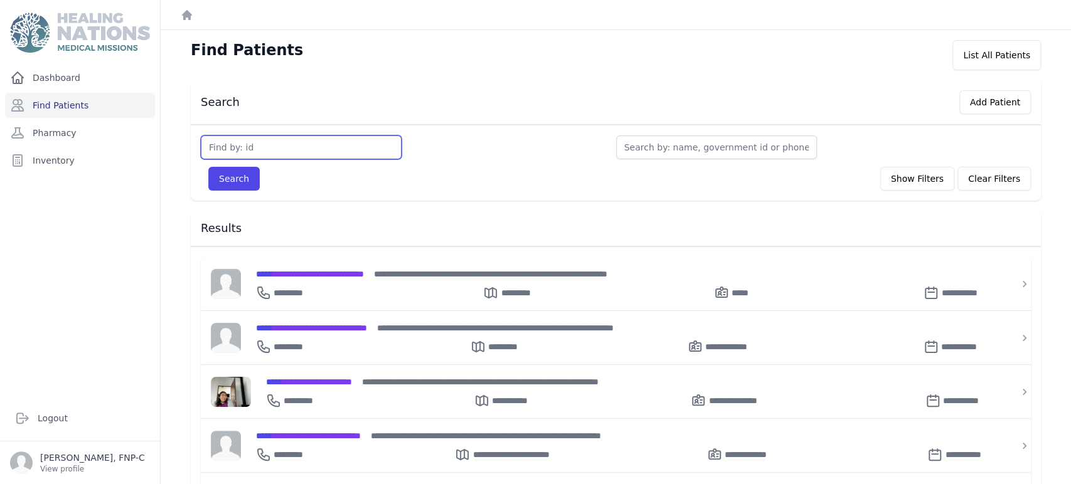
click at [231, 144] on input "text" at bounding box center [301, 148] width 201 height 24
type input "3155"
click at [223, 174] on button "Search" at bounding box center [233, 179] width 51 height 24
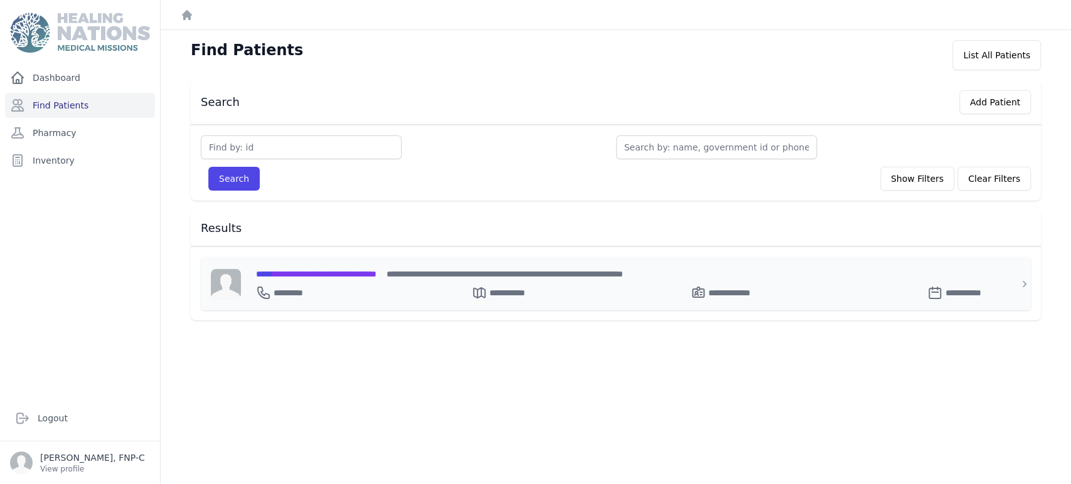
click at [301, 272] on span "**********" at bounding box center [316, 274] width 120 height 9
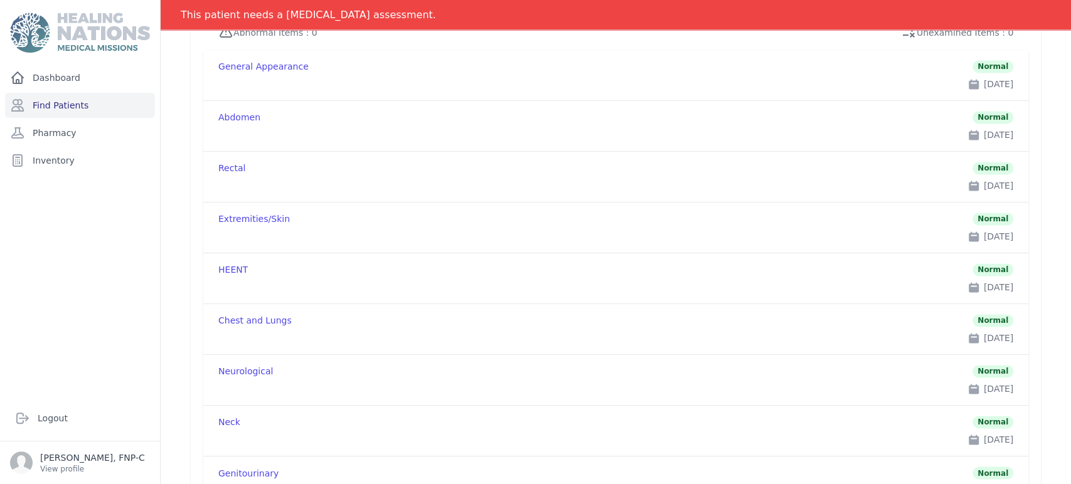
scroll to position [1136, 0]
click at [67, 104] on link "Find Patients" at bounding box center [80, 105] width 150 height 25
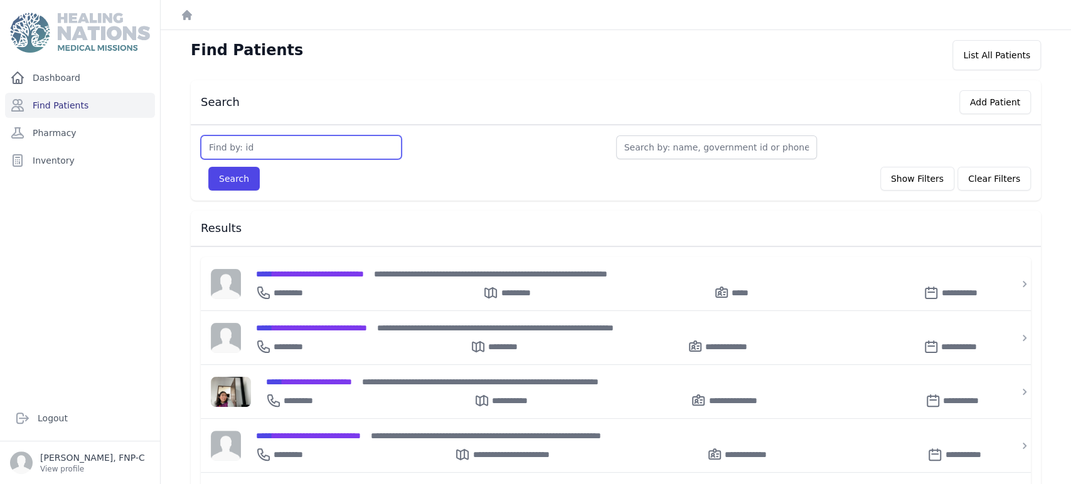
click at [253, 142] on input "text" at bounding box center [301, 148] width 201 height 24
type input "3160"
click at [236, 179] on button "Search" at bounding box center [233, 179] width 51 height 24
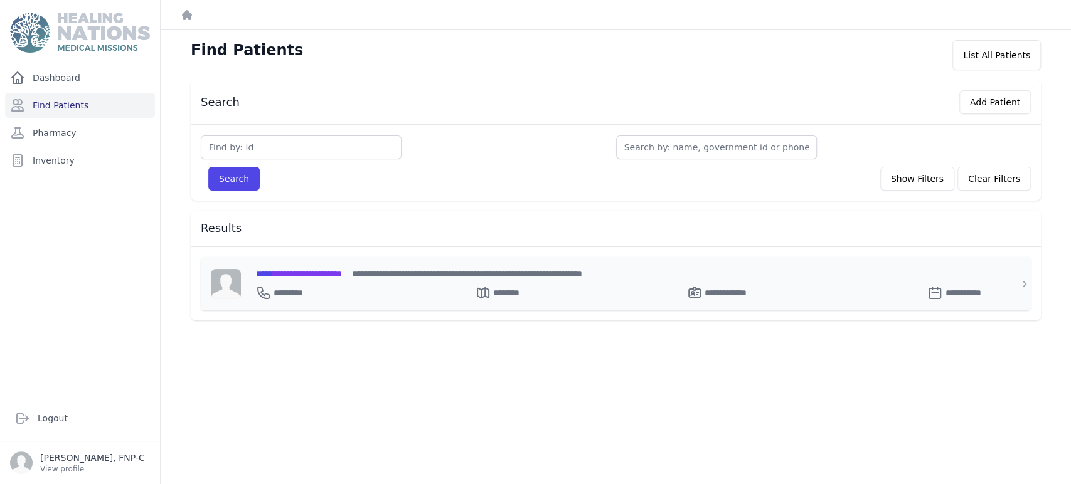
click at [306, 272] on span "**********" at bounding box center [299, 274] width 86 height 9
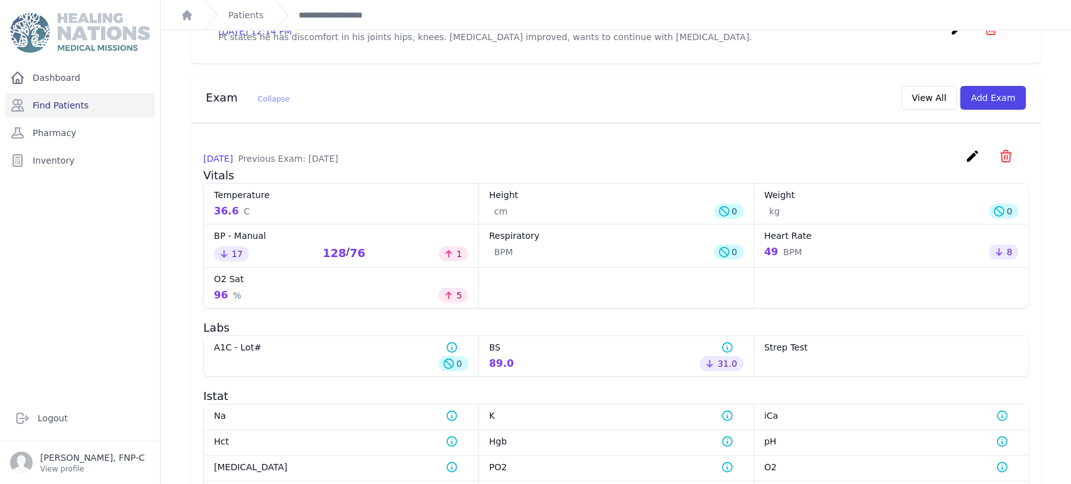
scroll to position [449, 0]
click at [65, 104] on link "Find Patients" at bounding box center [80, 105] width 150 height 25
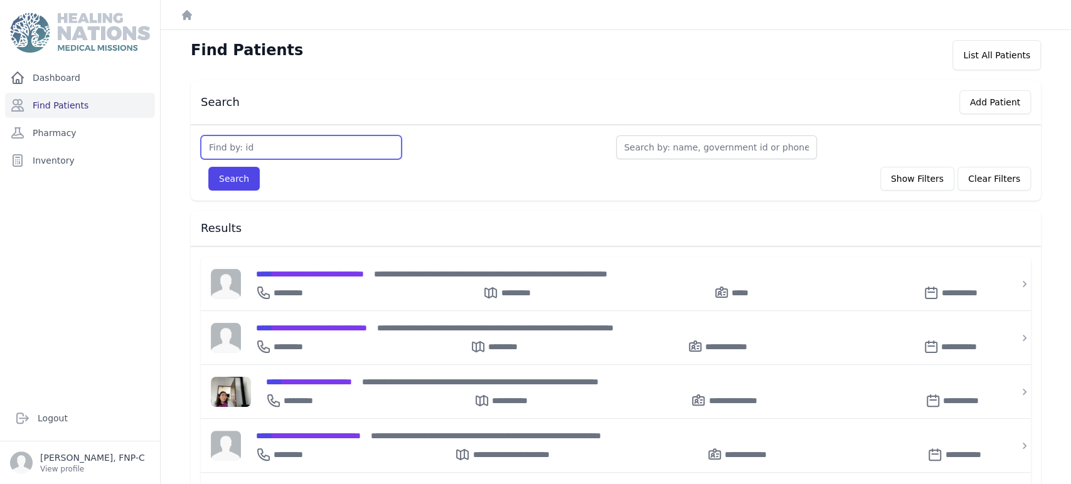
click at [229, 144] on input "text" at bounding box center [301, 148] width 201 height 24
type input "3163"
click at [230, 179] on button "Search" at bounding box center [233, 179] width 51 height 24
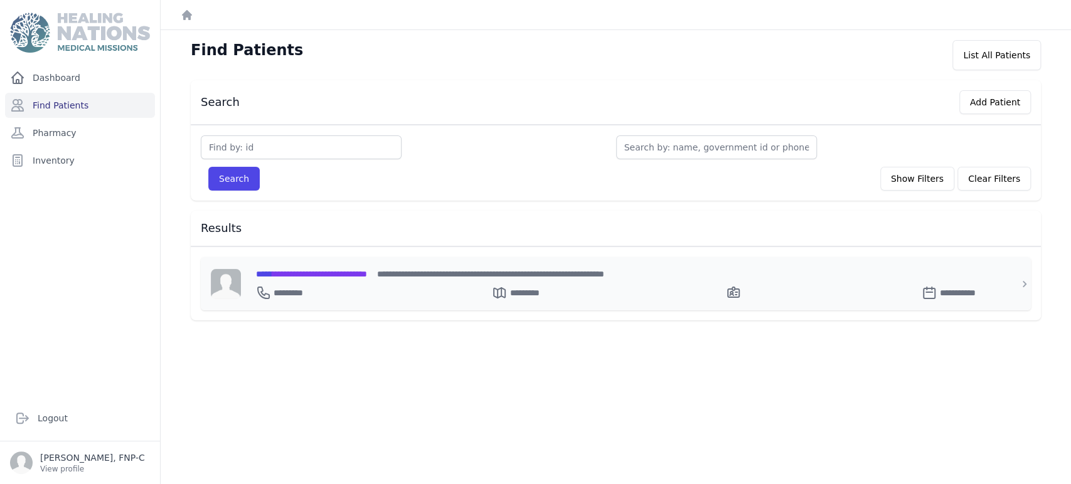
click at [292, 270] on span "**********" at bounding box center [311, 274] width 111 height 9
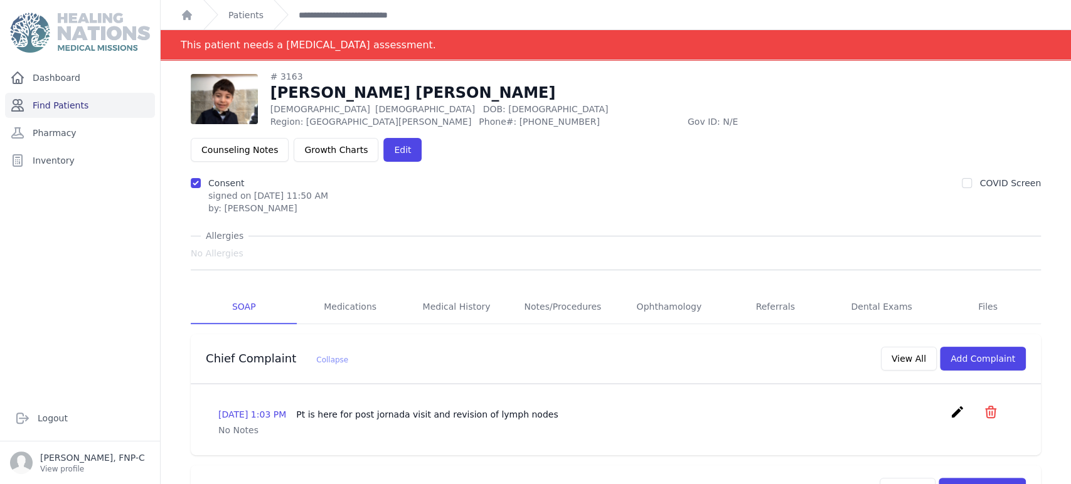
click at [55, 104] on link "Find Patients" at bounding box center [80, 105] width 150 height 25
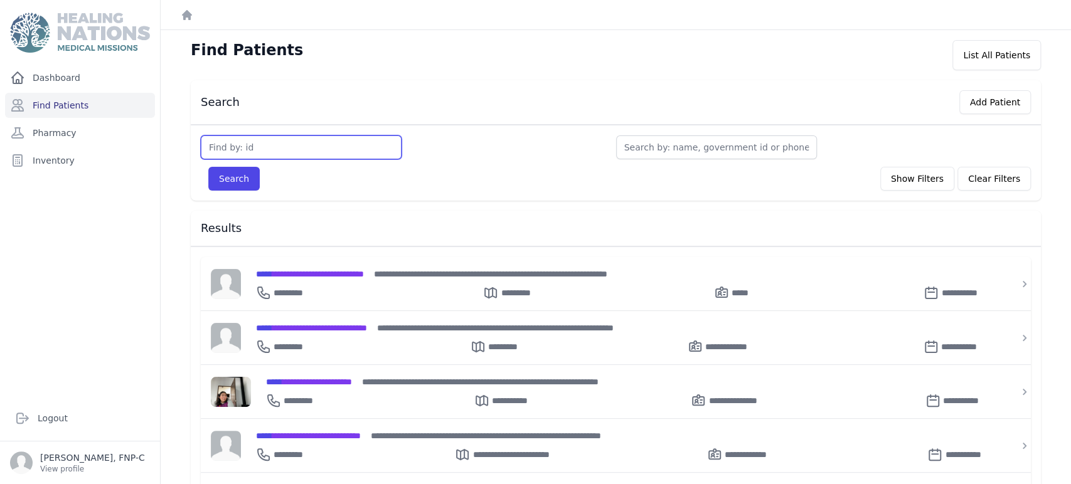
click at [243, 145] on input "text" at bounding box center [301, 148] width 201 height 24
type input "3473"
click at [220, 176] on button "Search" at bounding box center [233, 179] width 51 height 24
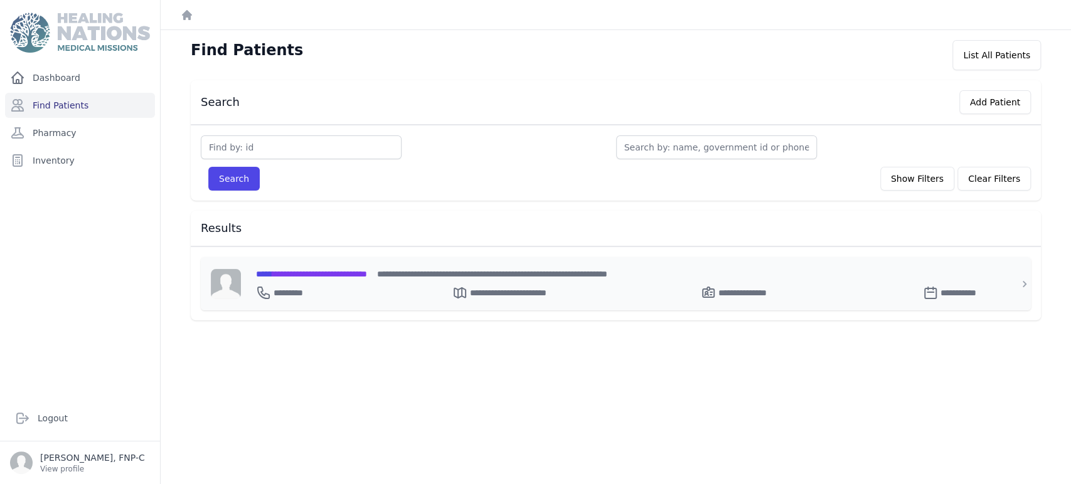
click at [292, 272] on span "**********" at bounding box center [311, 274] width 111 height 9
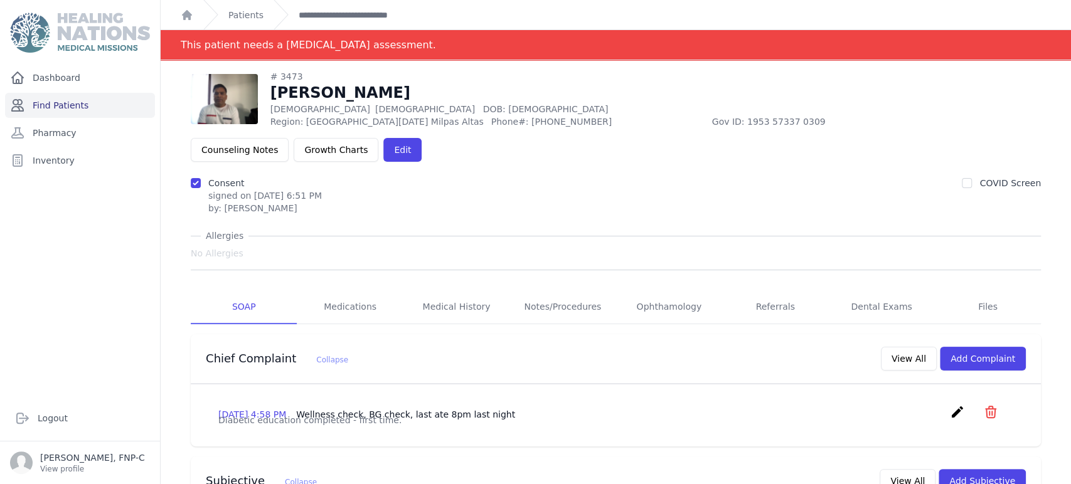
click at [75, 102] on link "Find Patients" at bounding box center [80, 105] width 150 height 25
